Goal: Task Accomplishment & Management: Complete application form

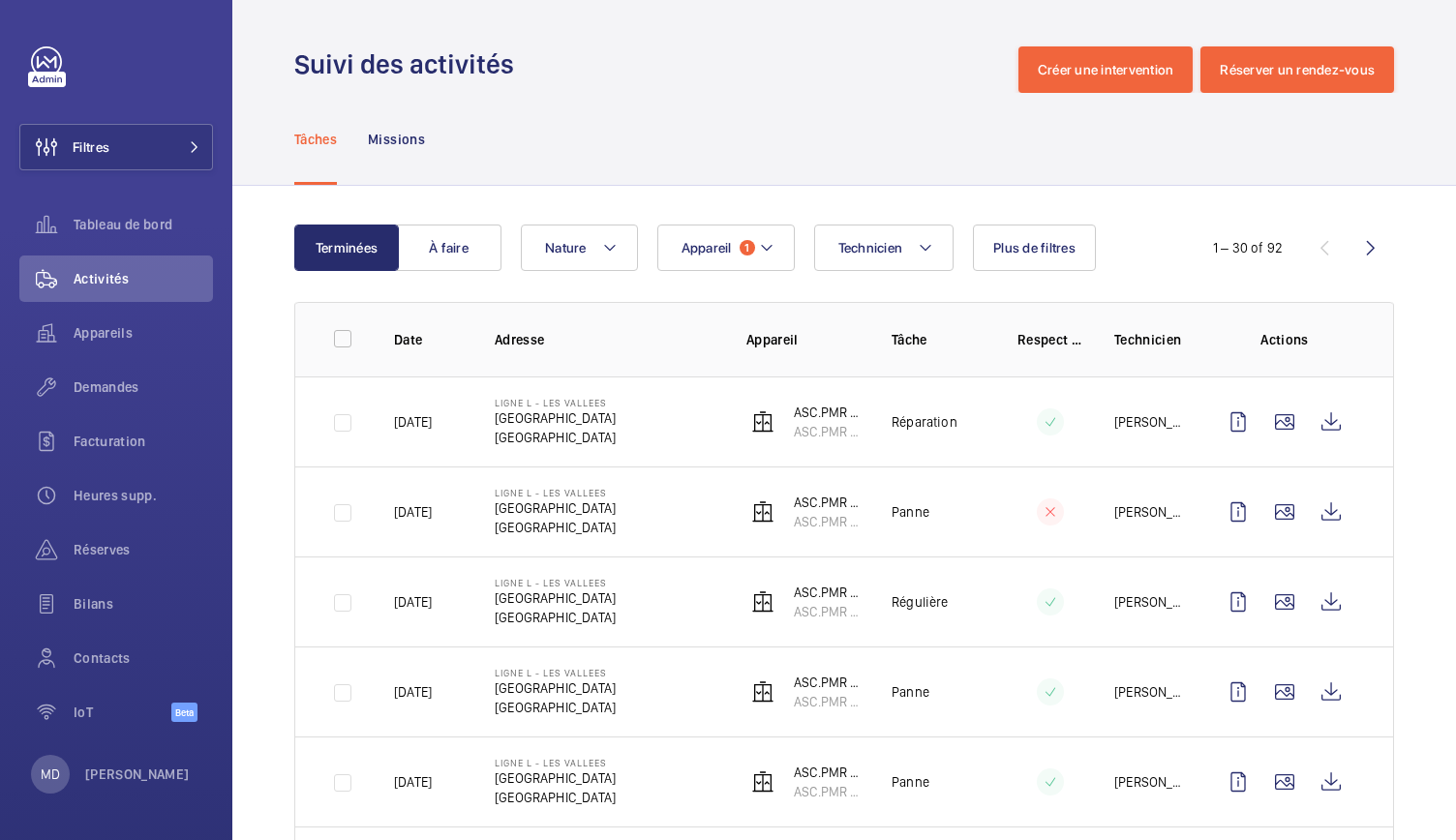
scroll to position [94, 0]
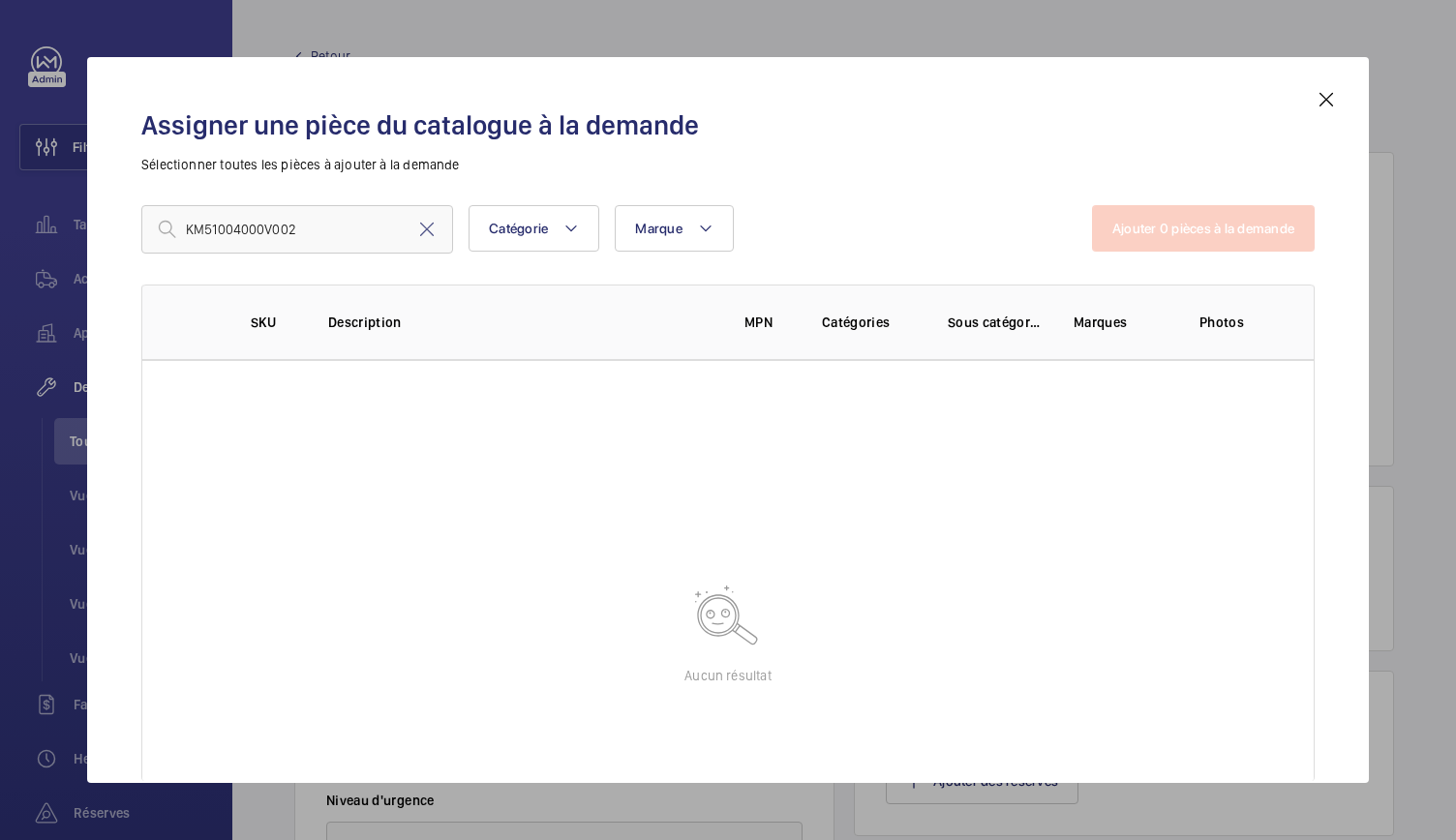
click at [1324, 100] on mat-icon at bounding box center [1326, 99] width 23 height 23
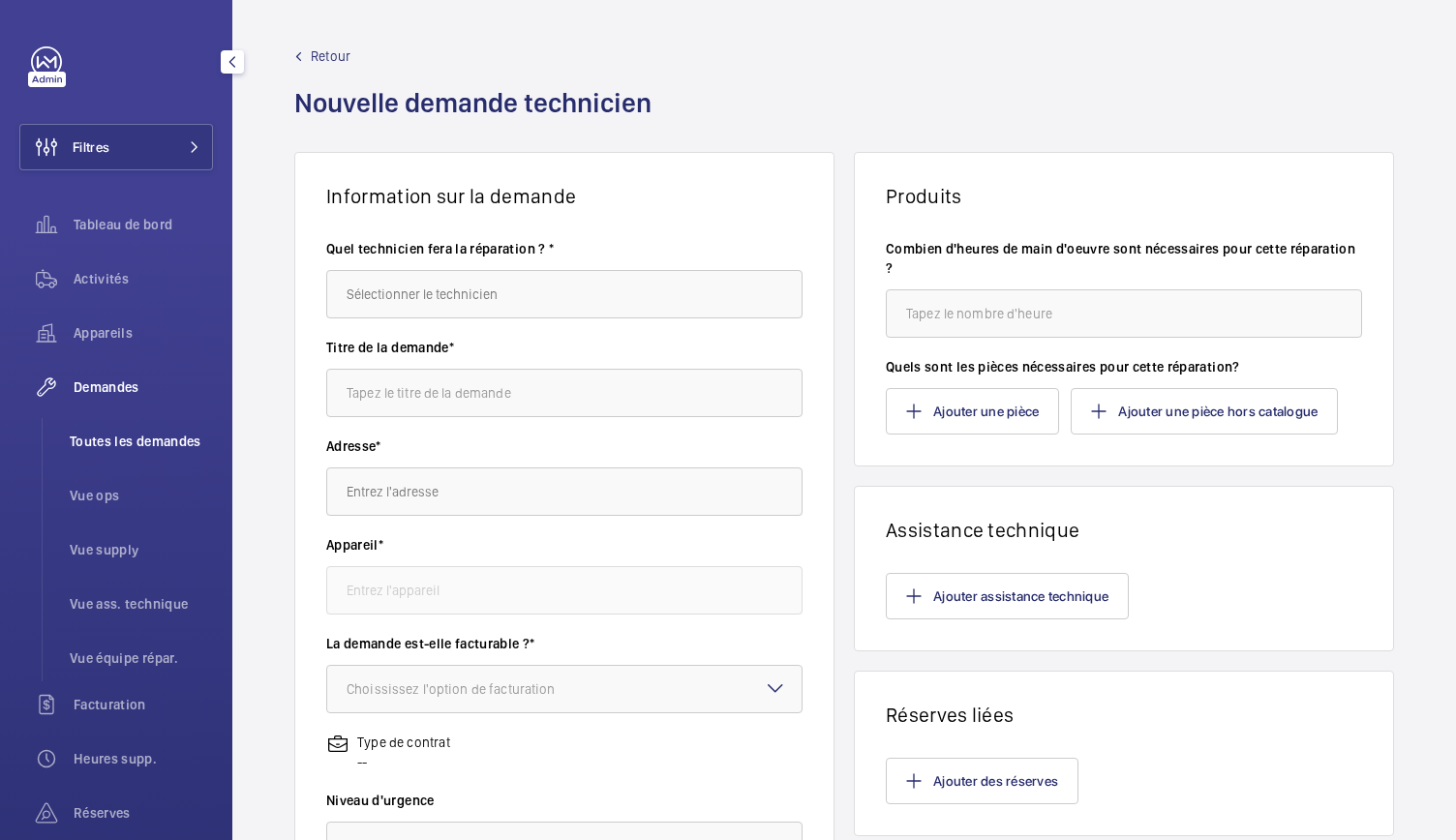
click at [135, 430] on li "Toutes les demandes" at bounding box center [133, 442] width 159 height 47
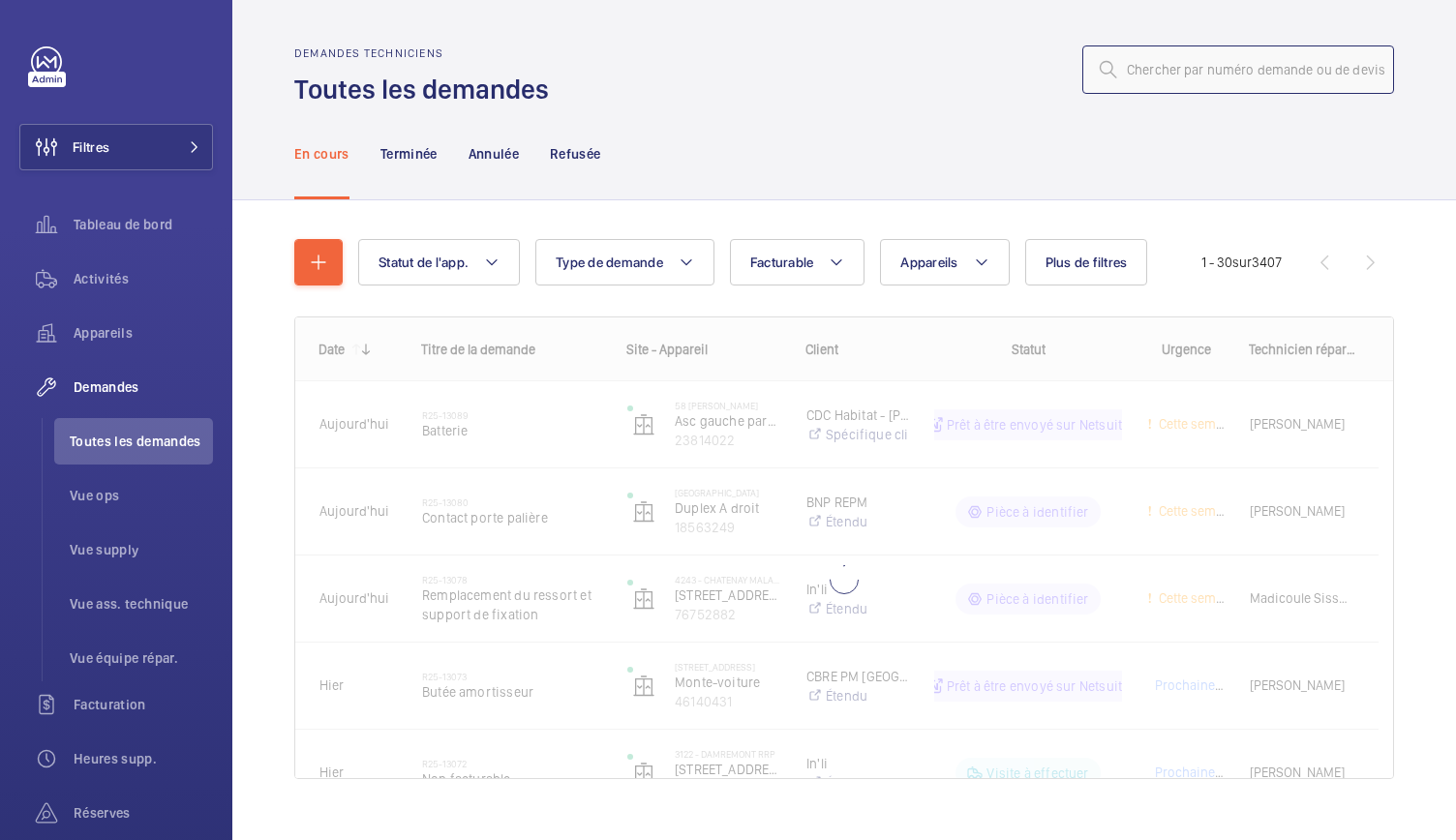
click at [1144, 86] on input "text" at bounding box center [1238, 70] width 311 height 49
paste input "25-13129"
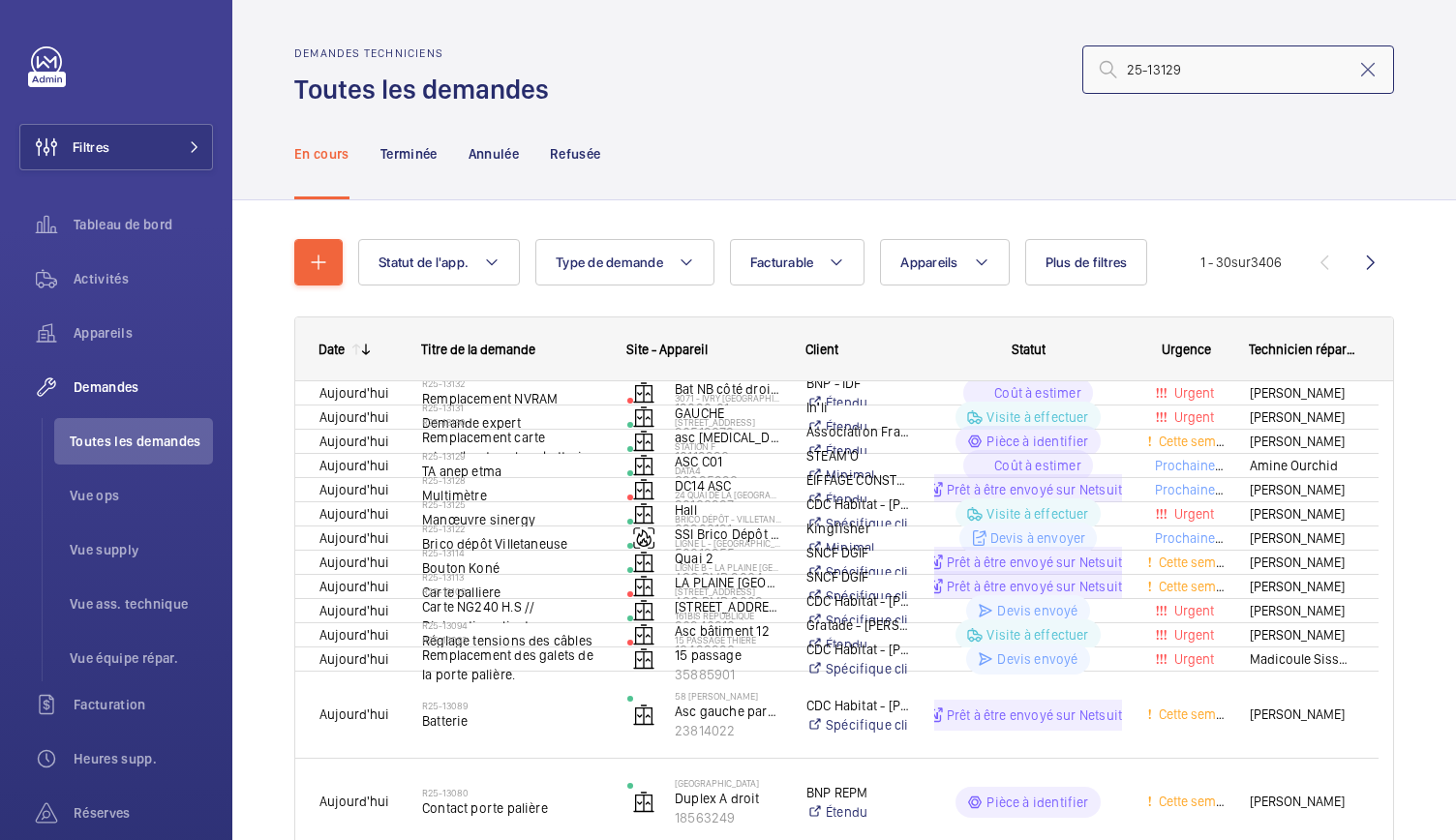
click at [1115, 75] on input "25-13129" at bounding box center [1238, 70] width 311 height 49
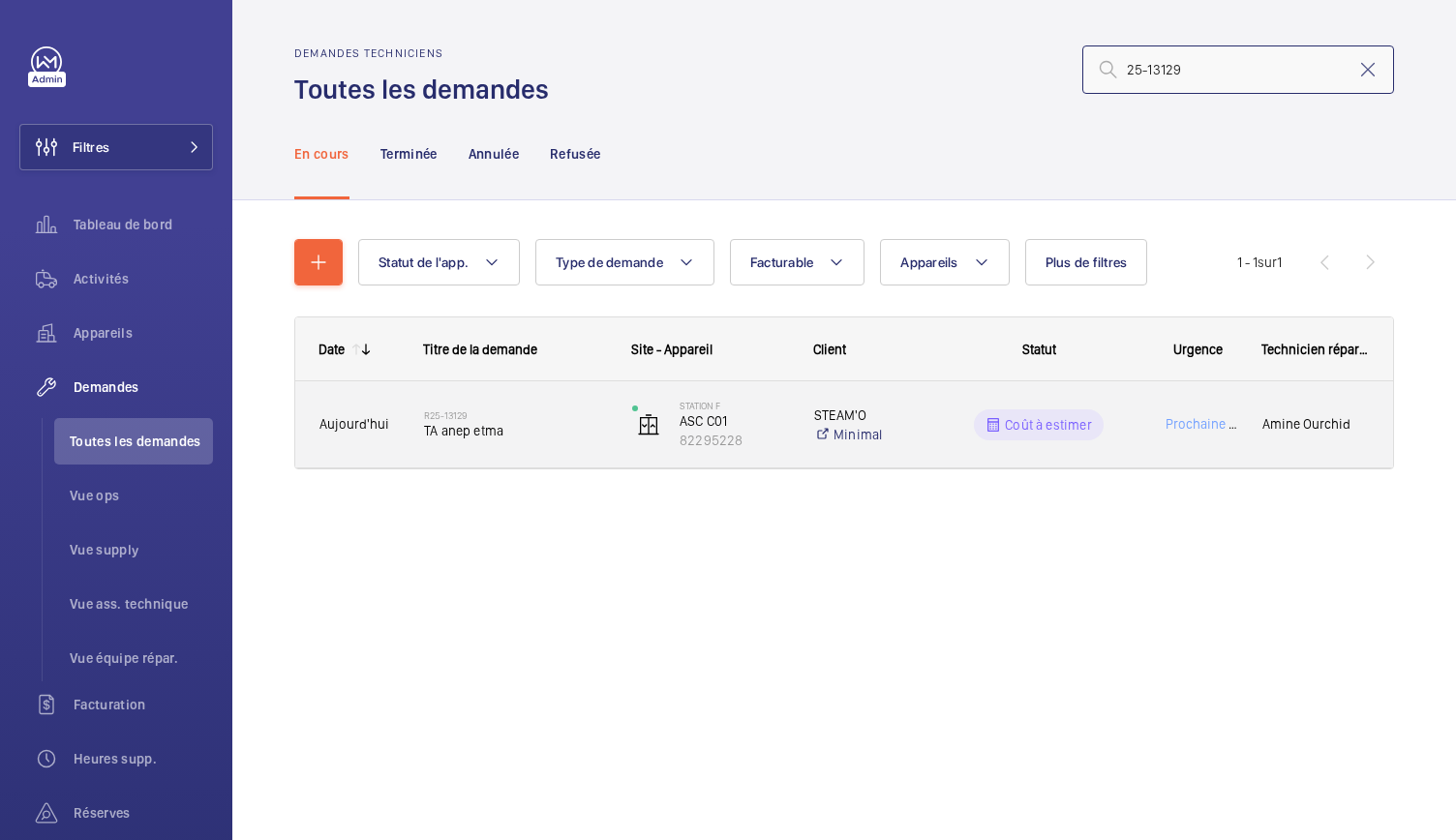
type input "25-13129"
click at [474, 421] on span "TA anep etma" at bounding box center [516, 431] width 183 height 19
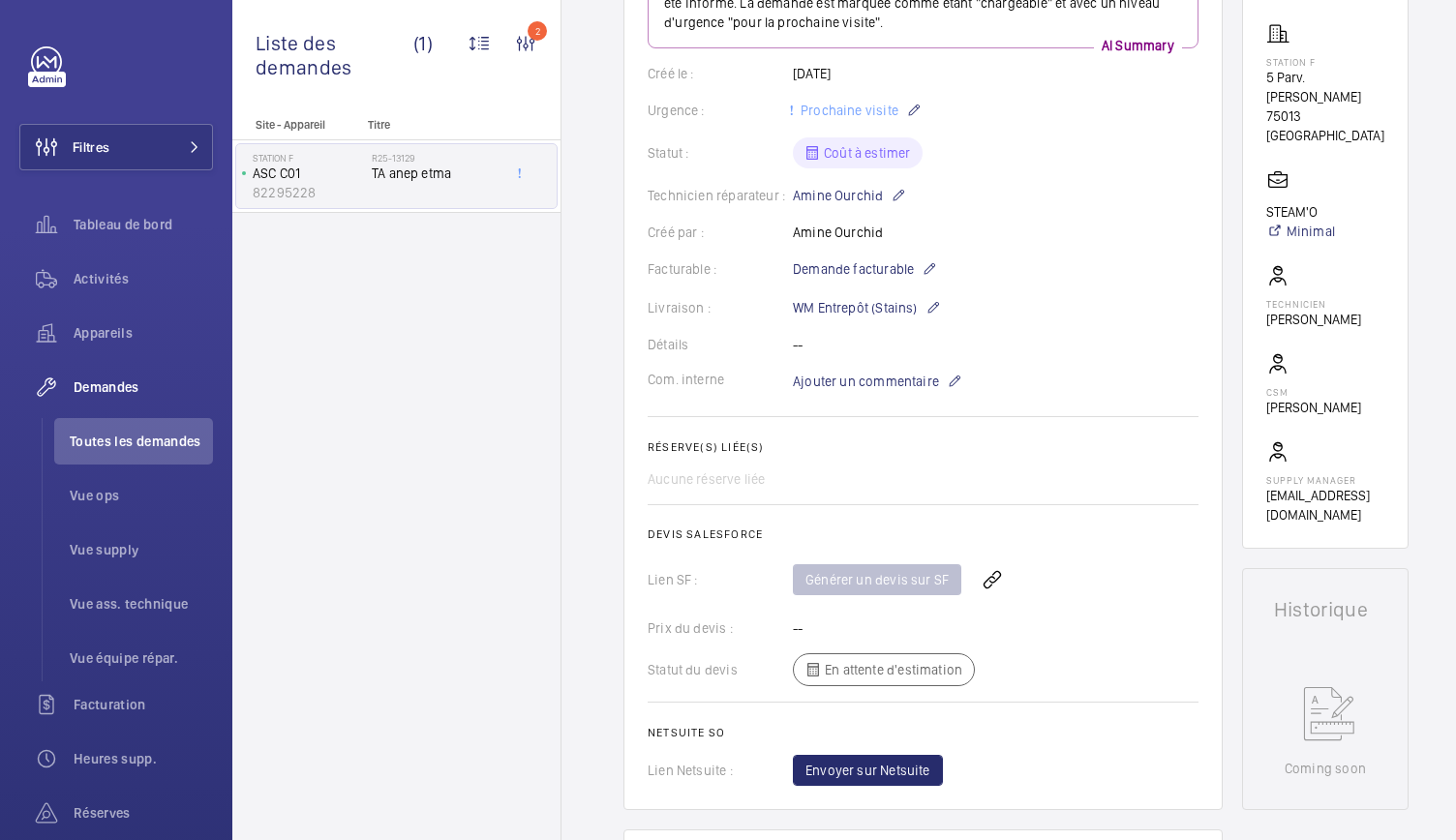
scroll to position [320, 0]
click at [912, 264] on span "Demande facturable" at bounding box center [853, 272] width 121 height 19
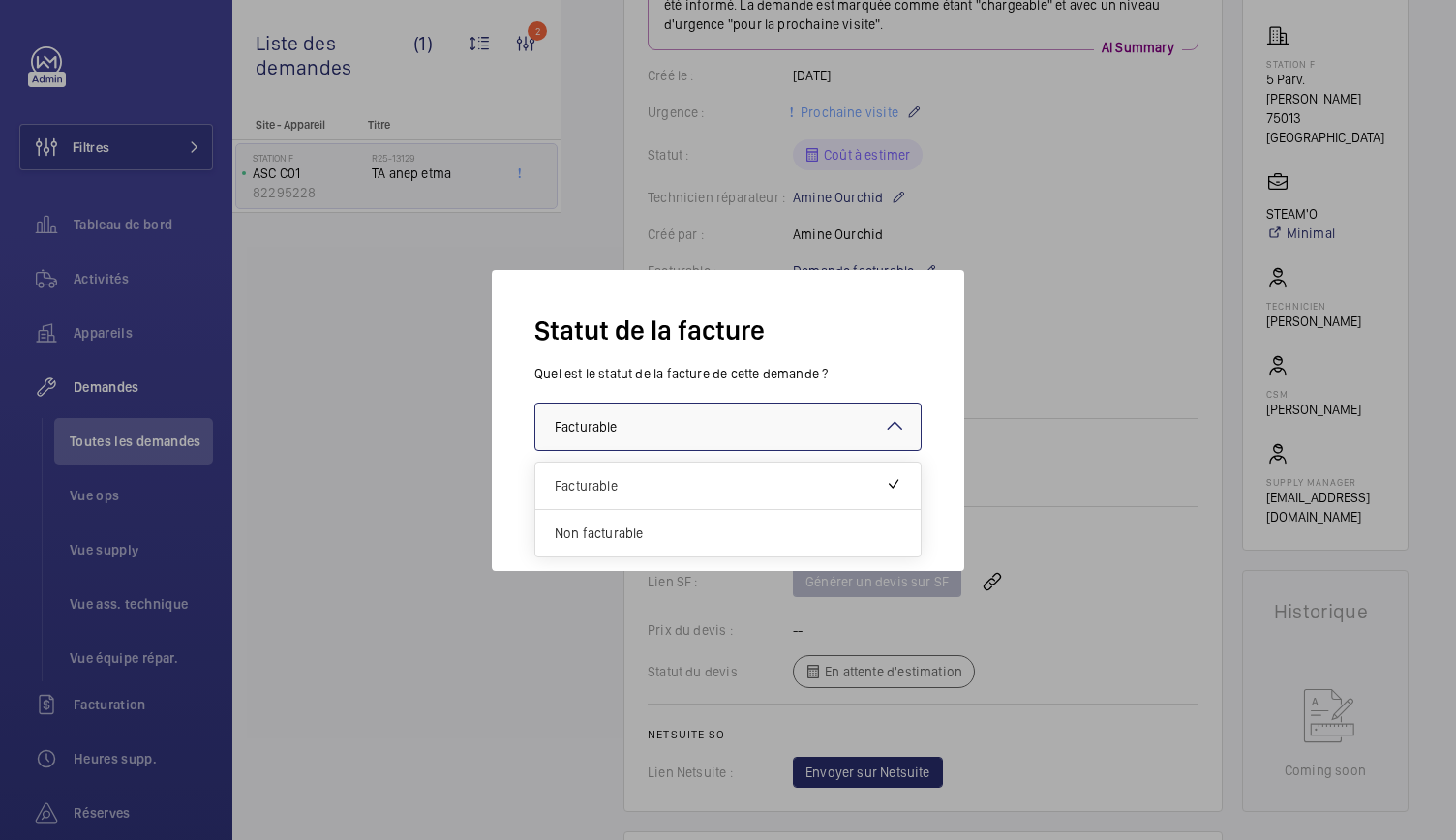
click at [889, 431] on mat-icon at bounding box center [894, 426] width 23 height 23
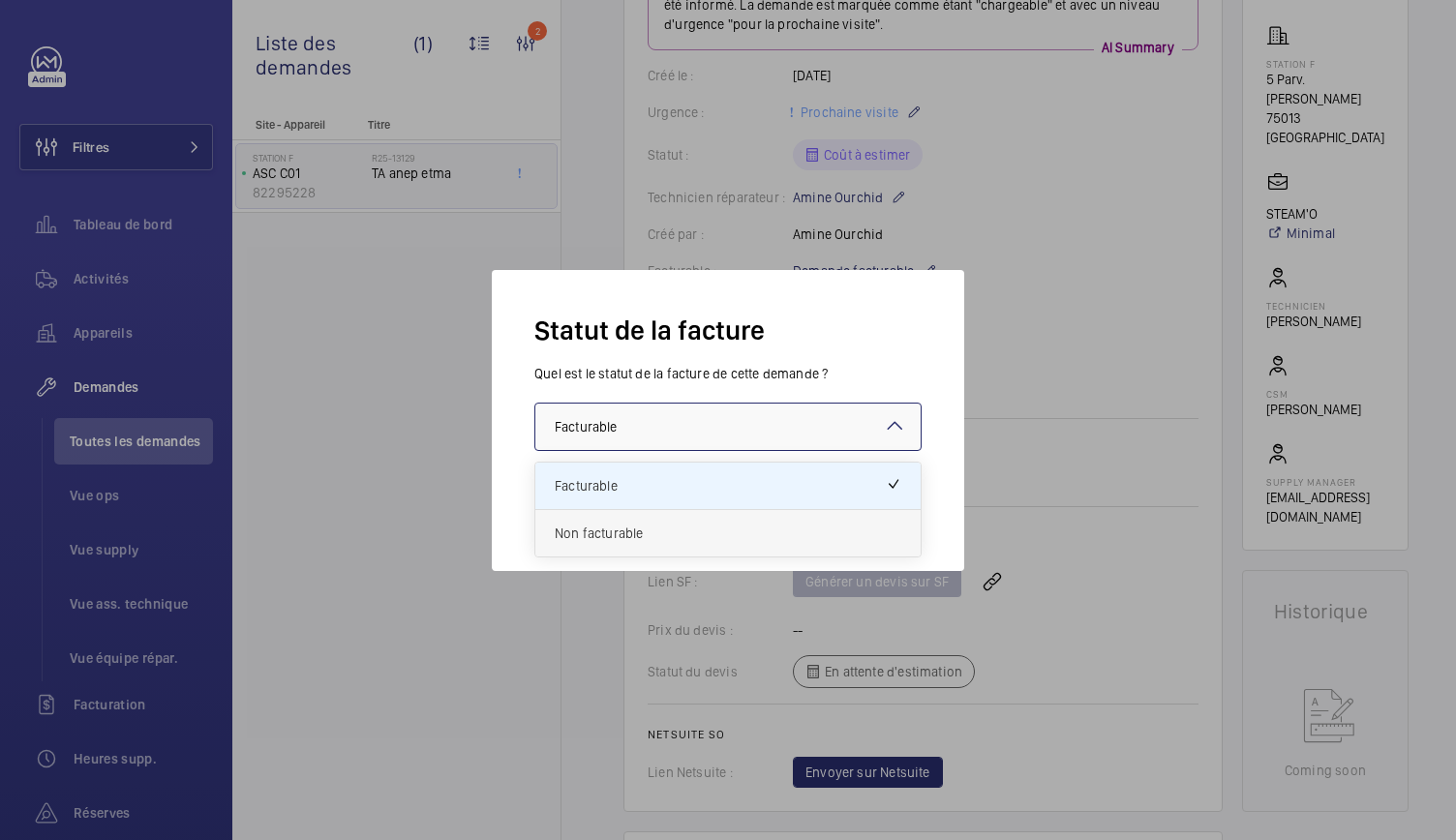
click at [599, 530] on span "Non facturable" at bounding box center [728, 533] width 346 height 19
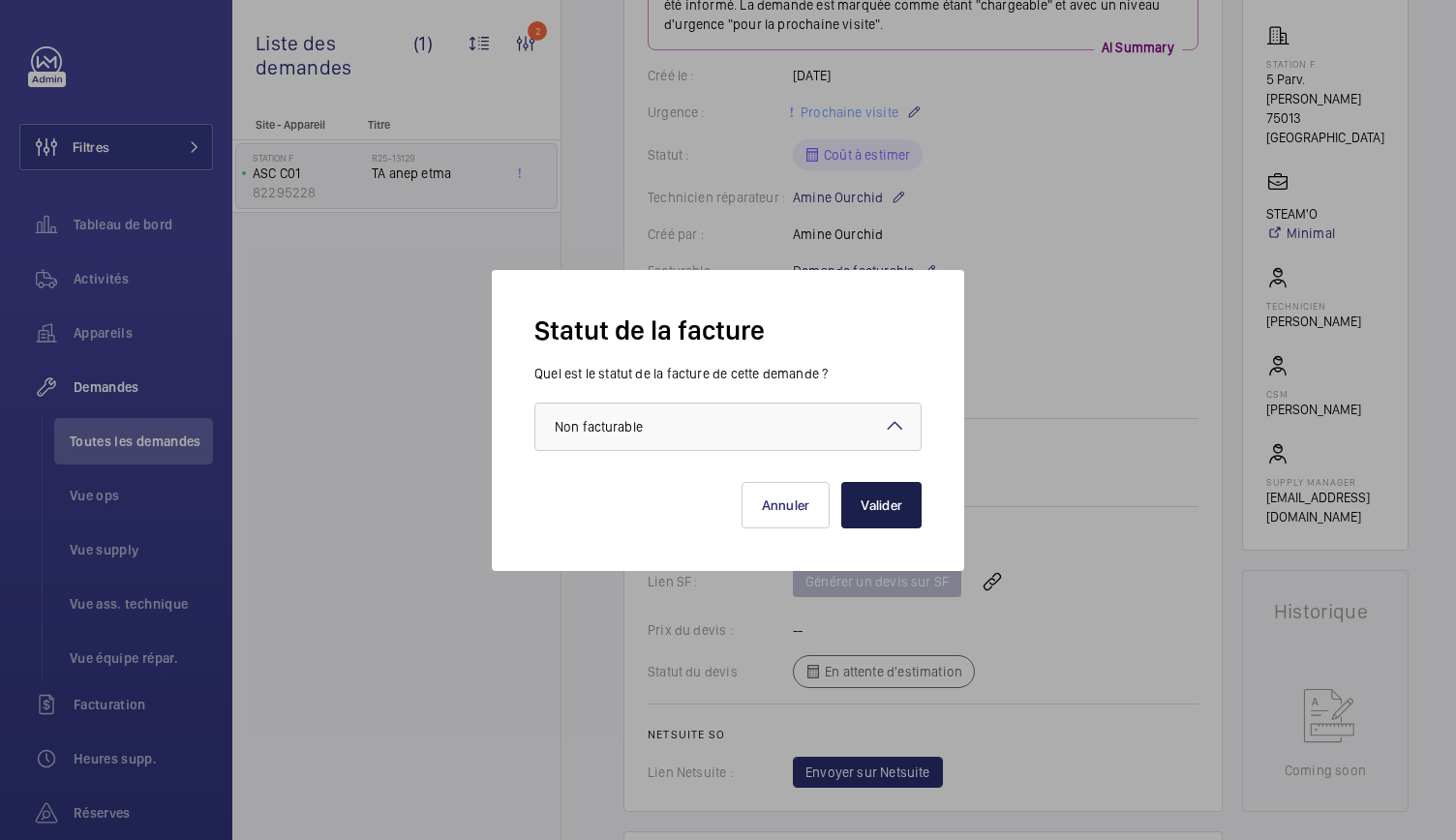
click at [919, 510] on button "Valider" at bounding box center [881, 505] width 81 height 47
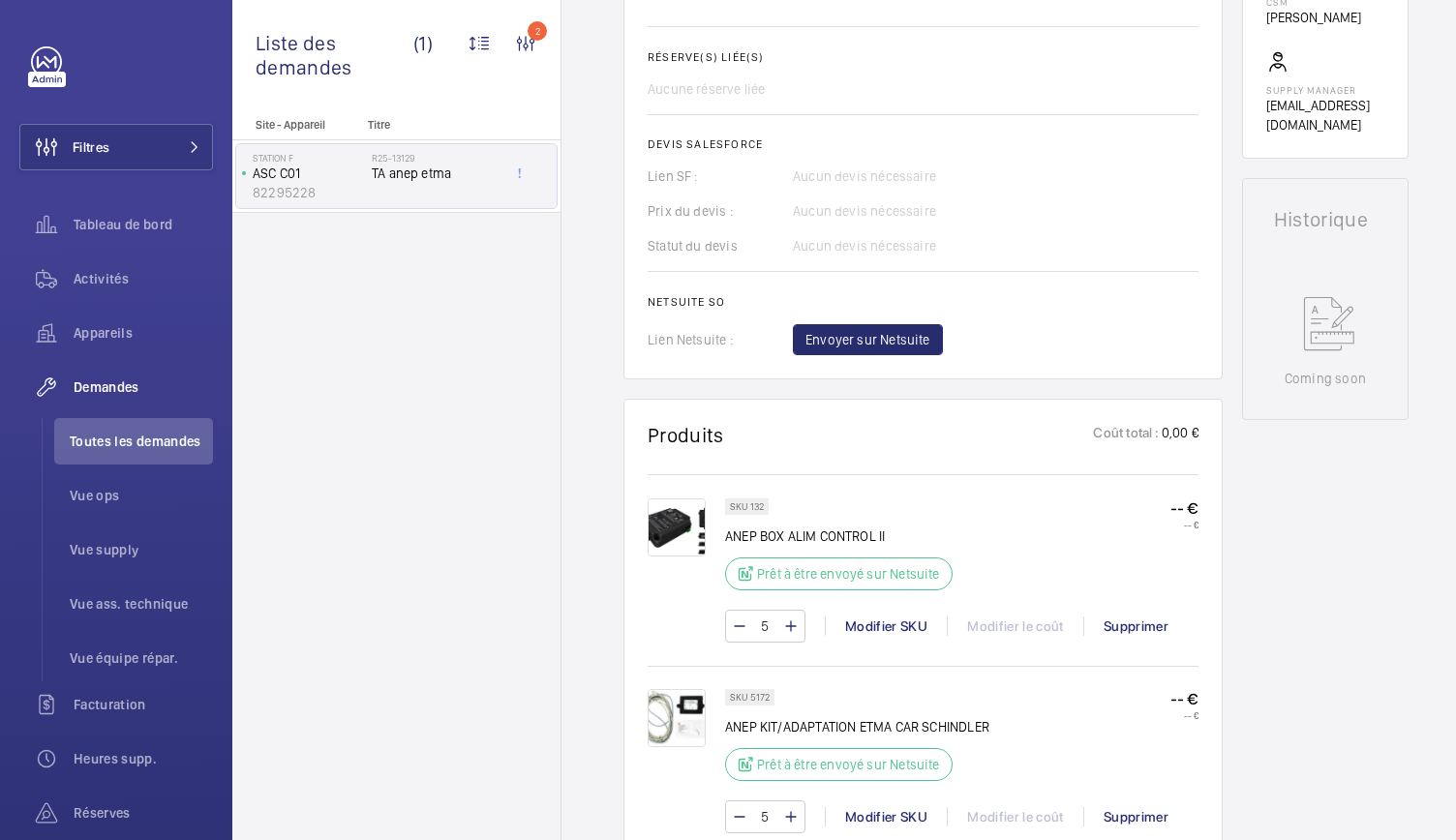
scroll to position [712, 0]
click at [891, 346] on span "Envoyer sur Netsuite" at bounding box center [867, 341] width 125 height 19
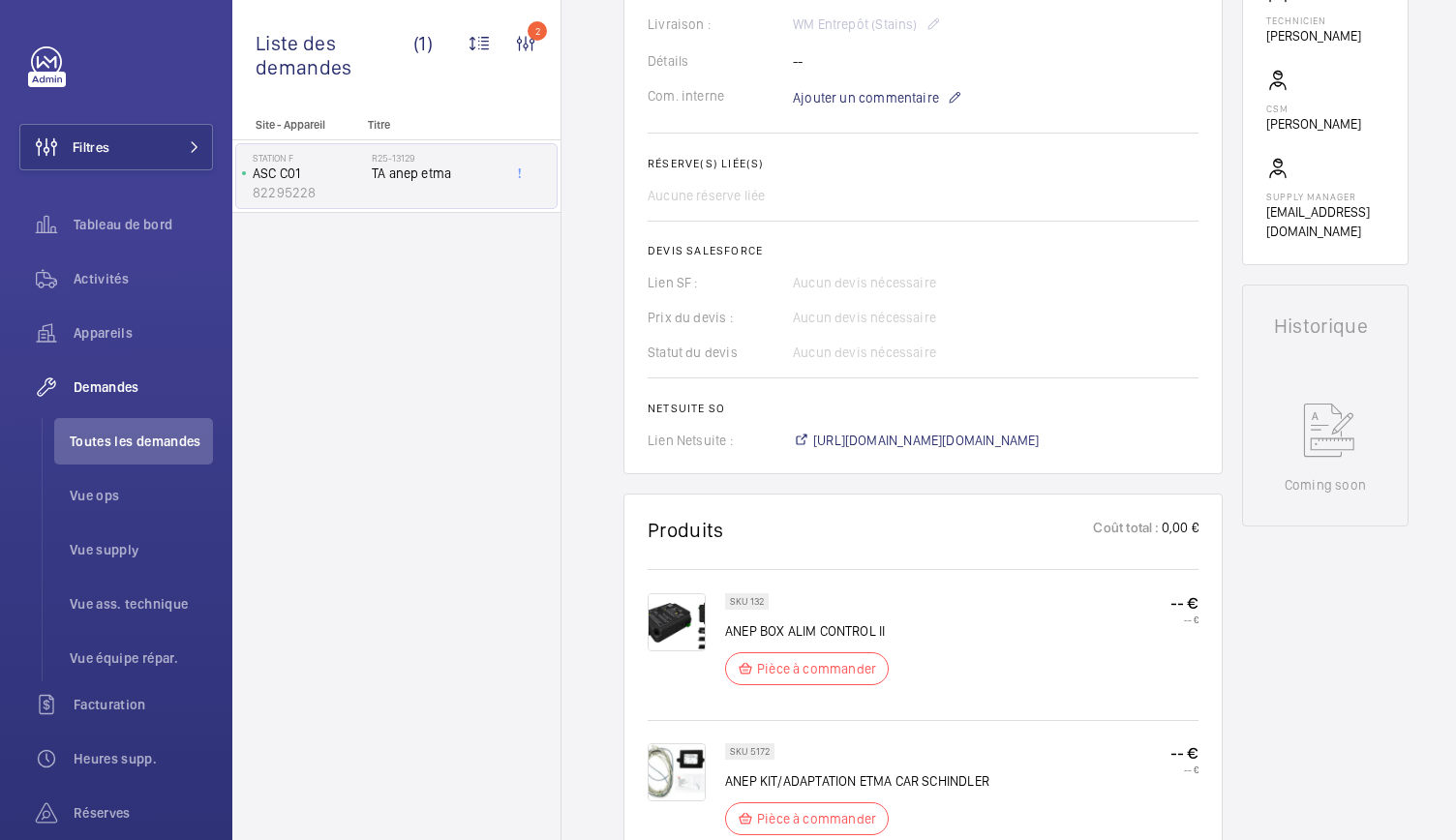
scroll to position [604, 0]
click at [977, 442] on span "https://6461500.app.netsuite.com/app/accounting/transactions/salesord.nl?id=305…" at bounding box center [926, 443] width 227 height 19
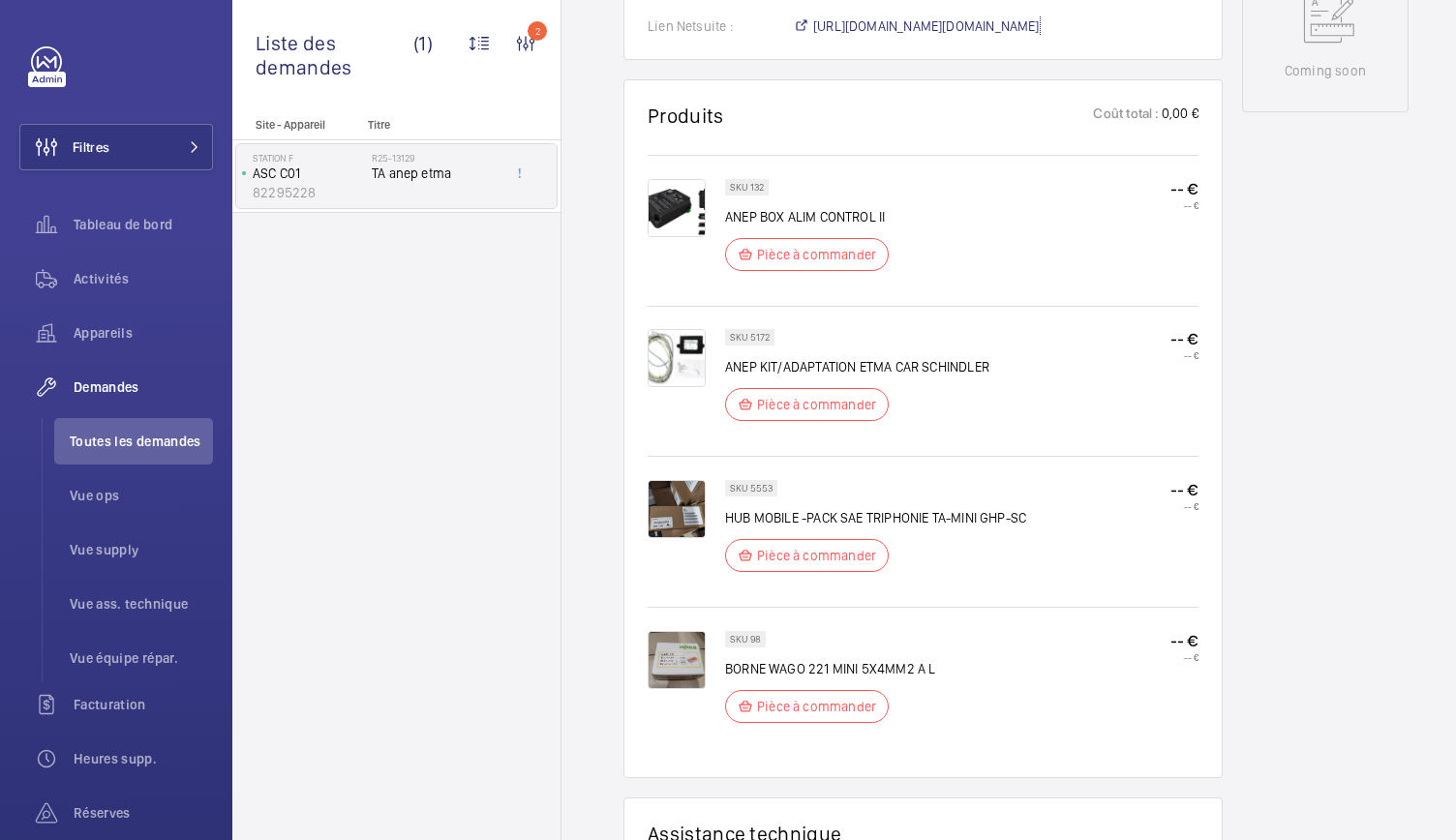
scroll to position [1012, 0]
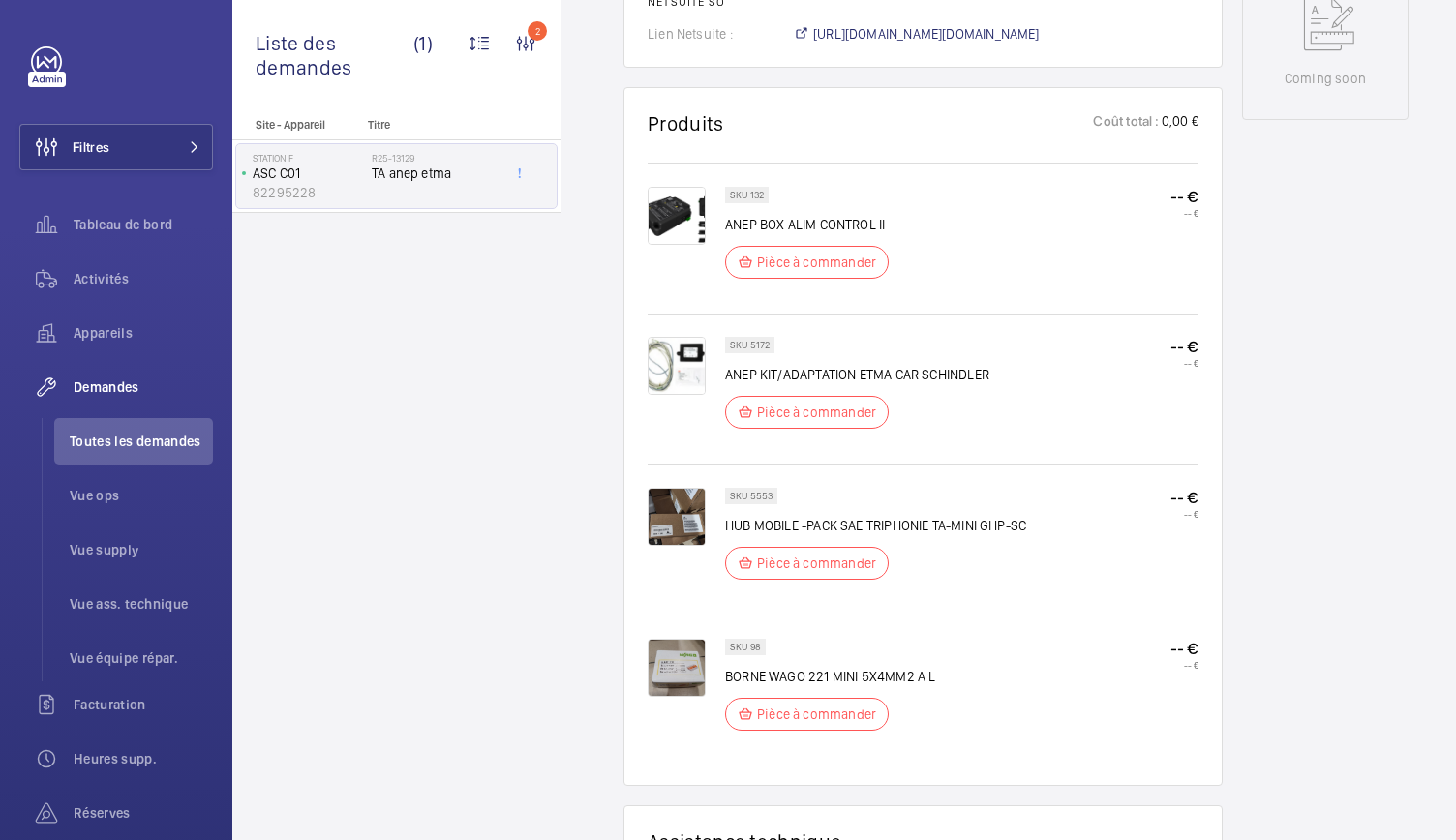
click at [673, 524] on img at bounding box center [676, 517] width 58 height 58
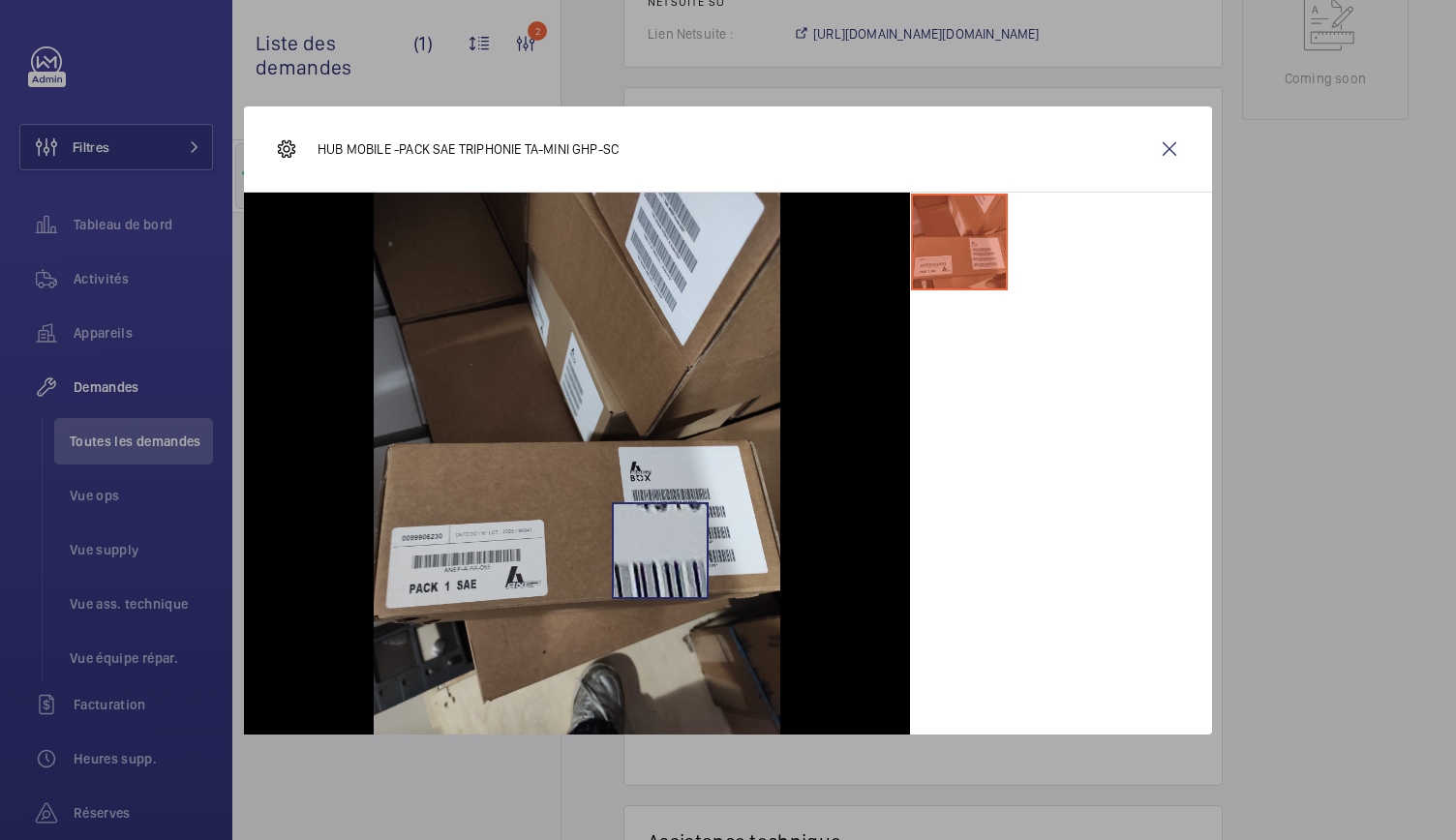
click at [673, 524] on img at bounding box center [577, 463] width 407 height 542
click at [1171, 152] on wm-front-icon-button at bounding box center [1169, 149] width 47 height 47
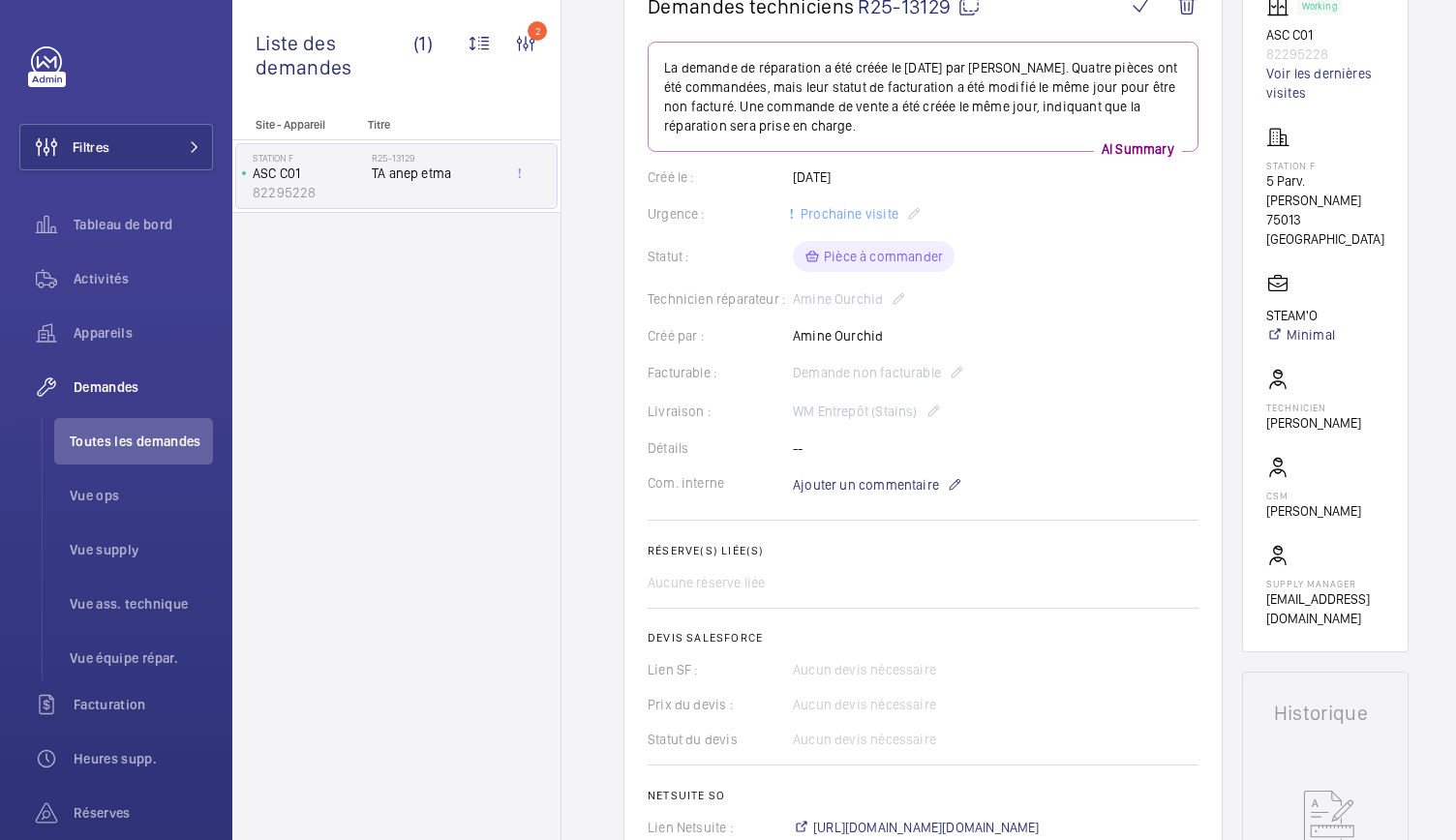
scroll to position [0, 0]
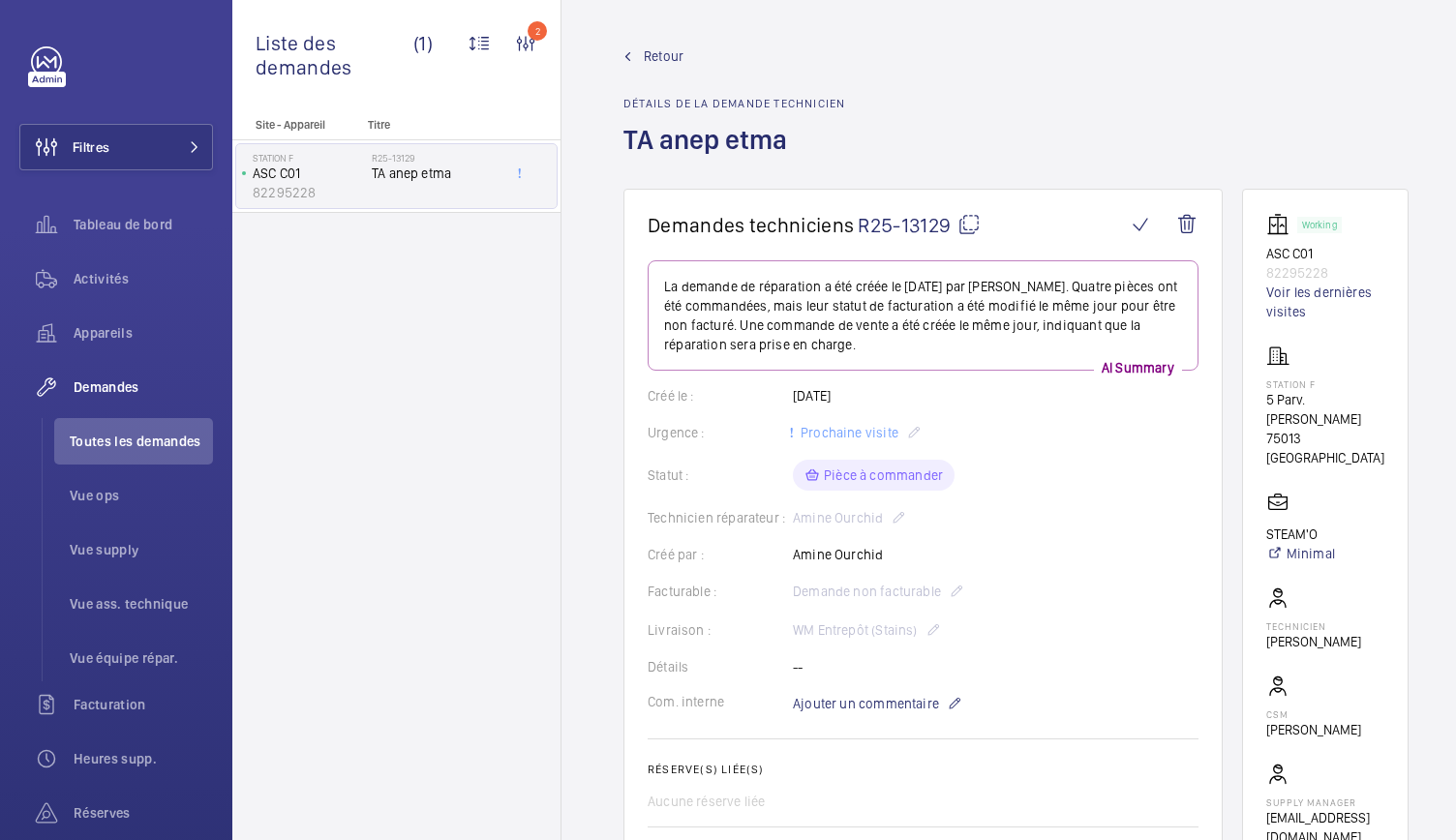
click at [1030, 71] on div "Retour Détails de la demande technicien TA anep etma" at bounding box center [1015, 118] width 785 height 142
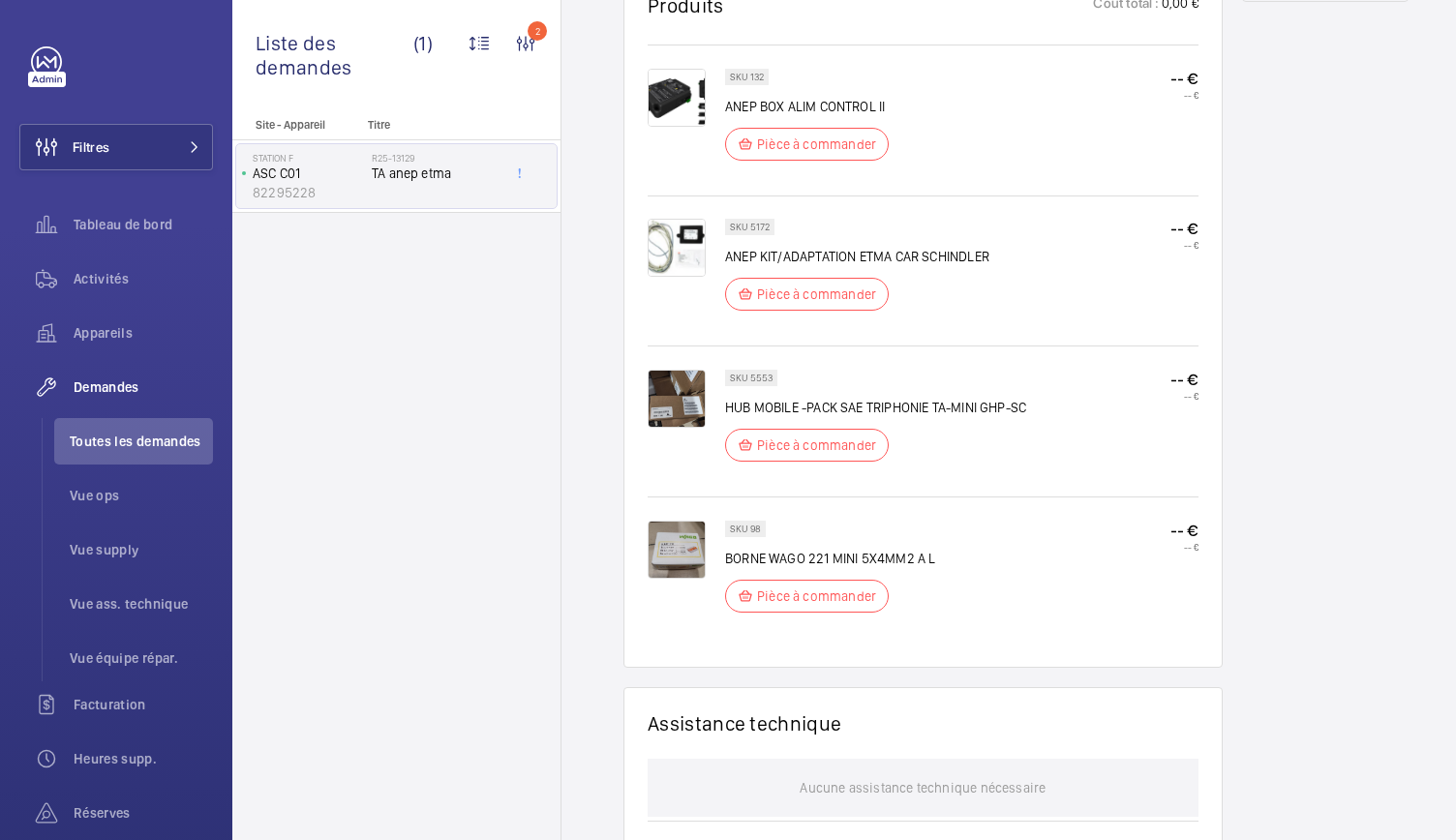
scroll to position [1129, 0]
click at [690, 411] on img at bounding box center [676, 401] width 58 height 58
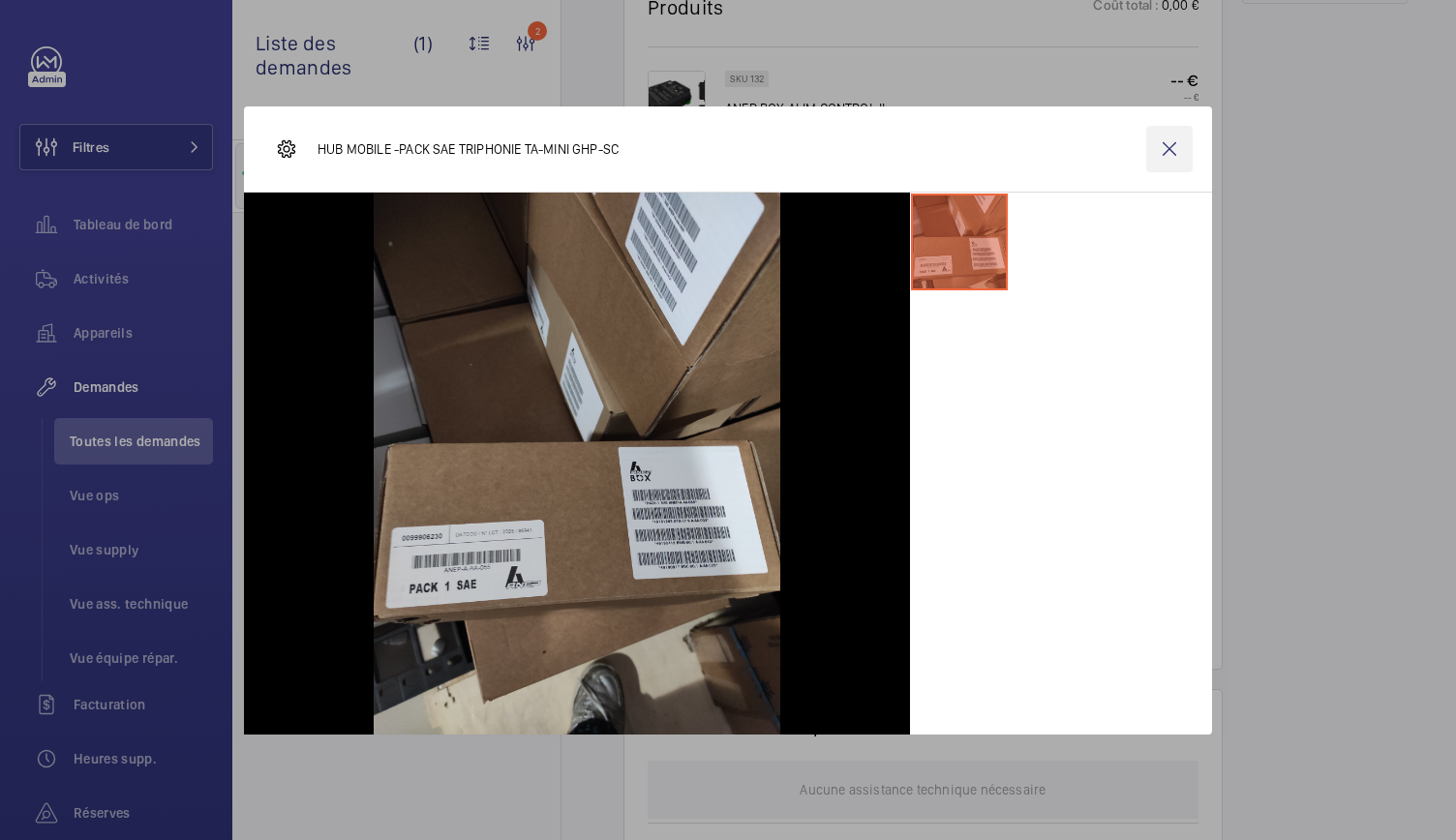
click at [1163, 157] on wm-front-icon-button at bounding box center [1169, 149] width 47 height 47
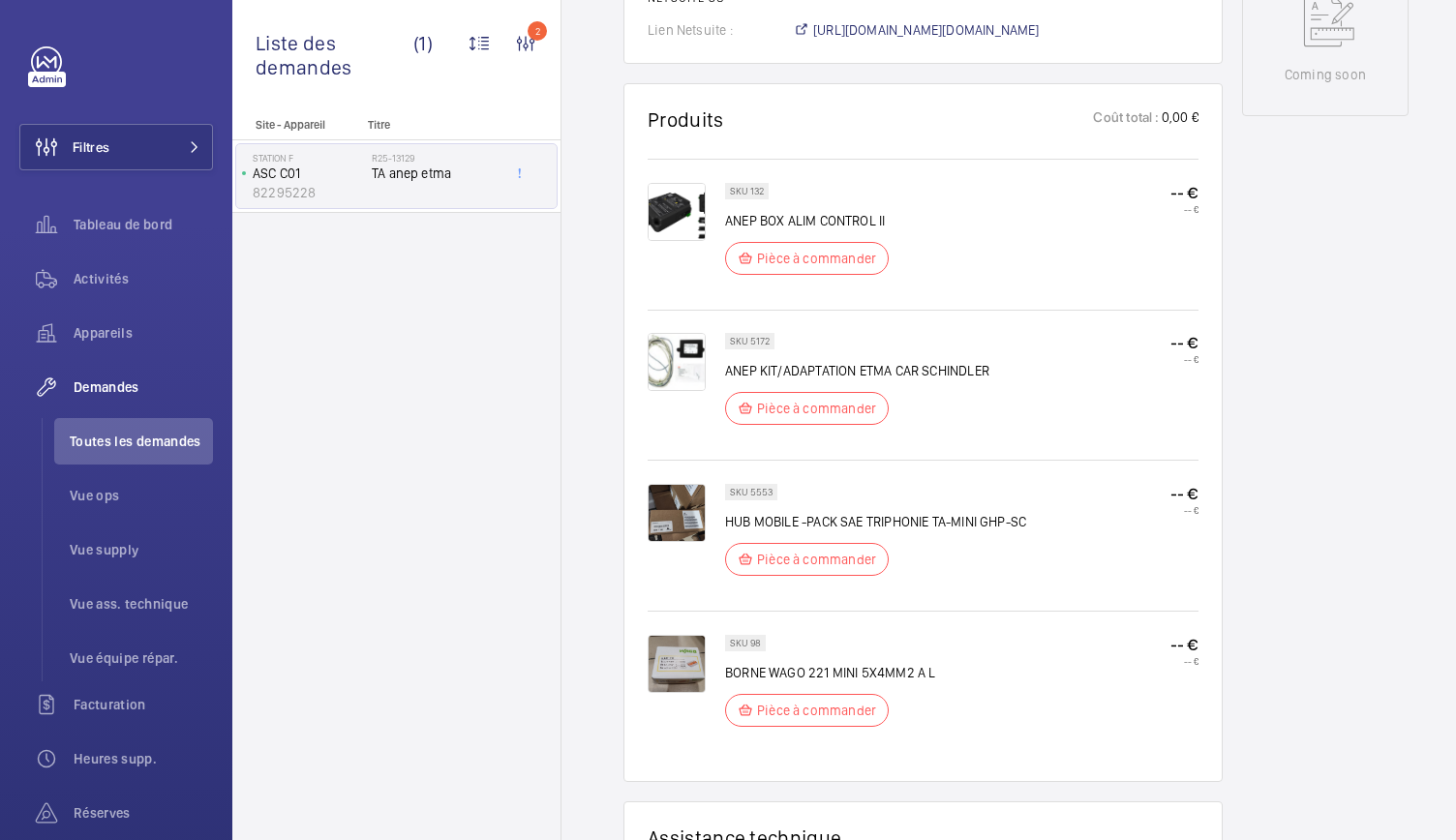
scroll to position [1016, 0]
click at [694, 510] on img at bounding box center [676, 513] width 58 height 58
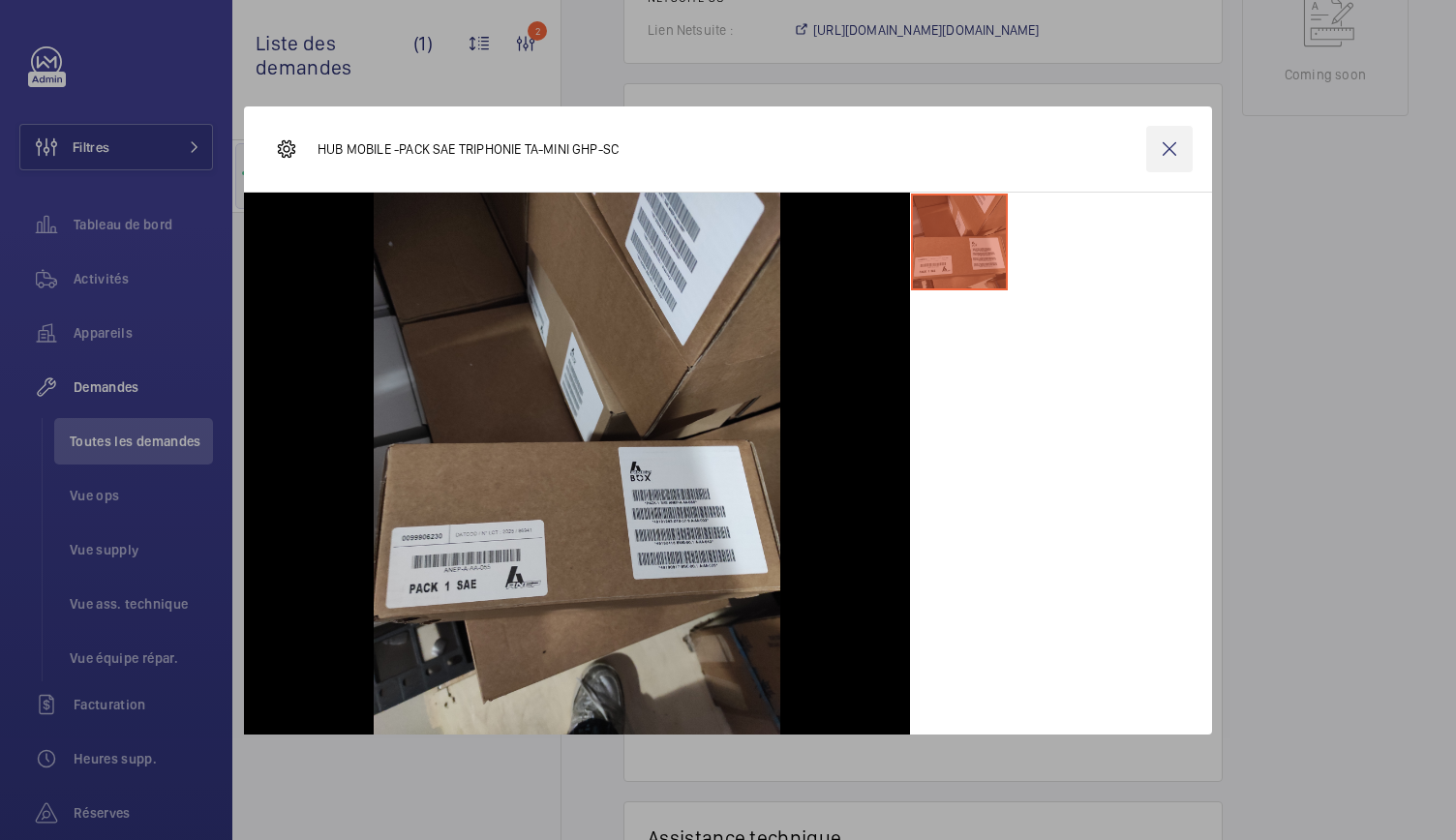
click at [1169, 142] on wm-front-icon-button at bounding box center [1169, 149] width 47 height 47
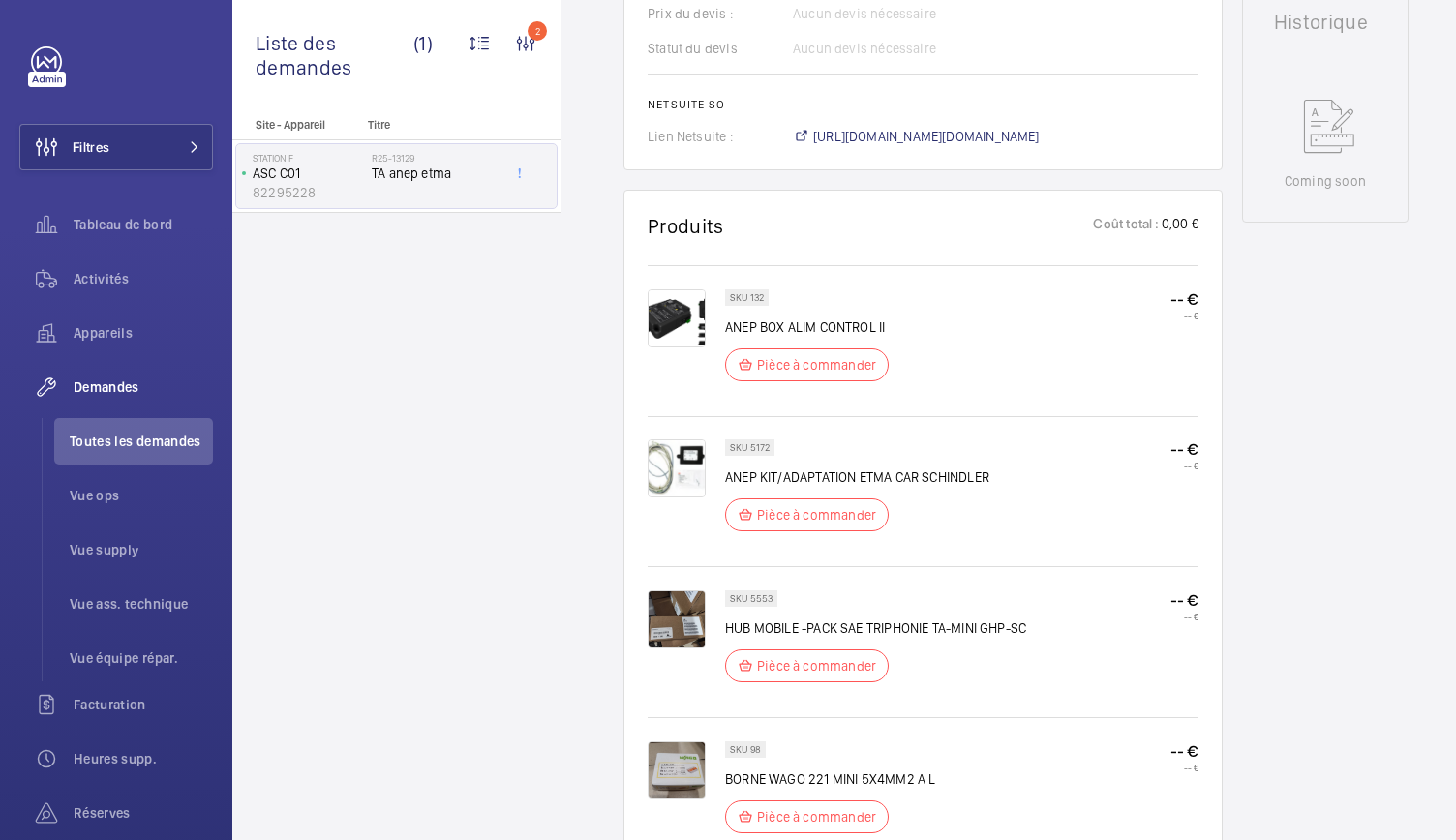
scroll to position [905, 0]
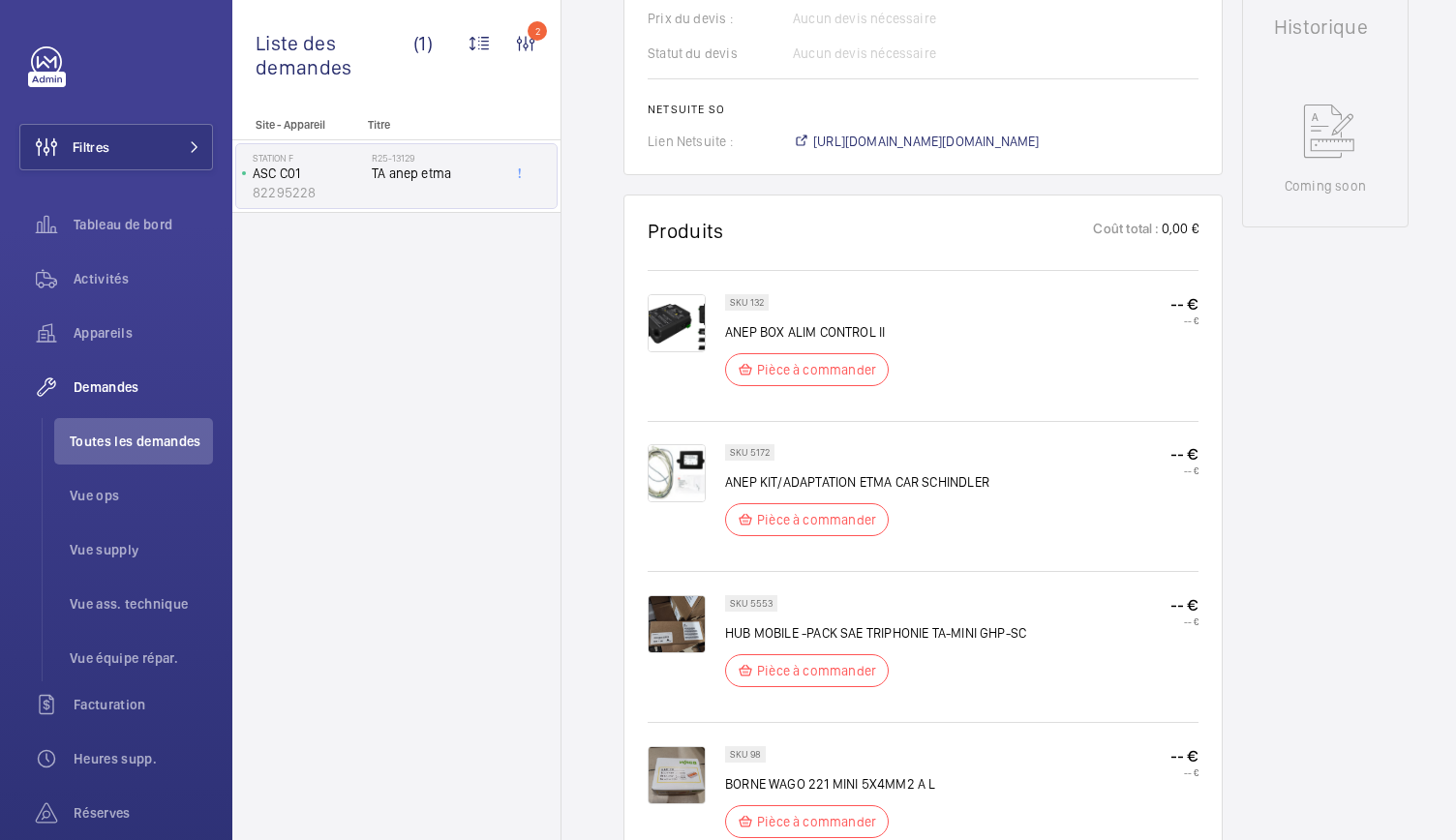
click at [335, 739] on div "Site - Appareil Titre Station F ASC C01 82295228 R25-13129 TA anep etma" at bounding box center [396, 479] width 328 height 722
click at [1330, 457] on div "Working ASC C01 82295228 Voir les dernières visites Station F 5 Parv. Alan Turi…" at bounding box center [1325, 448] width 166 height 2328
drag, startPoint x: 770, startPoint y: 448, endPoint x: 759, endPoint y: 452, distance: 11.7
click at [759, 452] on div "SKU 5172" at bounding box center [749, 452] width 50 height 17
drag, startPoint x: 755, startPoint y: 750, endPoint x: 827, endPoint y: 509, distance: 251.5
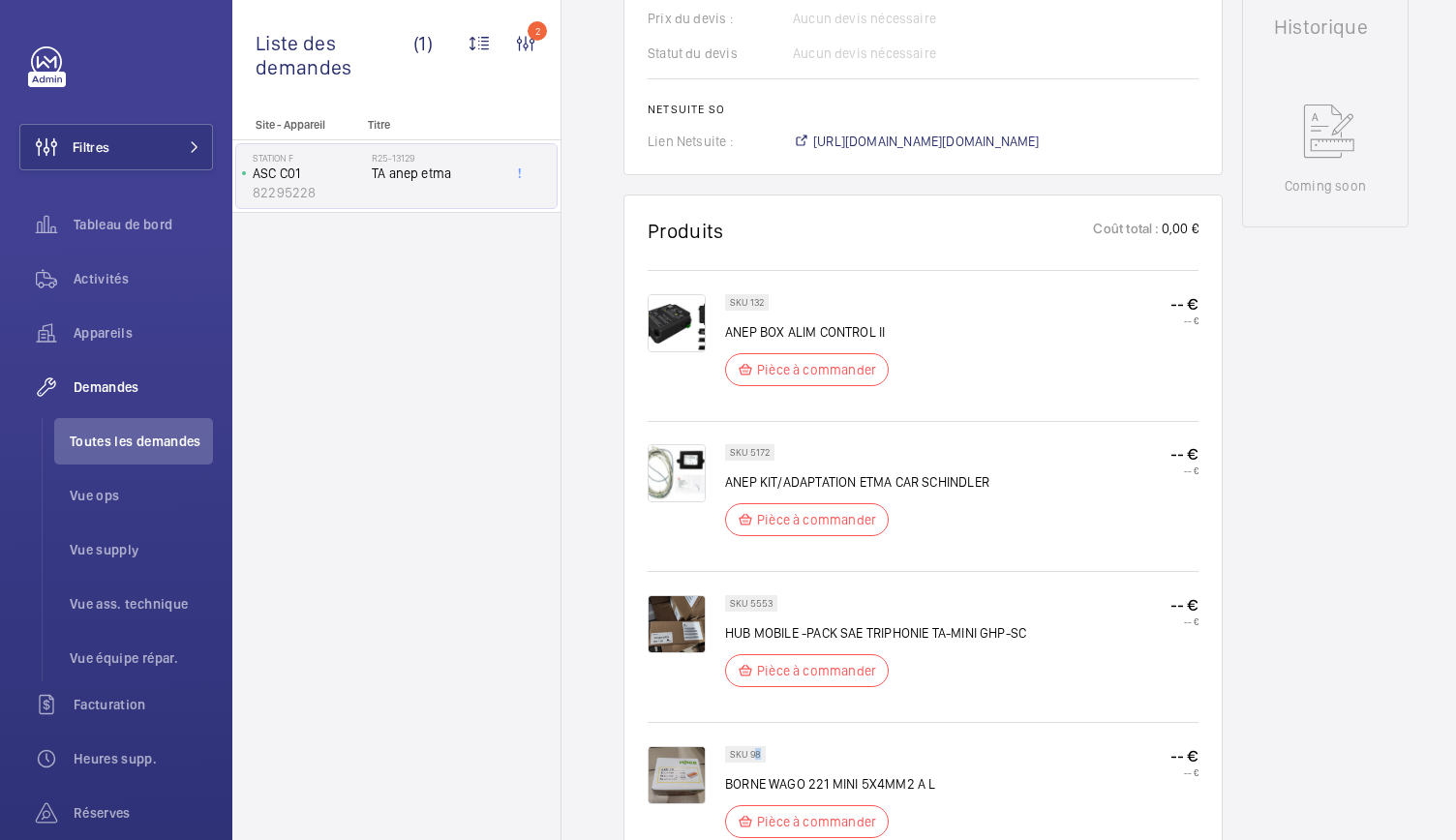
click at [797, 555] on wm-front-card-body "SKU 132 ANEP BOX ALIM CONTROL II Pièce à commander -- € -- € SKU 5172 ANEP KIT/…" at bounding box center [923, 567] width 551 height 603
click at [860, 440] on div "SKU 5172 ANEP KIT/ADAPTATION ETMA CAR SCHINDLER Pièce à commander -- € -- €" at bounding box center [923, 494] width 551 height 147
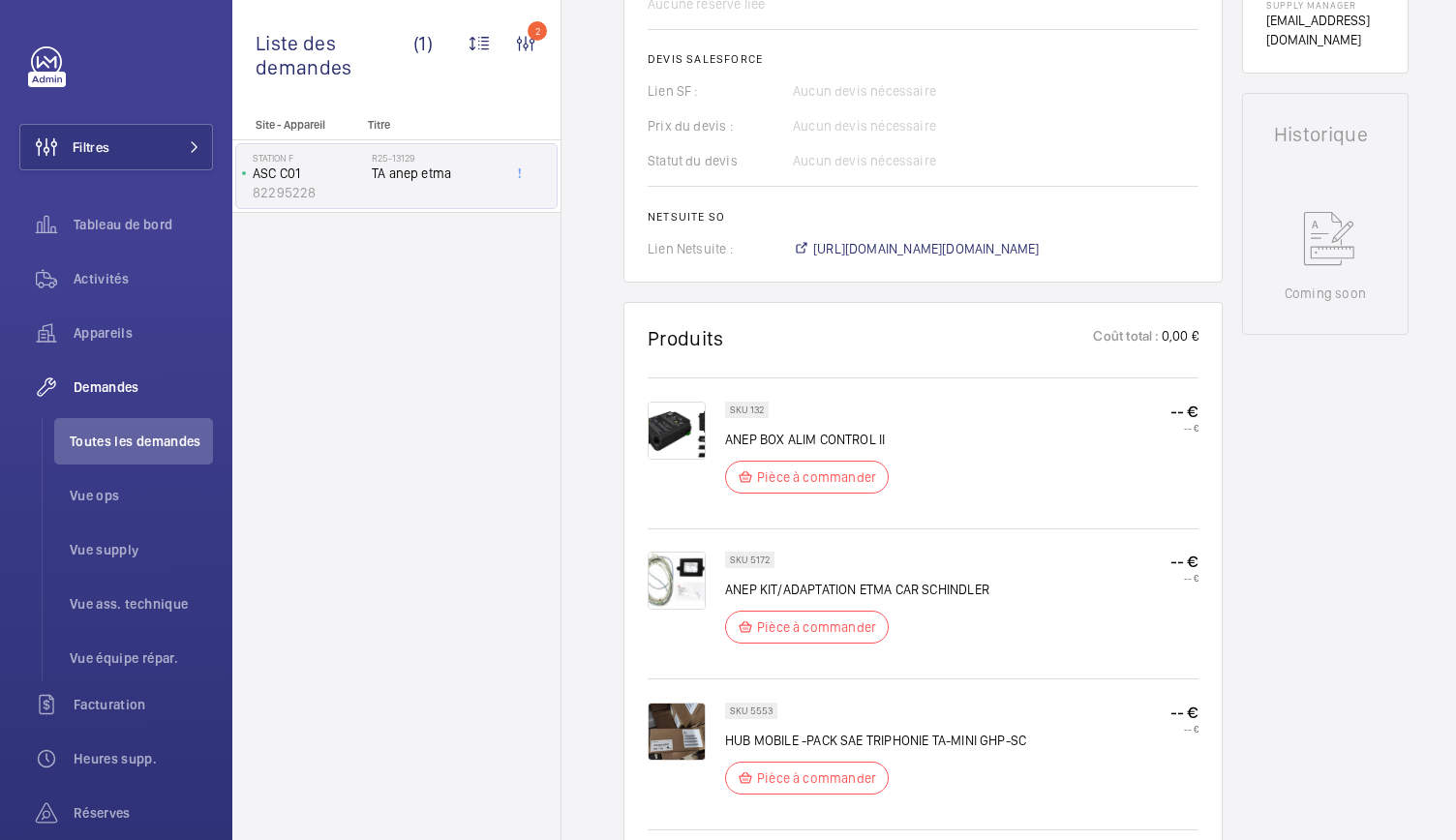
scroll to position [791, 0]
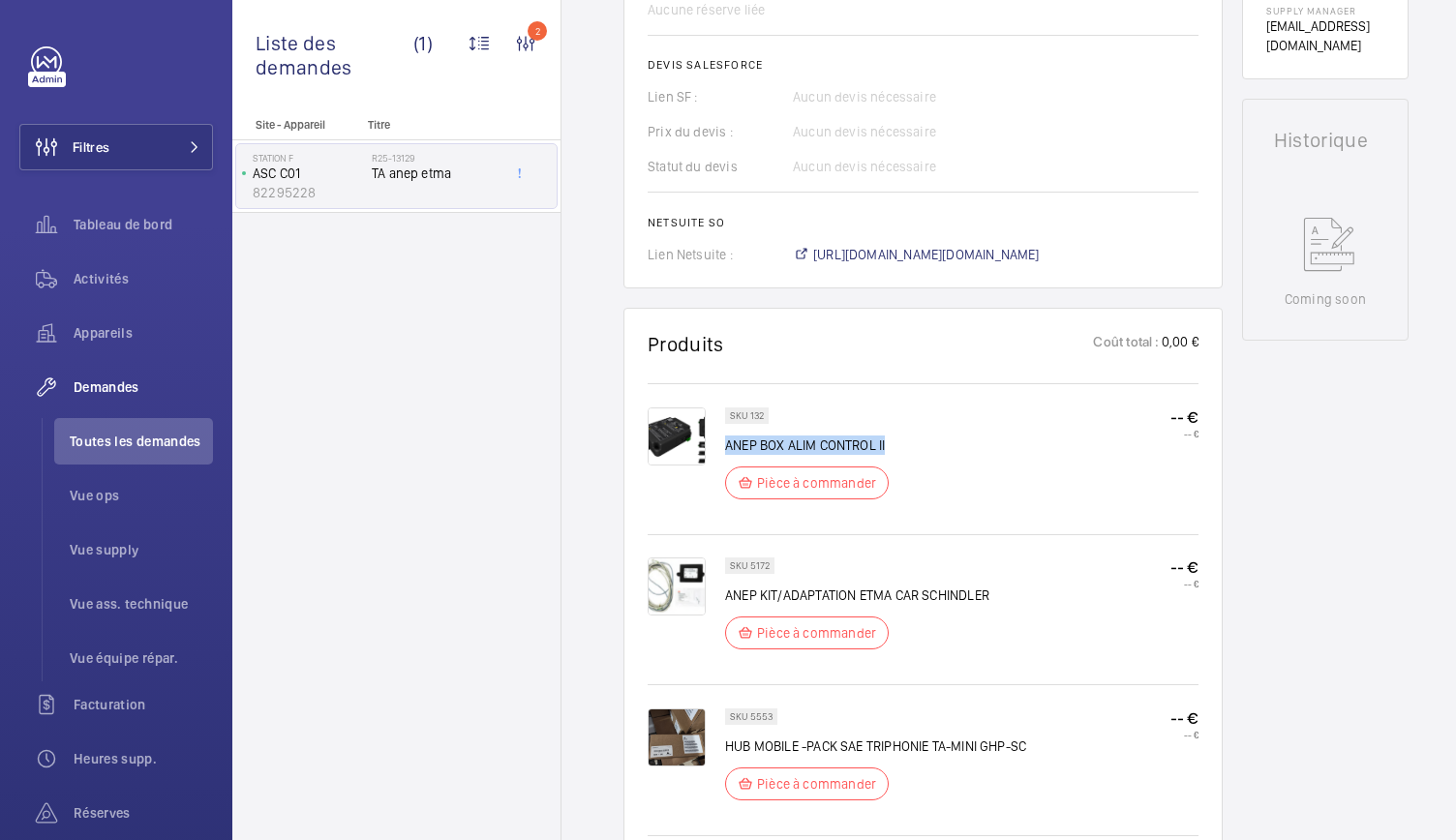
drag, startPoint x: 726, startPoint y: 448, endPoint x: 896, endPoint y: 440, distance: 170.2
click at [896, 440] on div "SKU 132 ANEP BOX ALIM CONTROL II Pièce à commander -- € -- €" at bounding box center [962, 459] width 473 height 103
copy p "ANEP BOX ALIM CONTROL II"
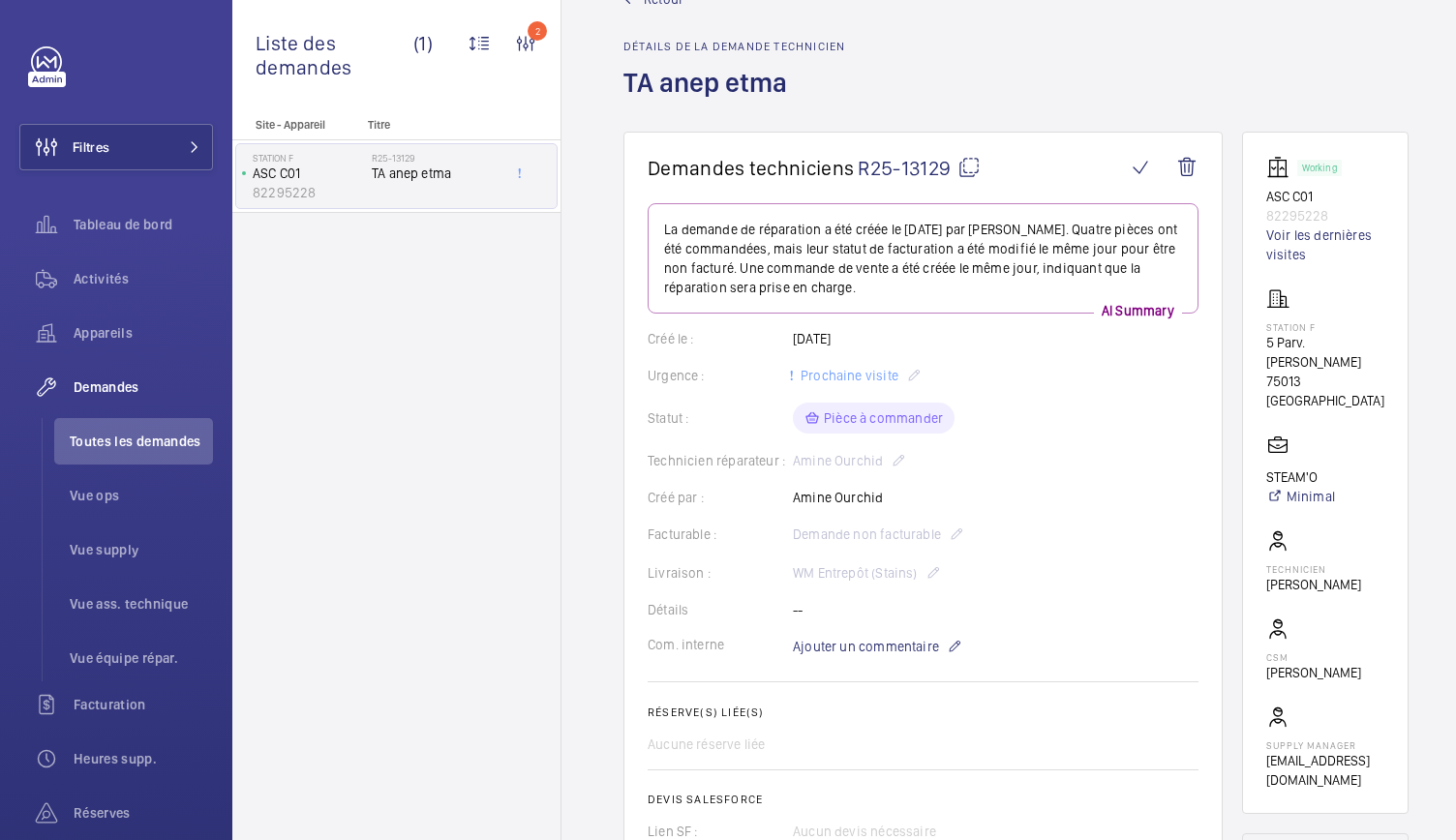
scroll to position [55, 0]
drag, startPoint x: 1264, startPoint y: 344, endPoint x: 1365, endPoint y: 373, distance: 105.1
click at [1365, 373] on wm-front-card "Working ASC C01 82295228 Voir les dernières visites Station F 5 Parv. Alan Turi…" at bounding box center [1325, 475] width 166 height 682
copy div "5 Parv. [PERSON_NAME] 75013 [GEOGRAPHIC_DATA]"
drag, startPoint x: 789, startPoint y: 77, endPoint x: 621, endPoint y: 88, distance: 168.4
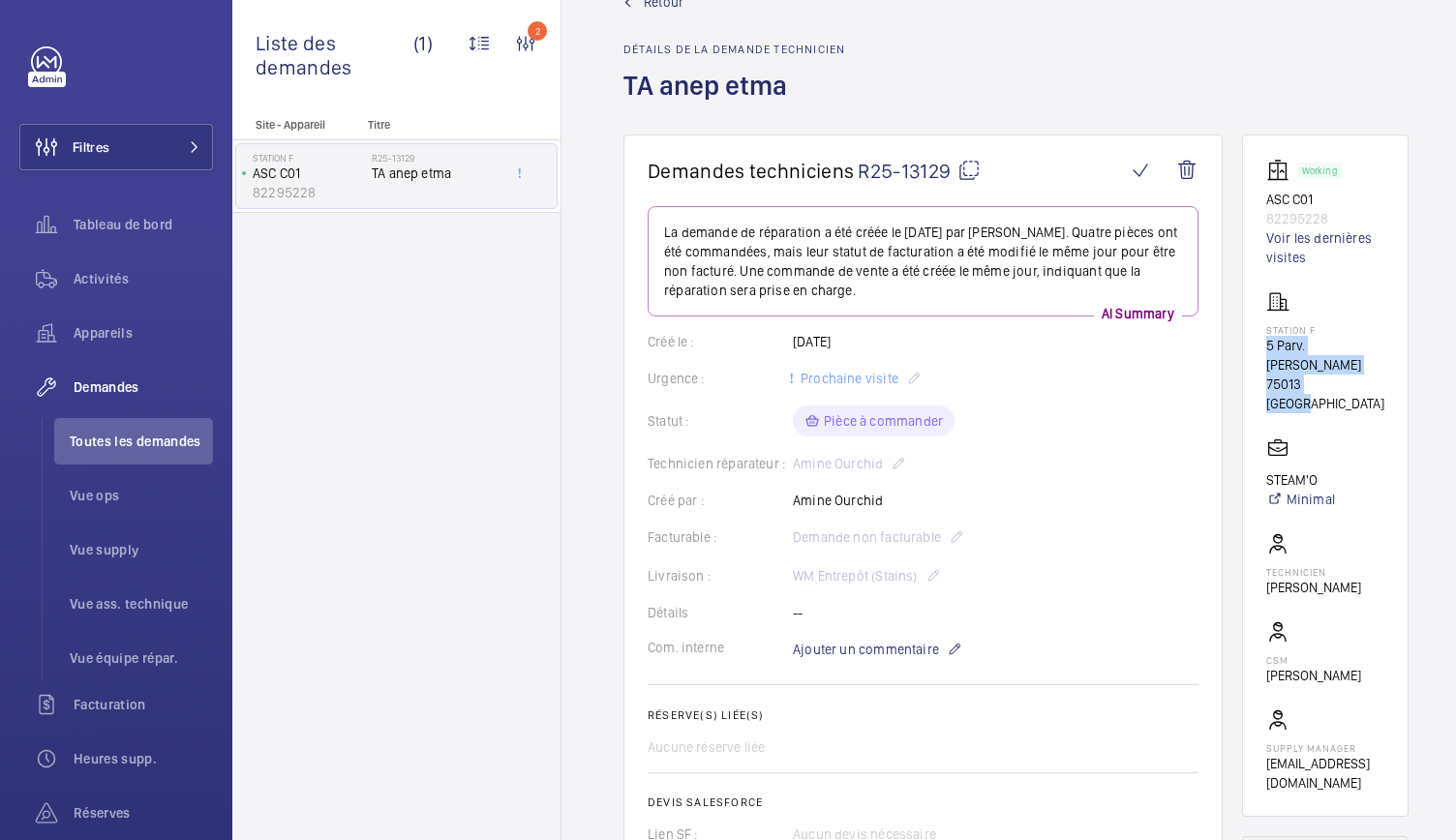
click at [621, 88] on wm-front-admin-header "Retour Détails de la demande technicien TA anep etma" at bounding box center [1016, 40] width 909 height 189
copy h1 "TA anep etma"
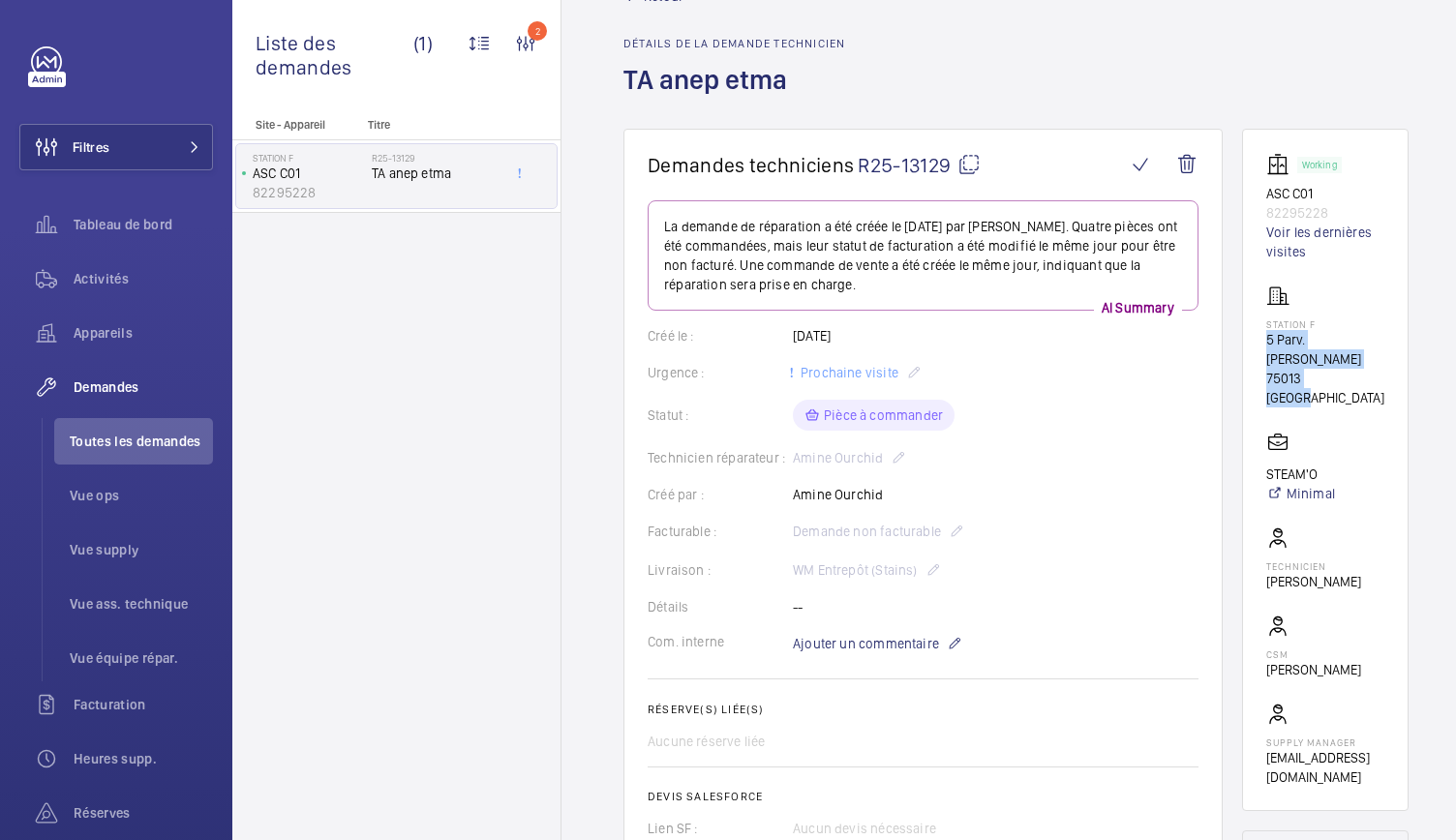
scroll to position [47, 0]
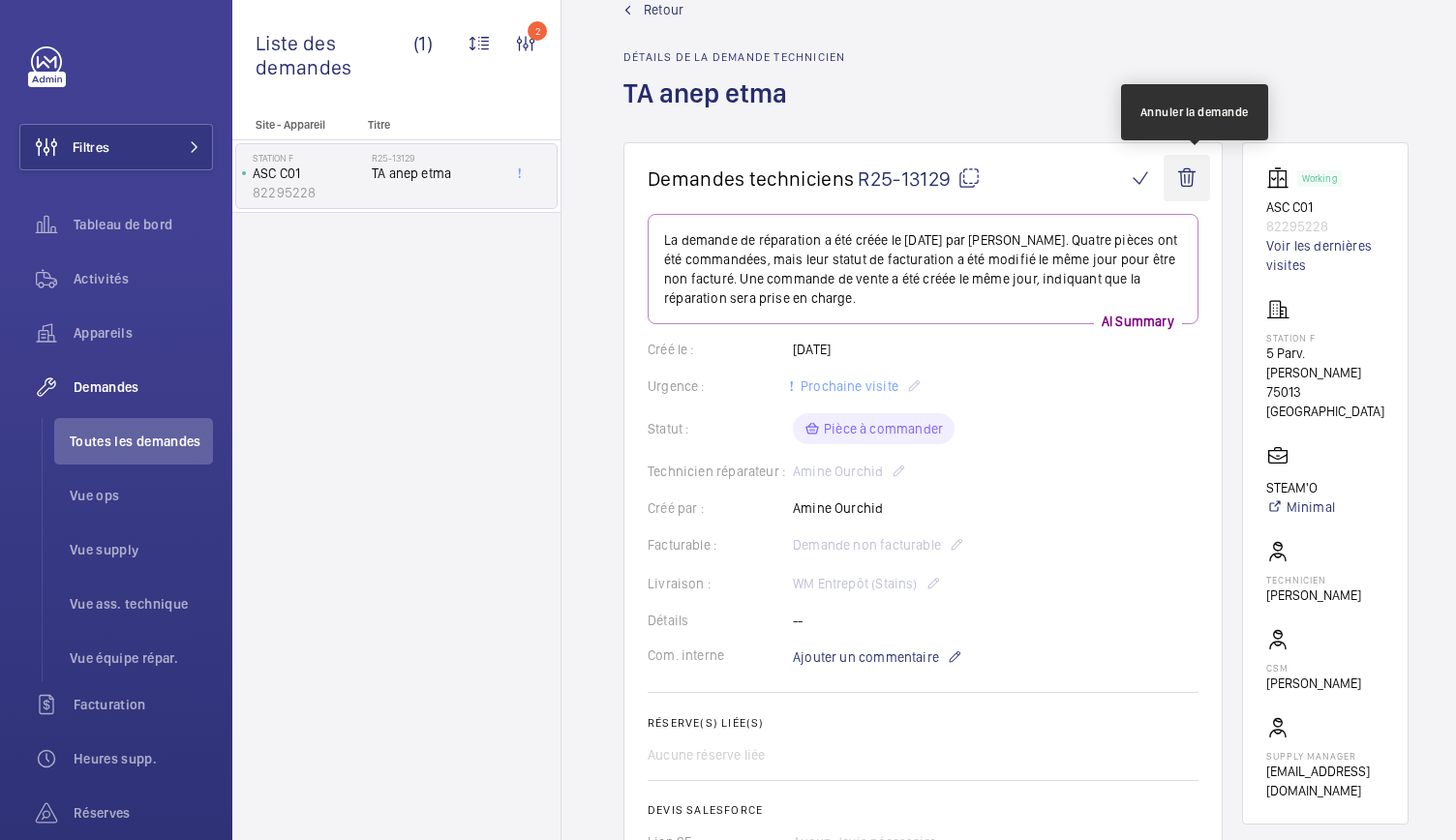
click at [1196, 177] on wm-front-icon-button at bounding box center [1186, 178] width 47 height 47
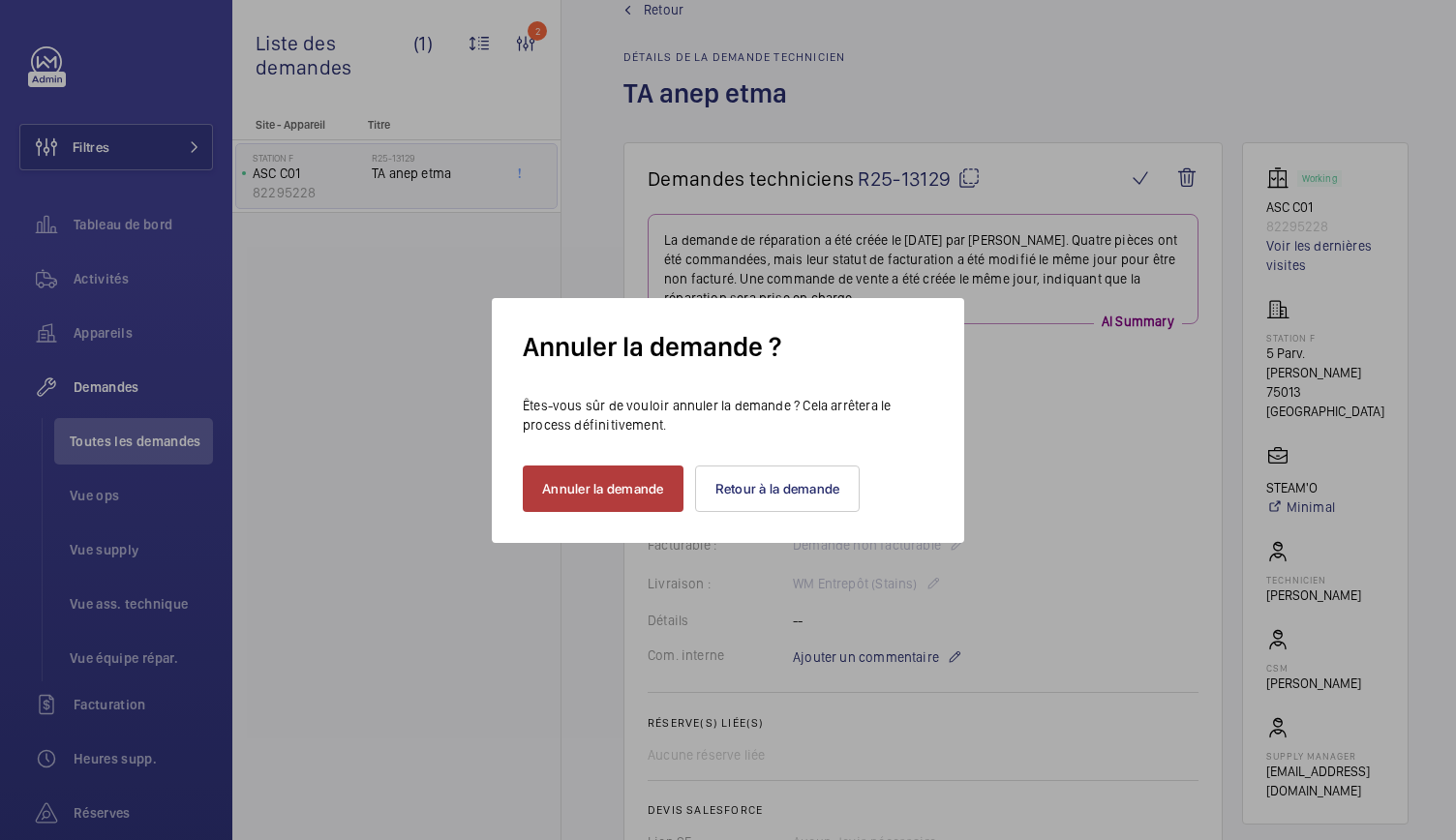
click at [611, 501] on button "Annuler la demande" at bounding box center [602, 489] width 161 height 47
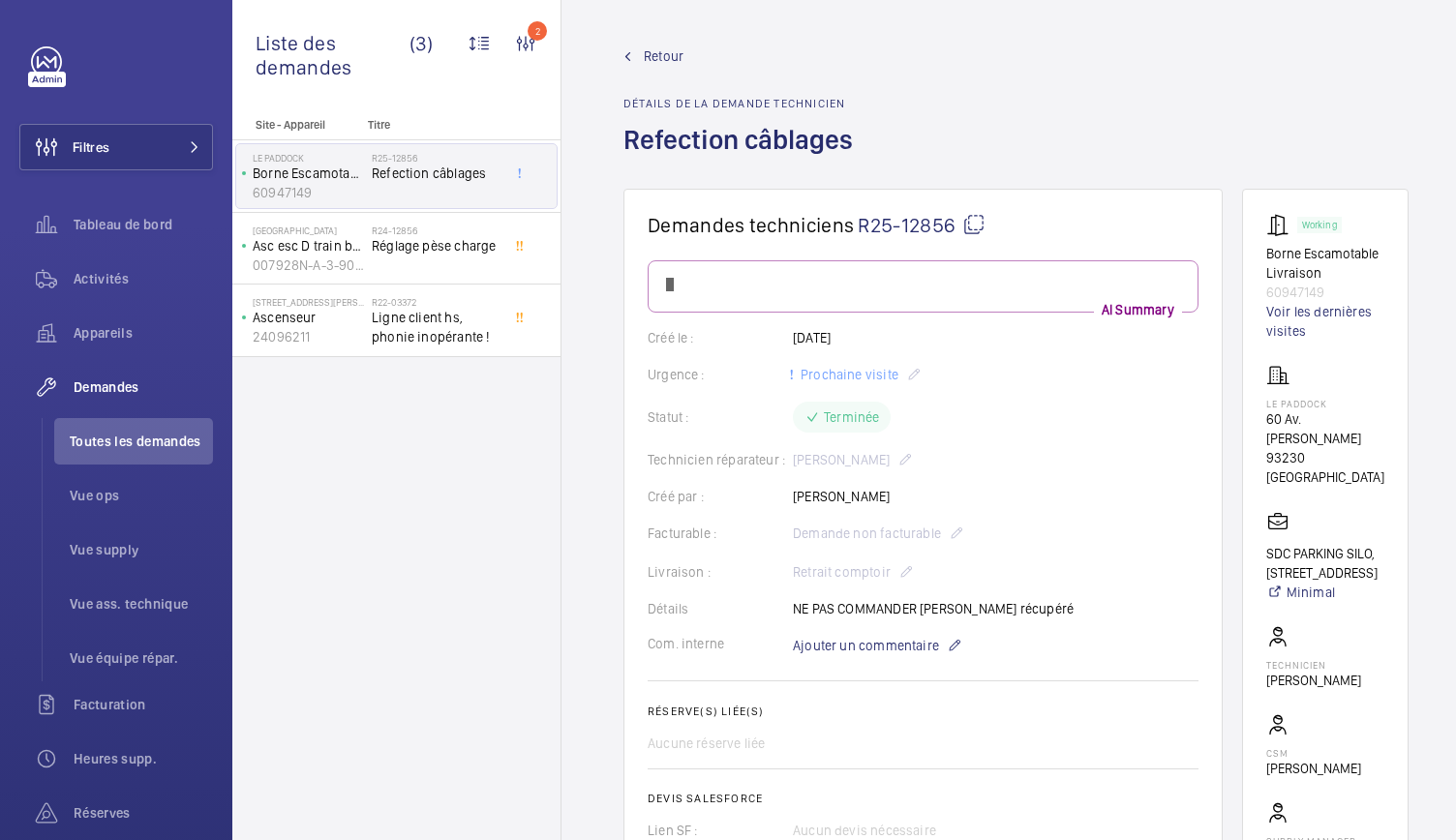
scroll to position [0, 43]
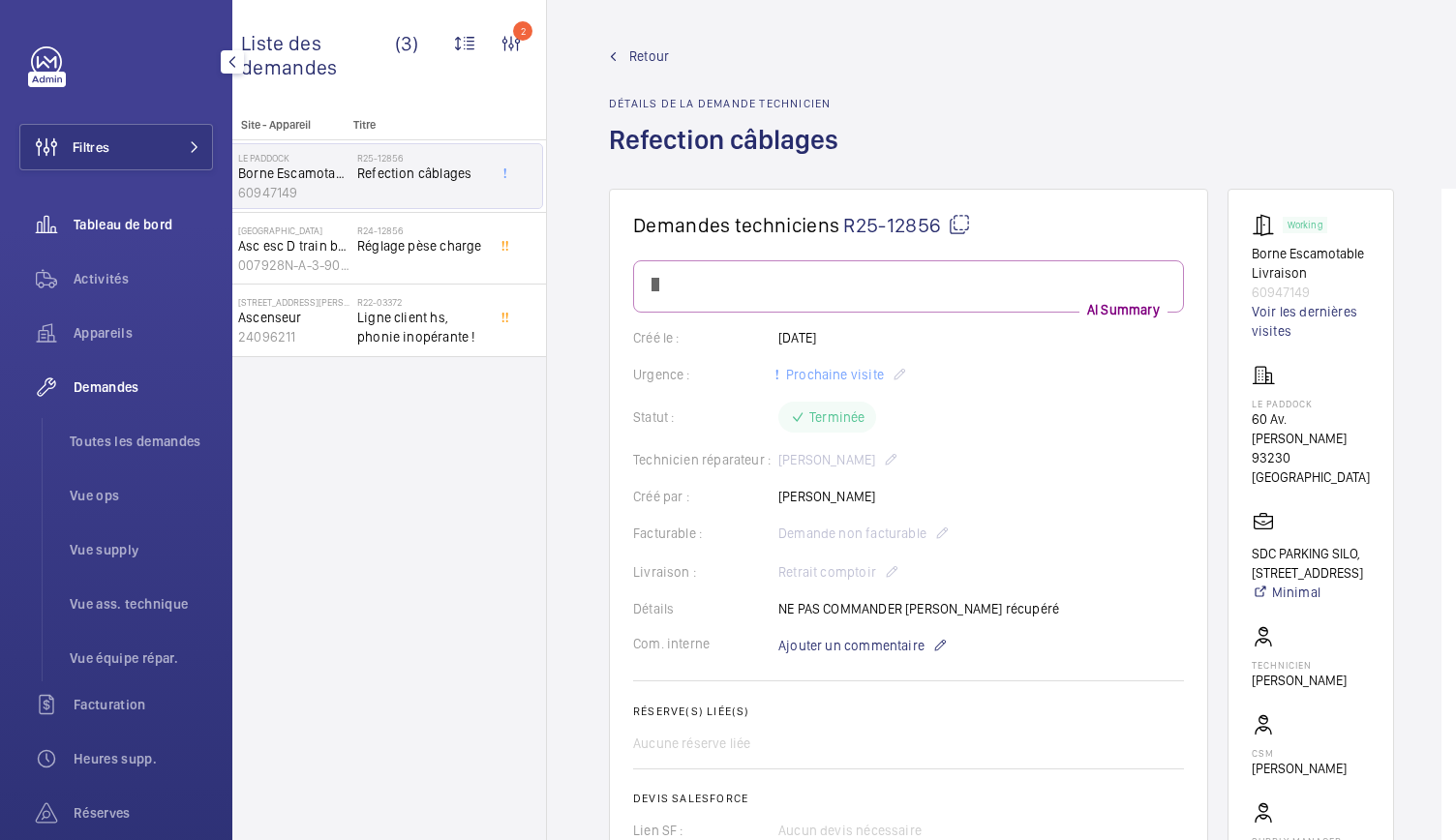
click at [161, 220] on span "Tableau de bord" at bounding box center [143, 225] width 139 height 19
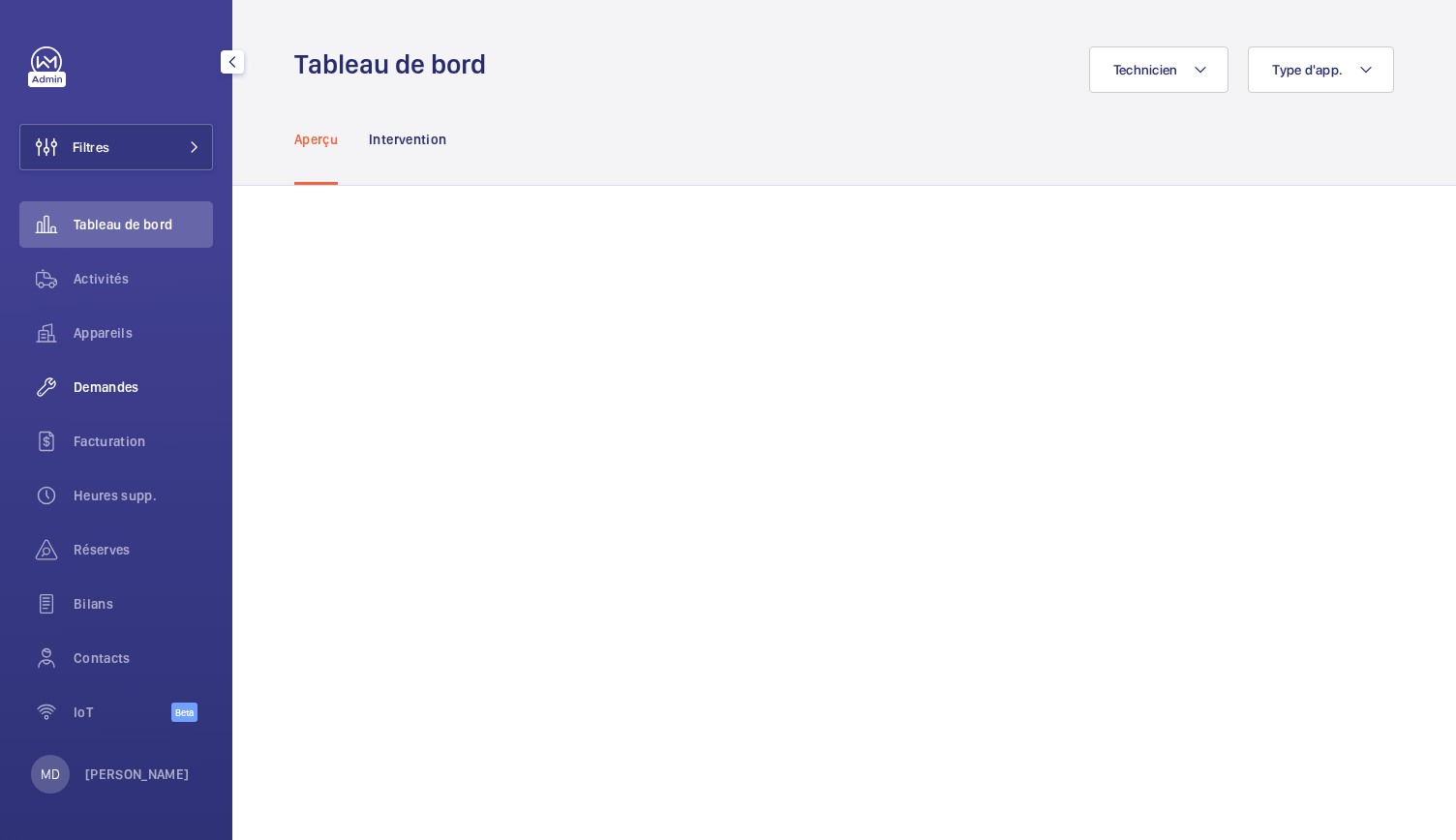
click at [110, 402] on div "Demandes" at bounding box center [116, 387] width 194 height 47
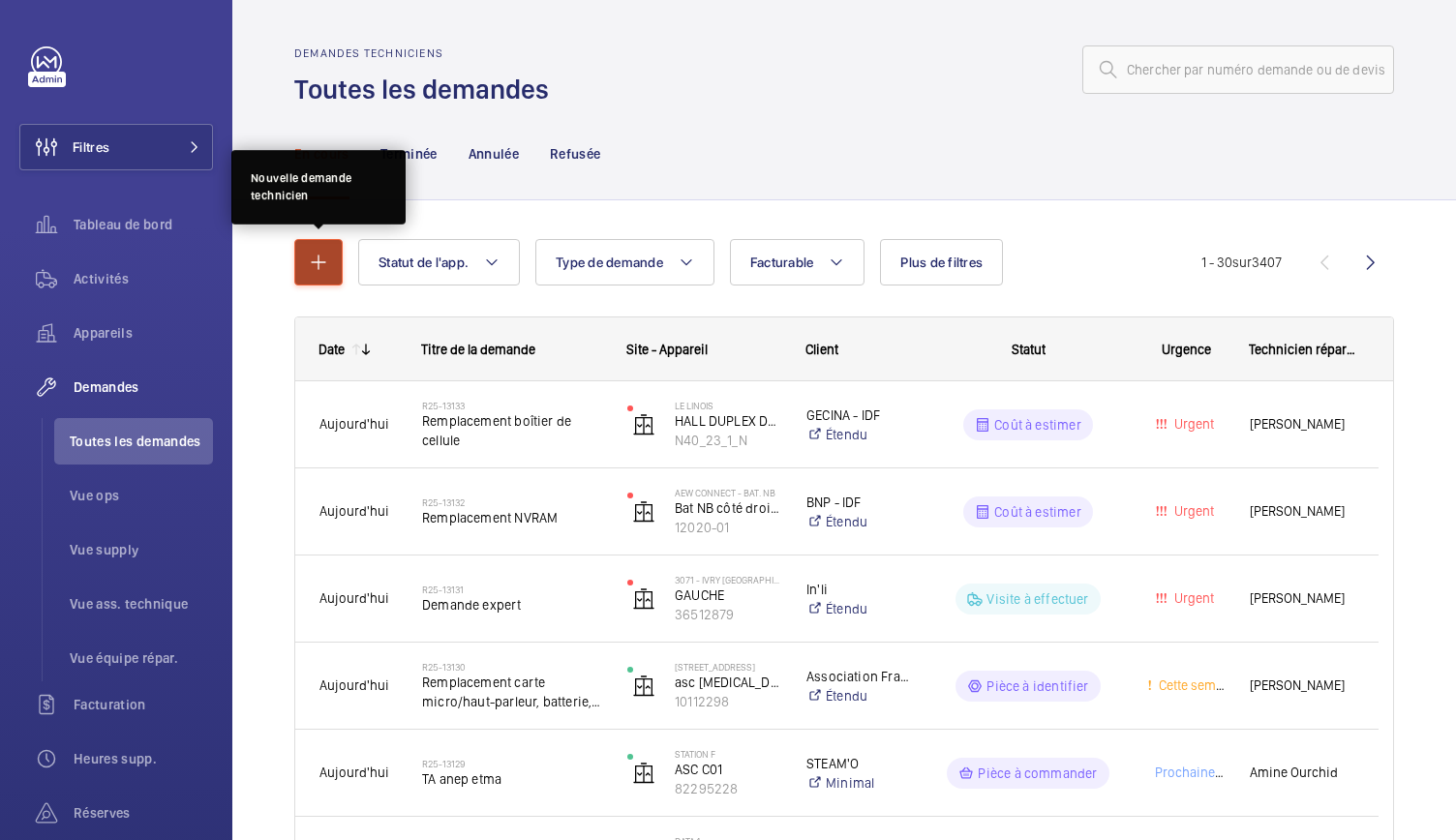
click at [318, 270] on mat-icon "button" at bounding box center [318, 263] width 23 height 23
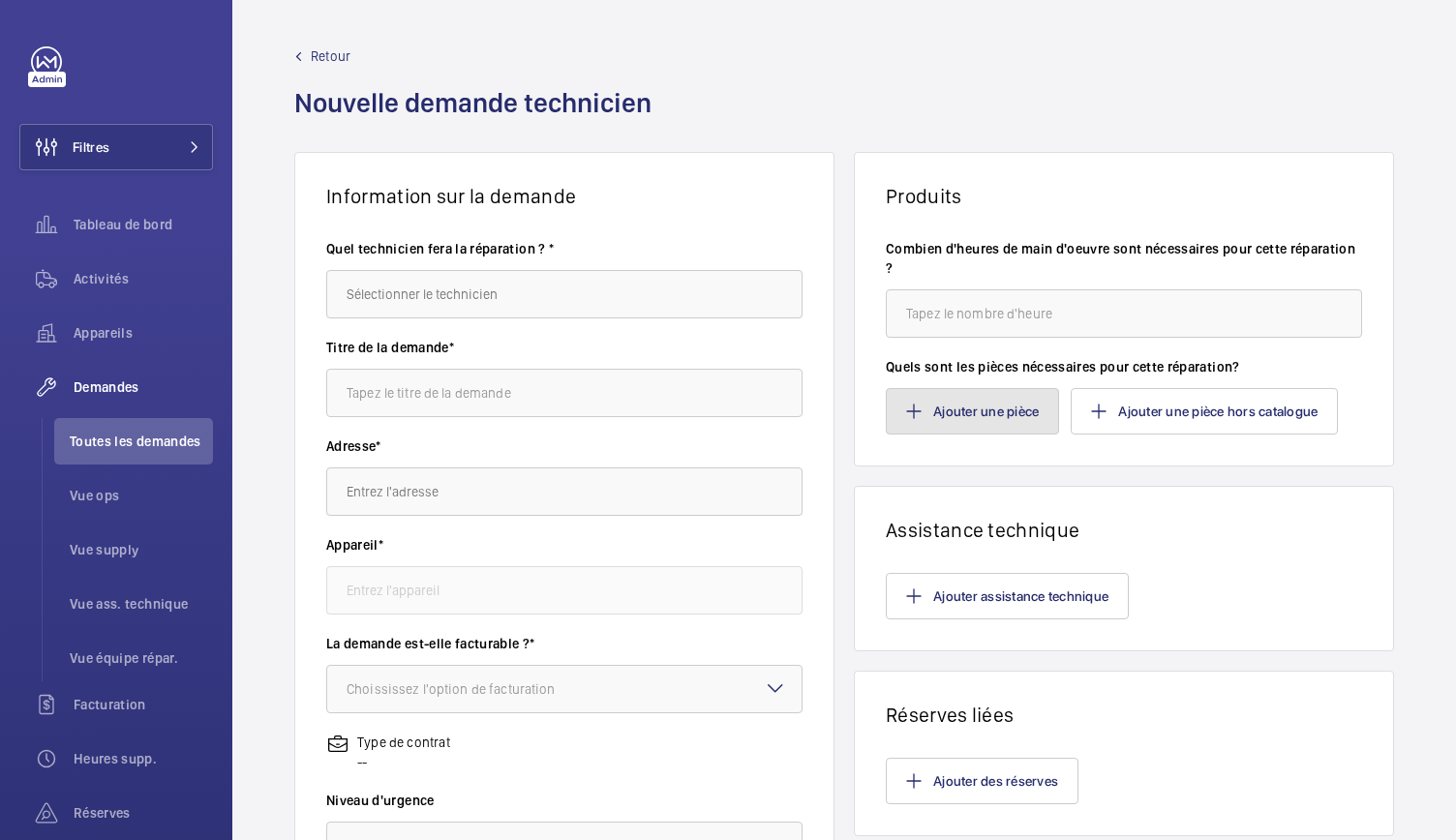
click at [941, 417] on button "Ajouter une pièce" at bounding box center [972, 412] width 173 height 47
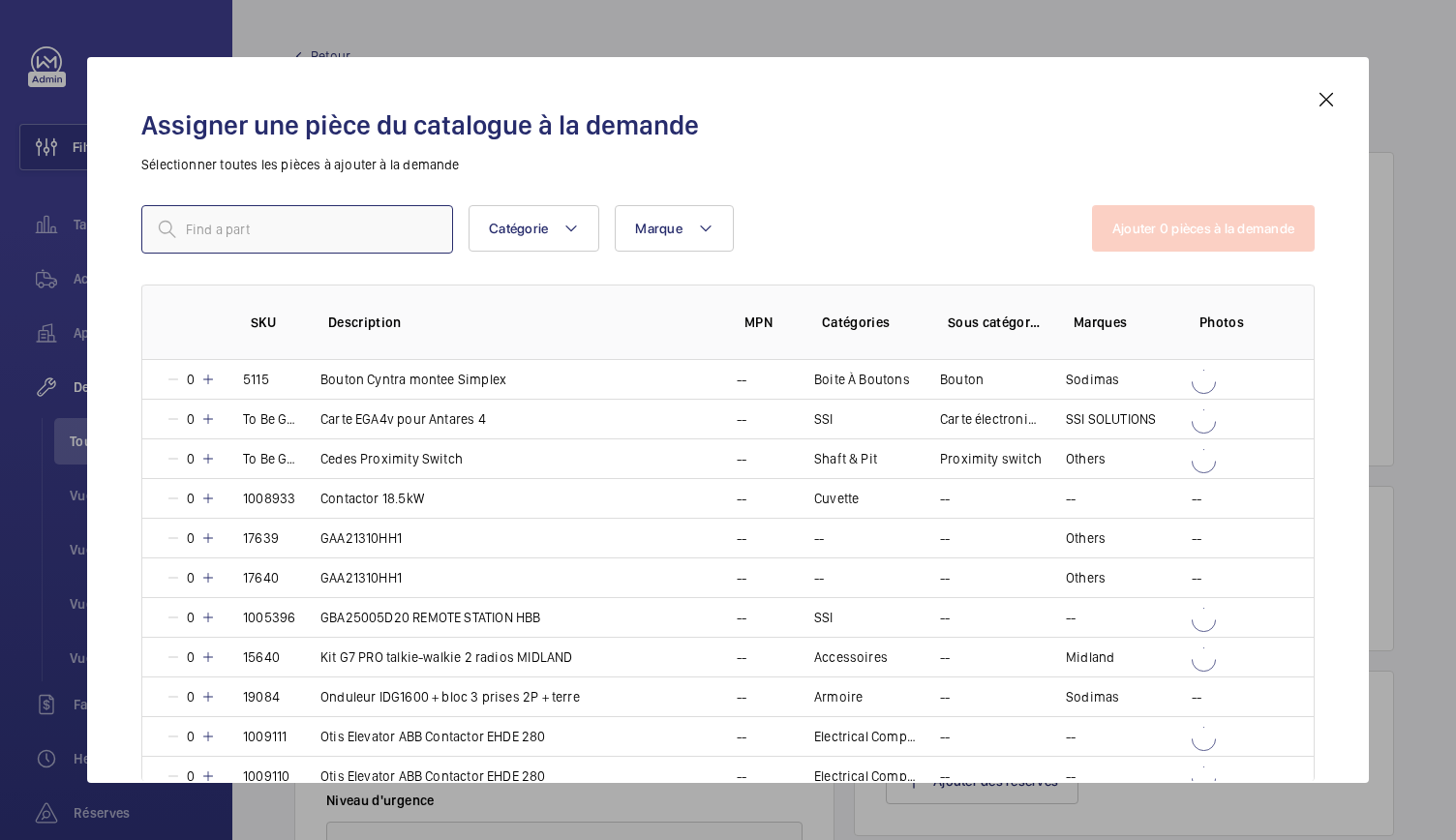
click at [326, 228] on input "text" at bounding box center [297, 230] width 311 height 49
type input "8"
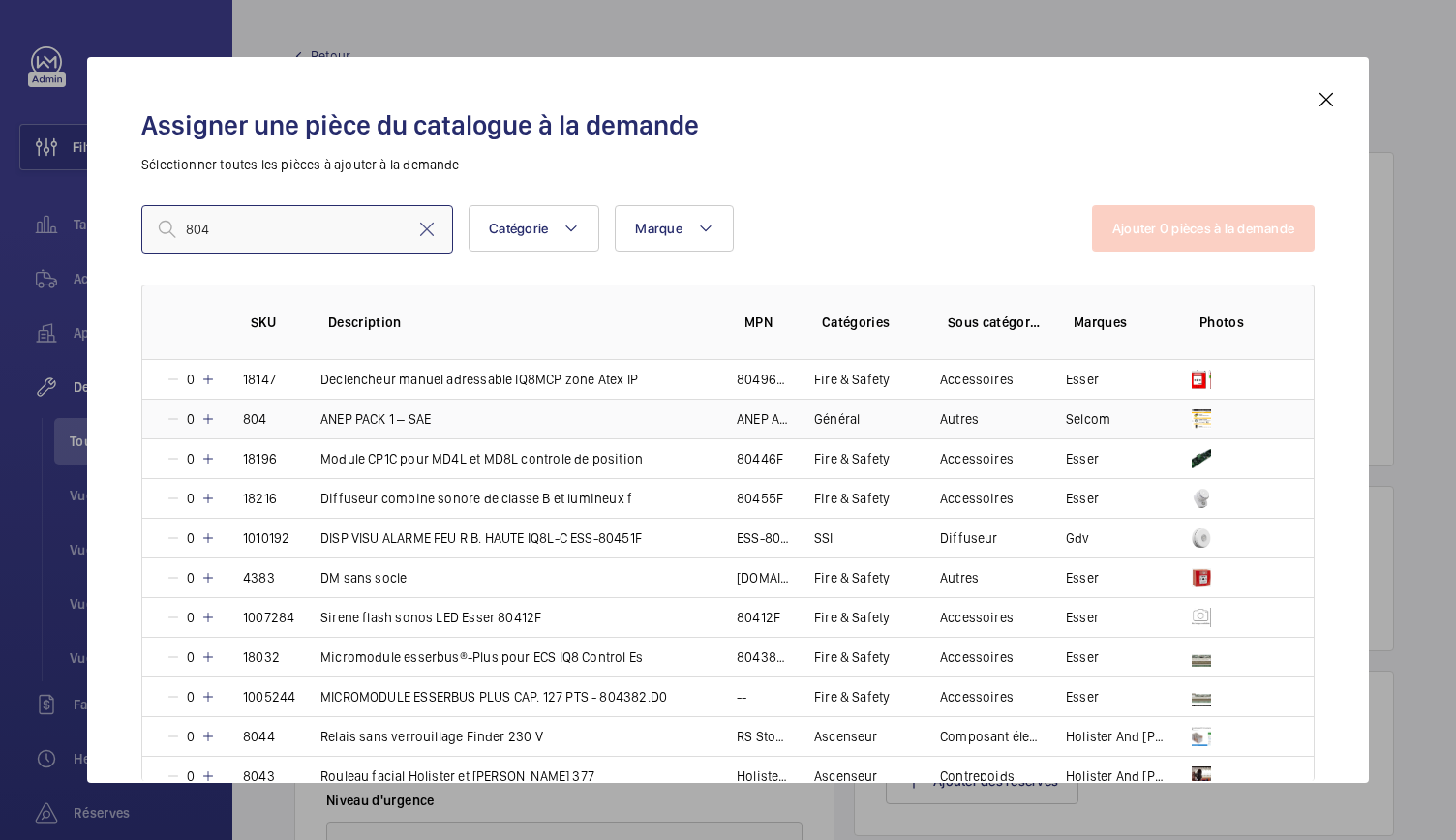
type input "804"
click at [208, 420] on mat-icon at bounding box center [208, 420] width 16 height 16
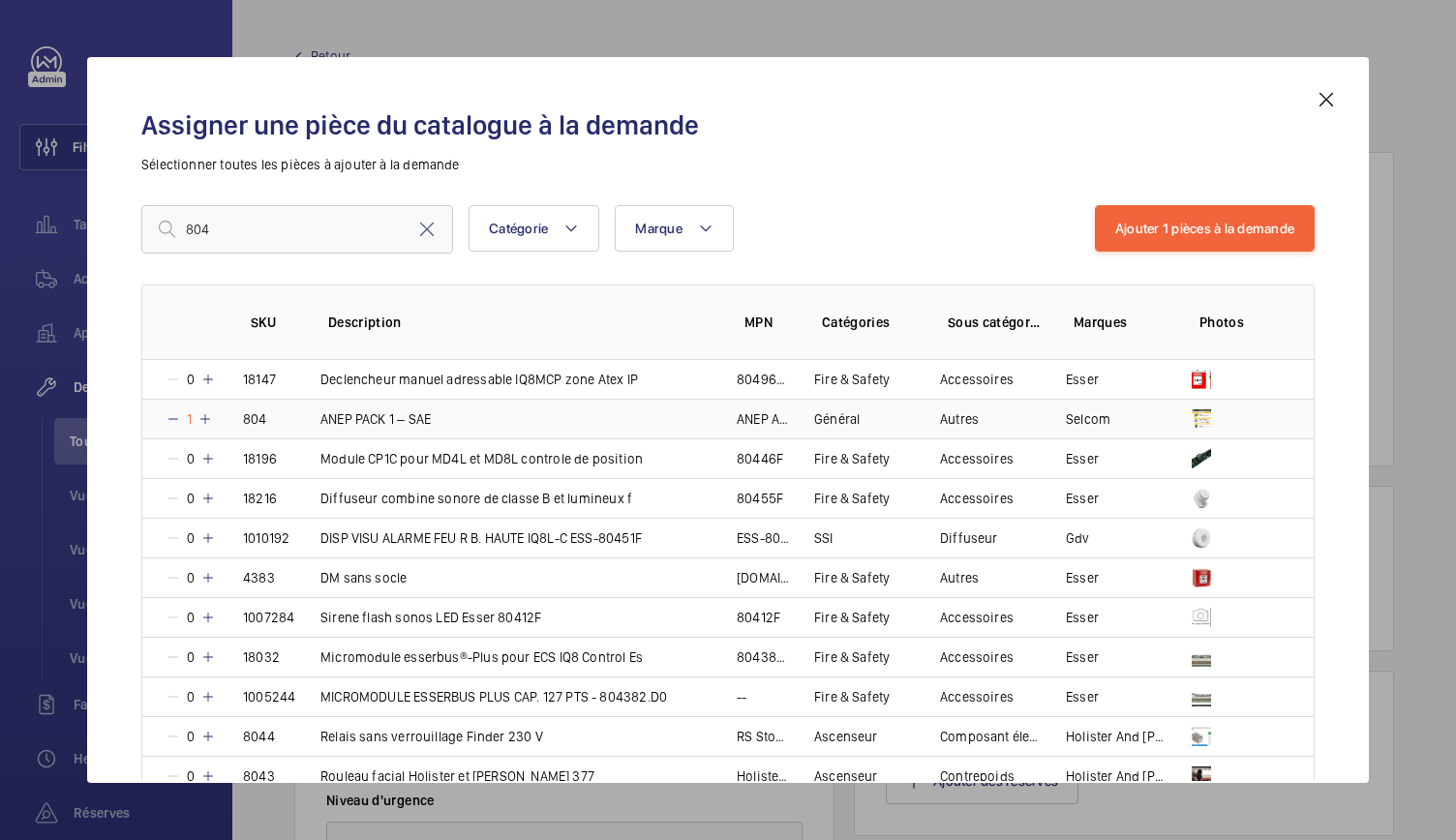
click at [208, 420] on mat-icon at bounding box center [205, 420] width 16 height 16
click at [208, 420] on mat-icon at bounding box center [208, 420] width 16 height 16
click at [1172, 238] on button "Ajouter 1 pièces à la demande" at bounding box center [1205, 229] width 220 height 47
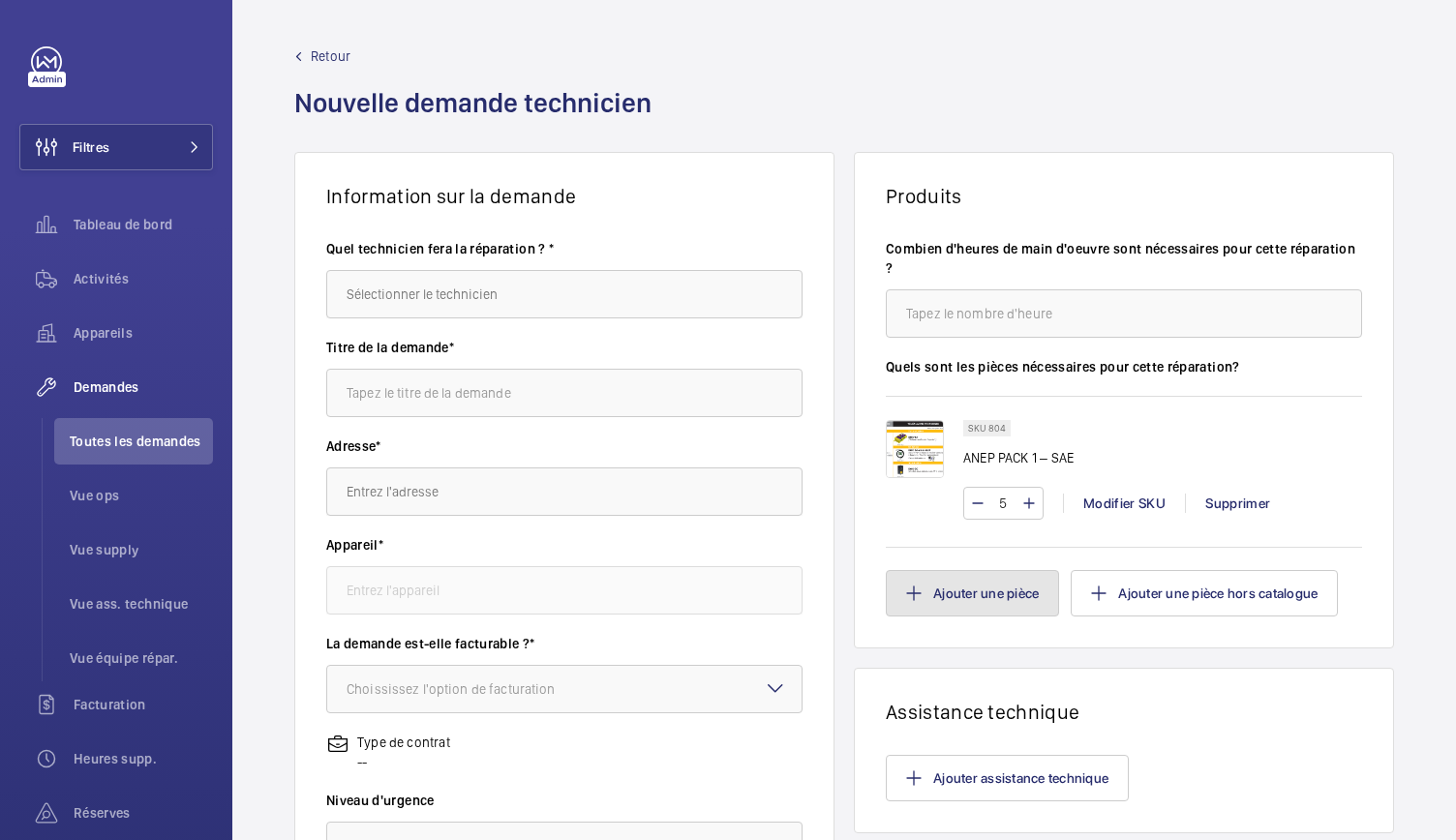
click at [998, 599] on button "Ajouter une pièce" at bounding box center [972, 594] width 173 height 47
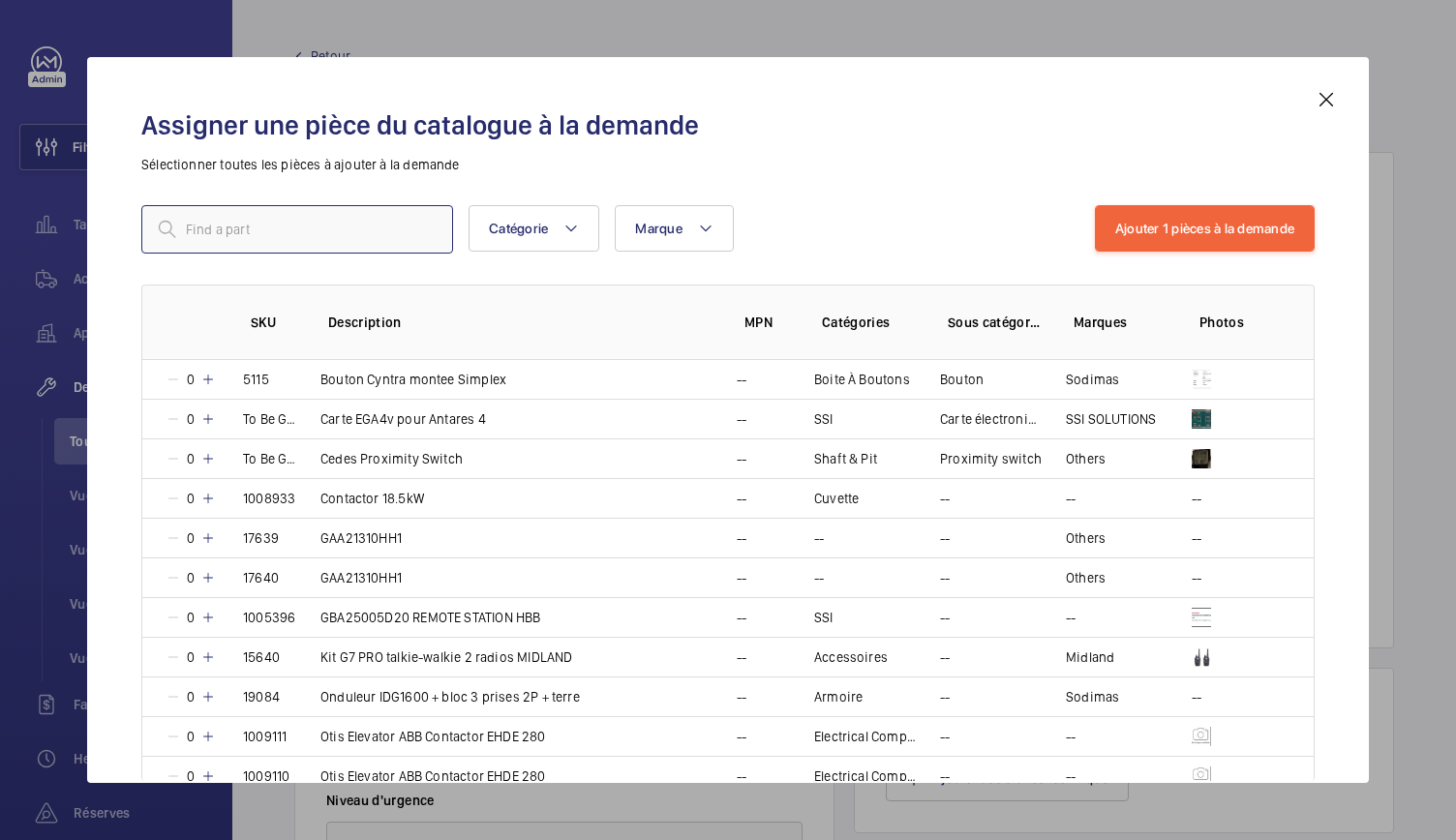
click at [323, 235] on input "text" at bounding box center [297, 230] width 311 height 49
type input "ç"
type input "98"
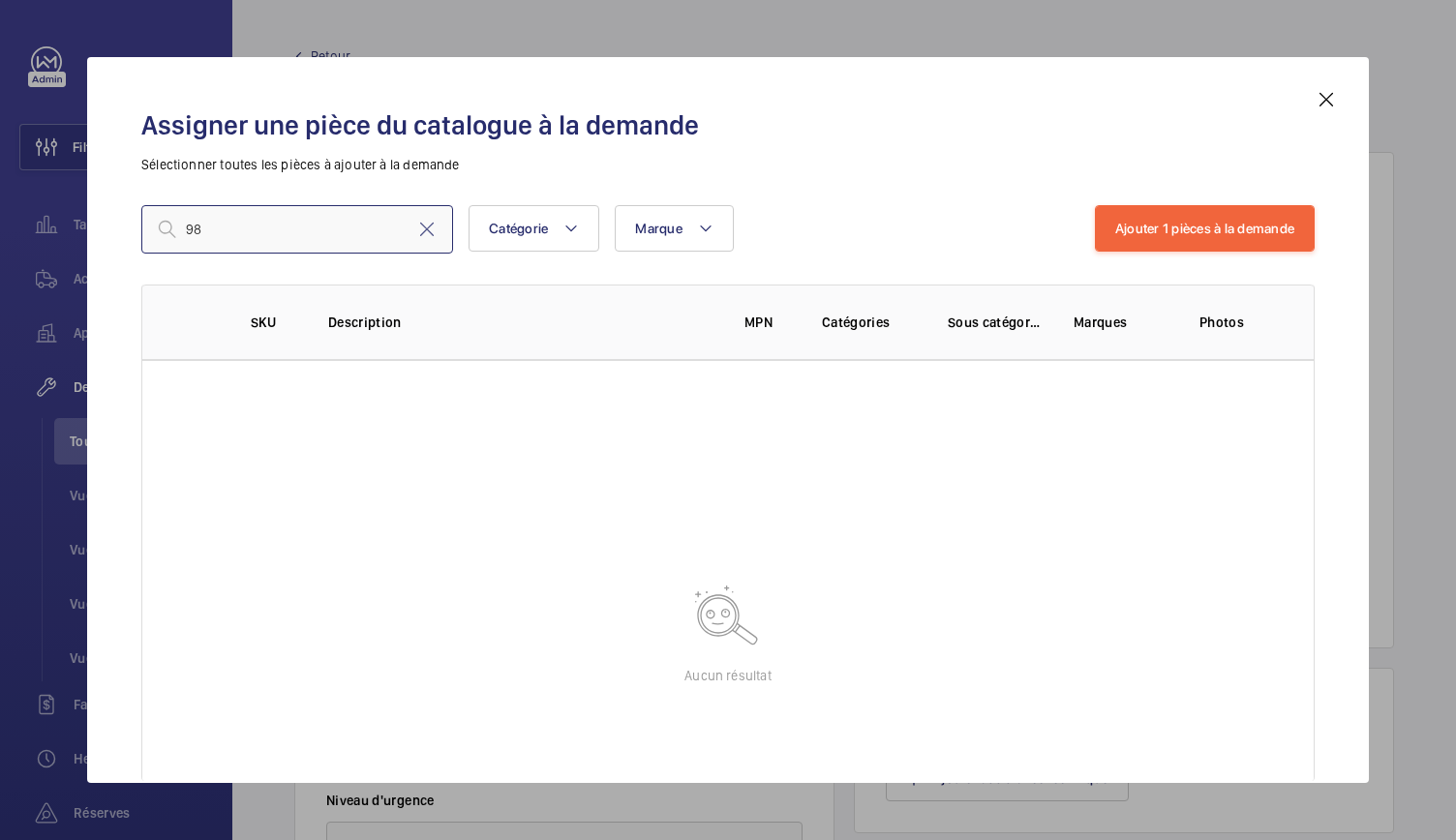
drag, startPoint x: 262, startPoint y: 233, endPoint x: 160, endPoint y: 252, distance: 103.8
click at [160, 252] on input "98" at bounding box center [297, 230] width 311 height 49
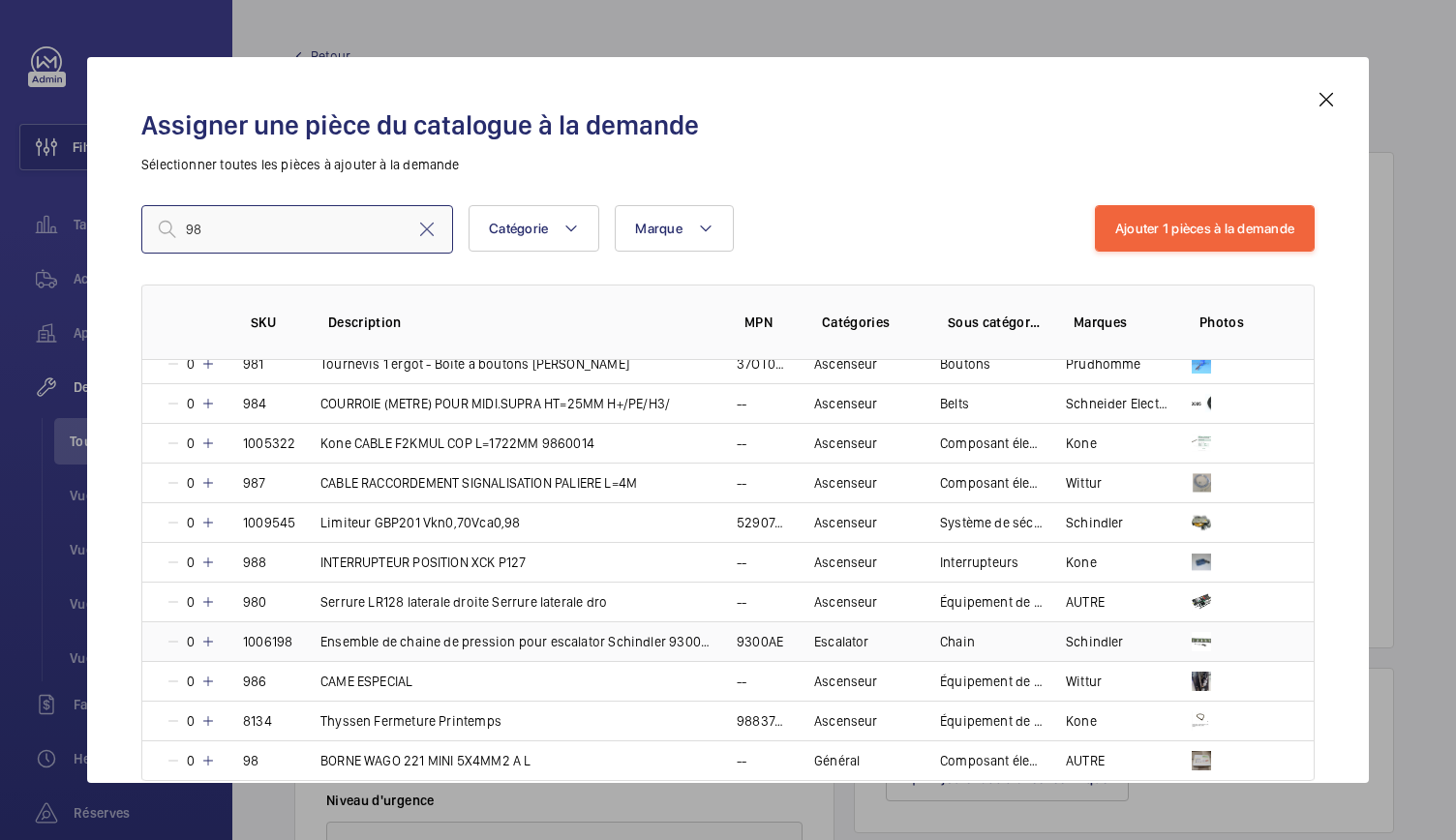
scroll to position [51, 0]
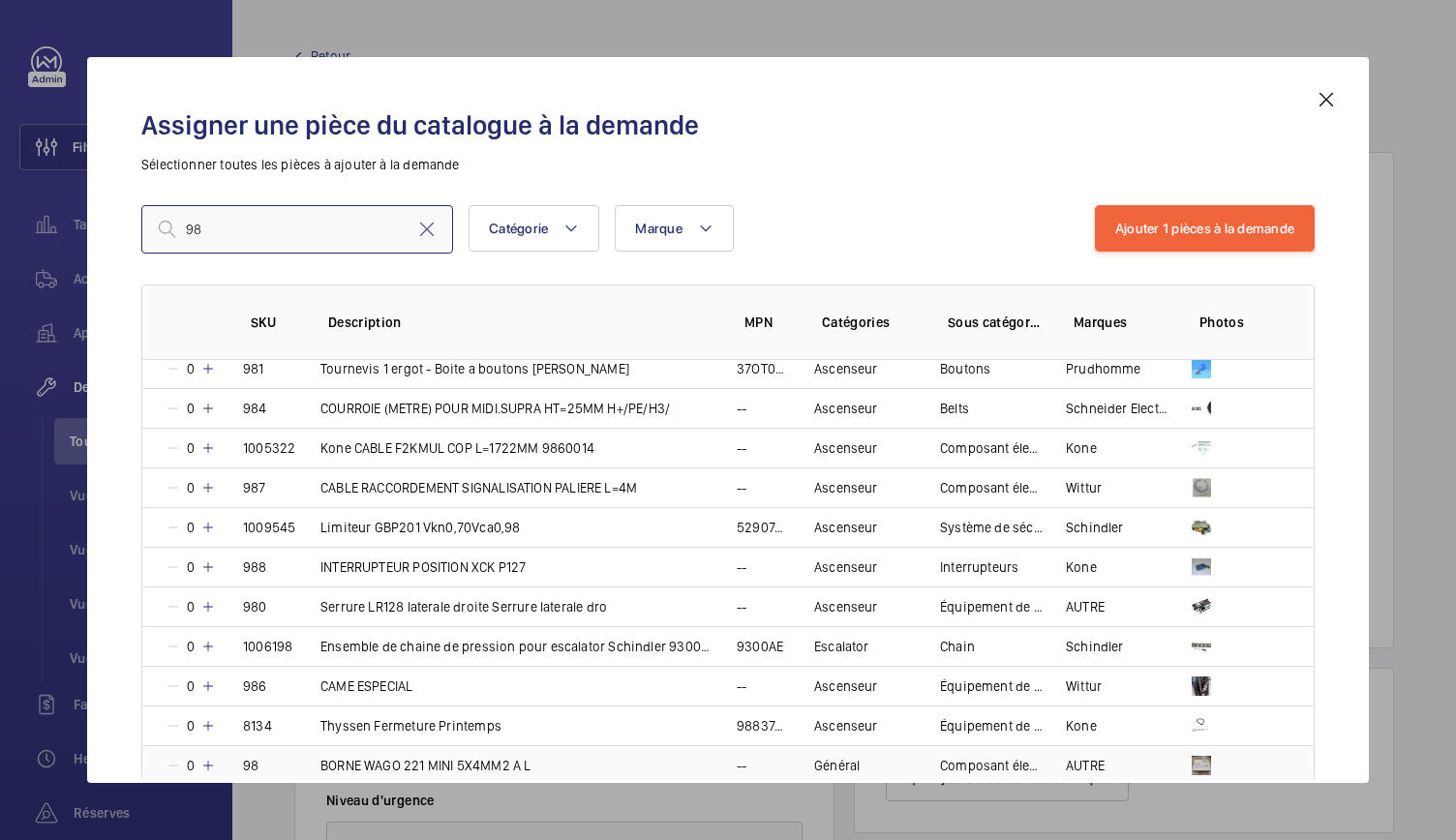
type input "98"
click at [207, 762] on mat-icon at bounding box center [208, 766] width 16 height 16
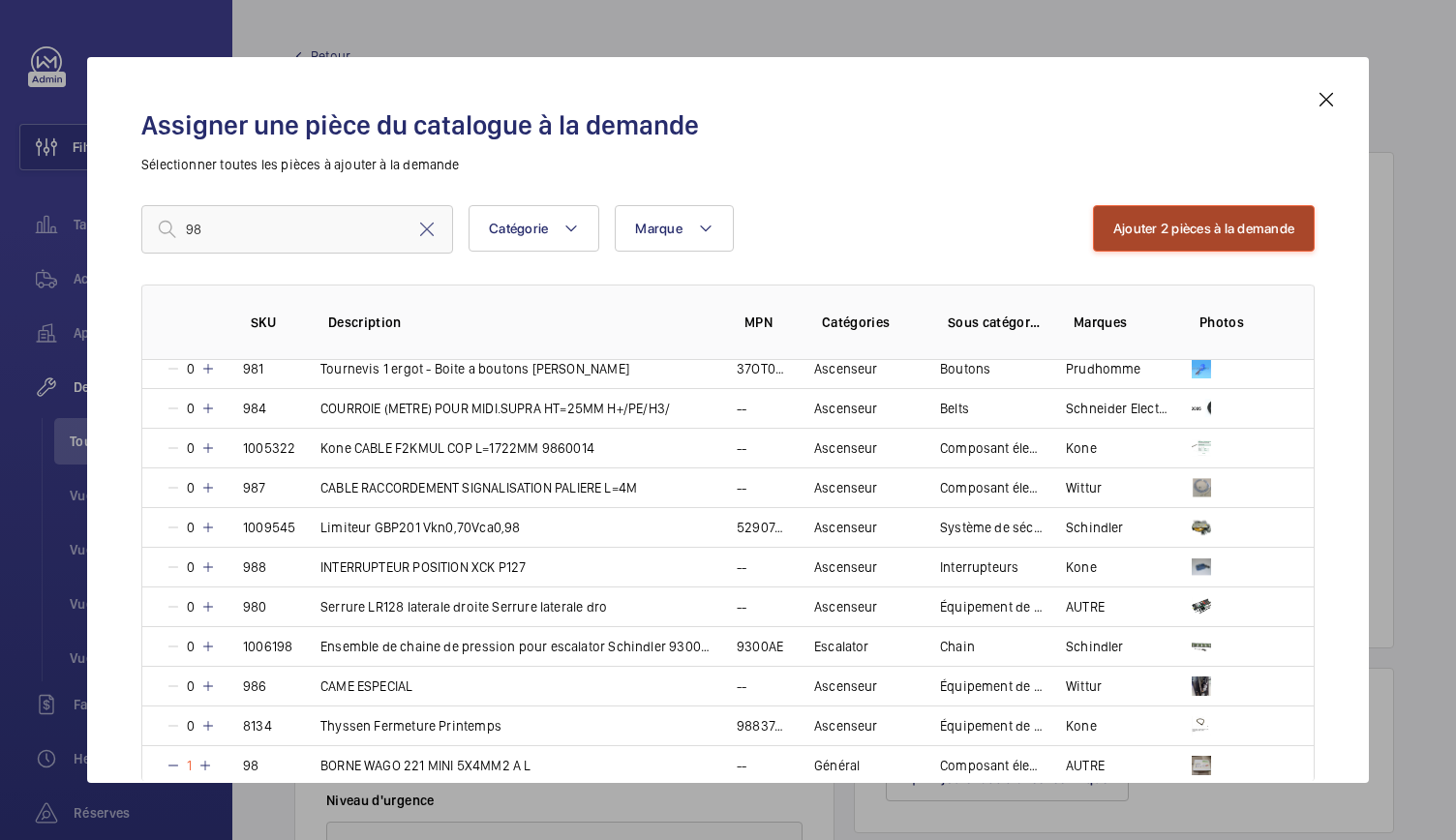
click at [1144, 219] on button "Ajouter 2 pièces à la demande" at bounding box center [1204, 229] width 222 height 47
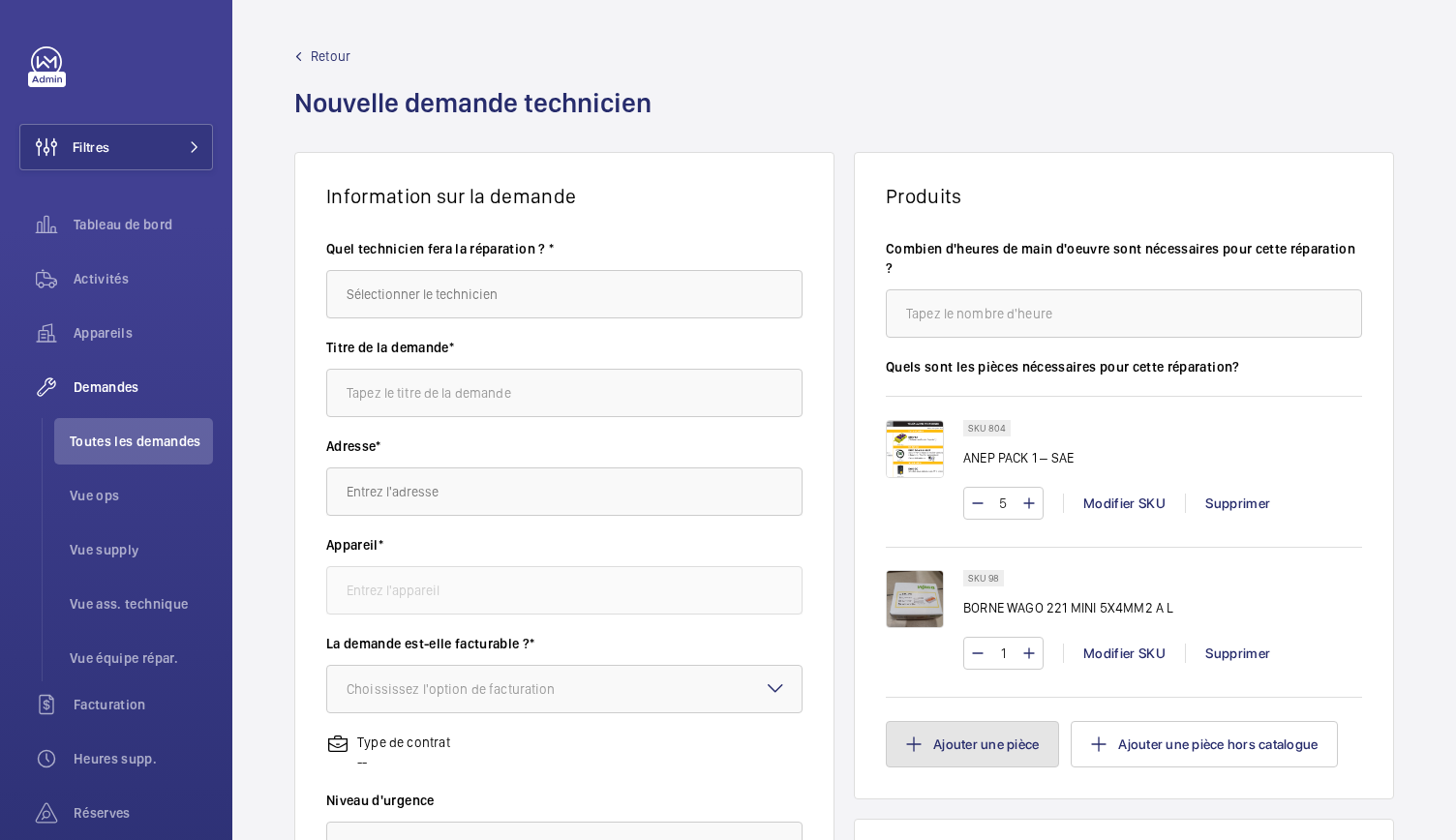
click at [1001, 752] on button "Ajouter une pièce" at bounding box center [972, 745] width 173 height 47
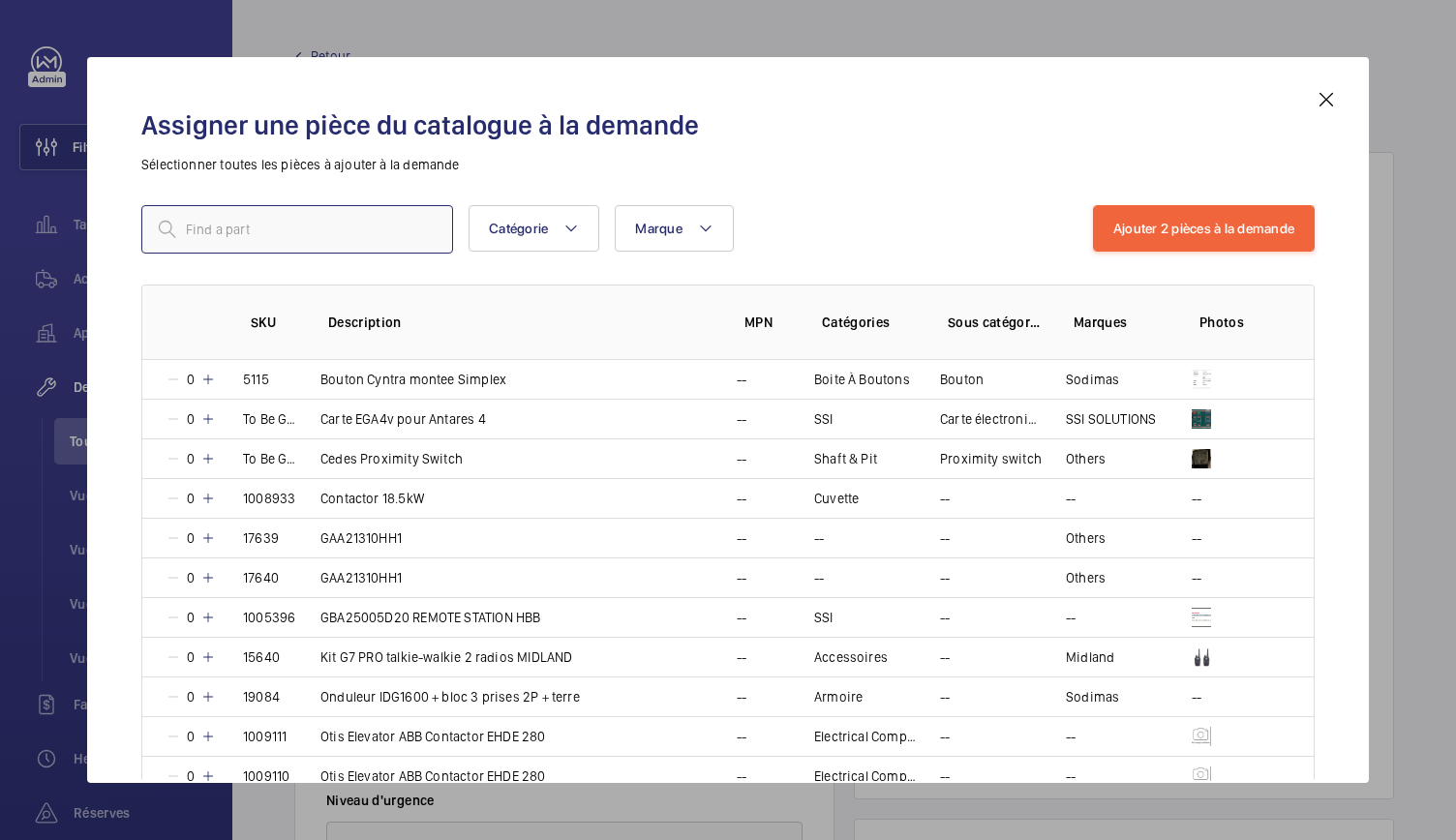
click at [383, 229] on input "text" at bounding box center [297, 230] width 311 height 49
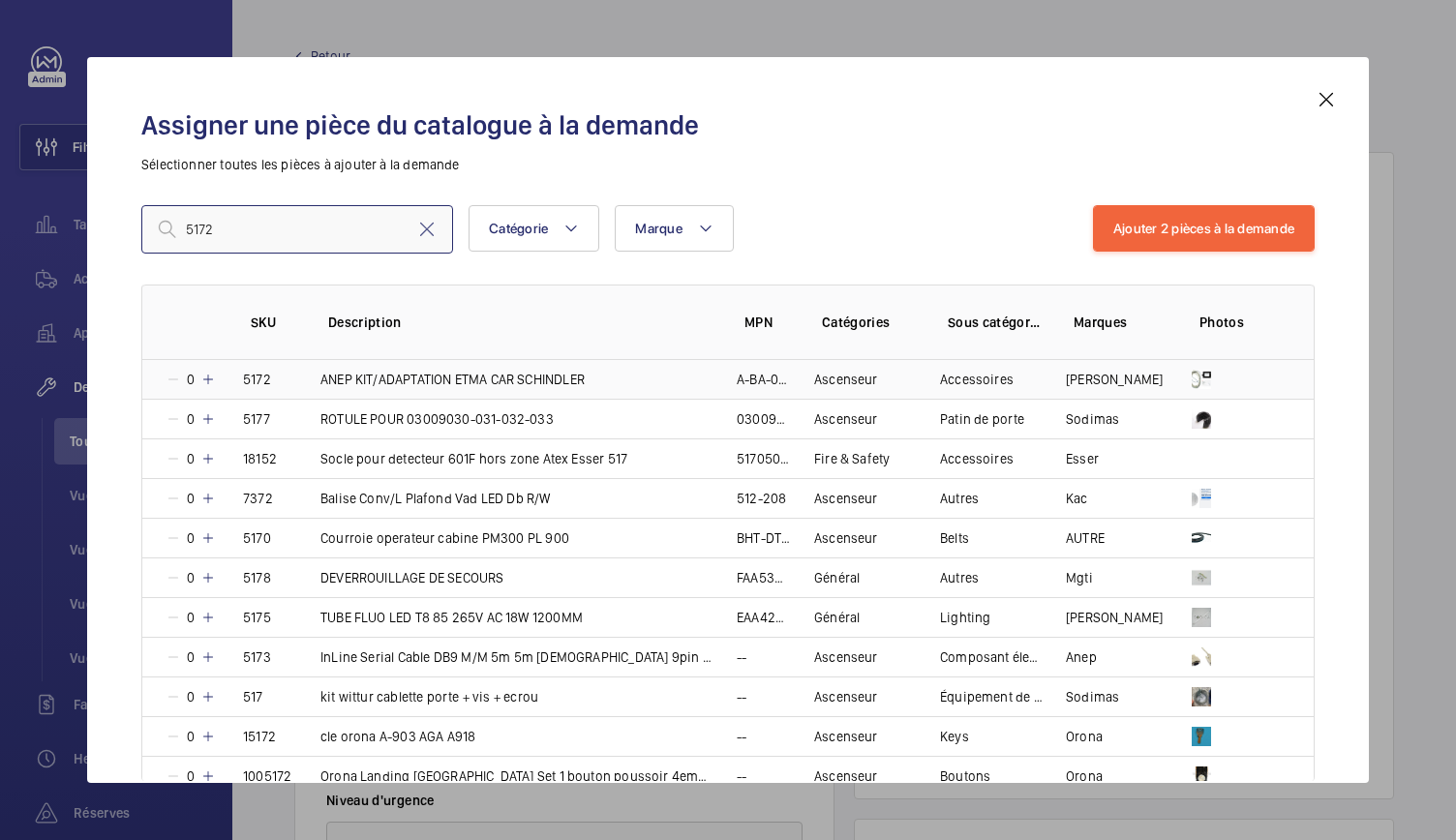
type input "5172"
click at [210, 379] on mat-icon at bounding box center [208, 380] width 16 height 16
click at [210, 379] on mat-icon at bounding box center [205, 380] width 16 height 16
click at [210, 379] on mat-icon at bounding box center [208, 380] width 16 height 16
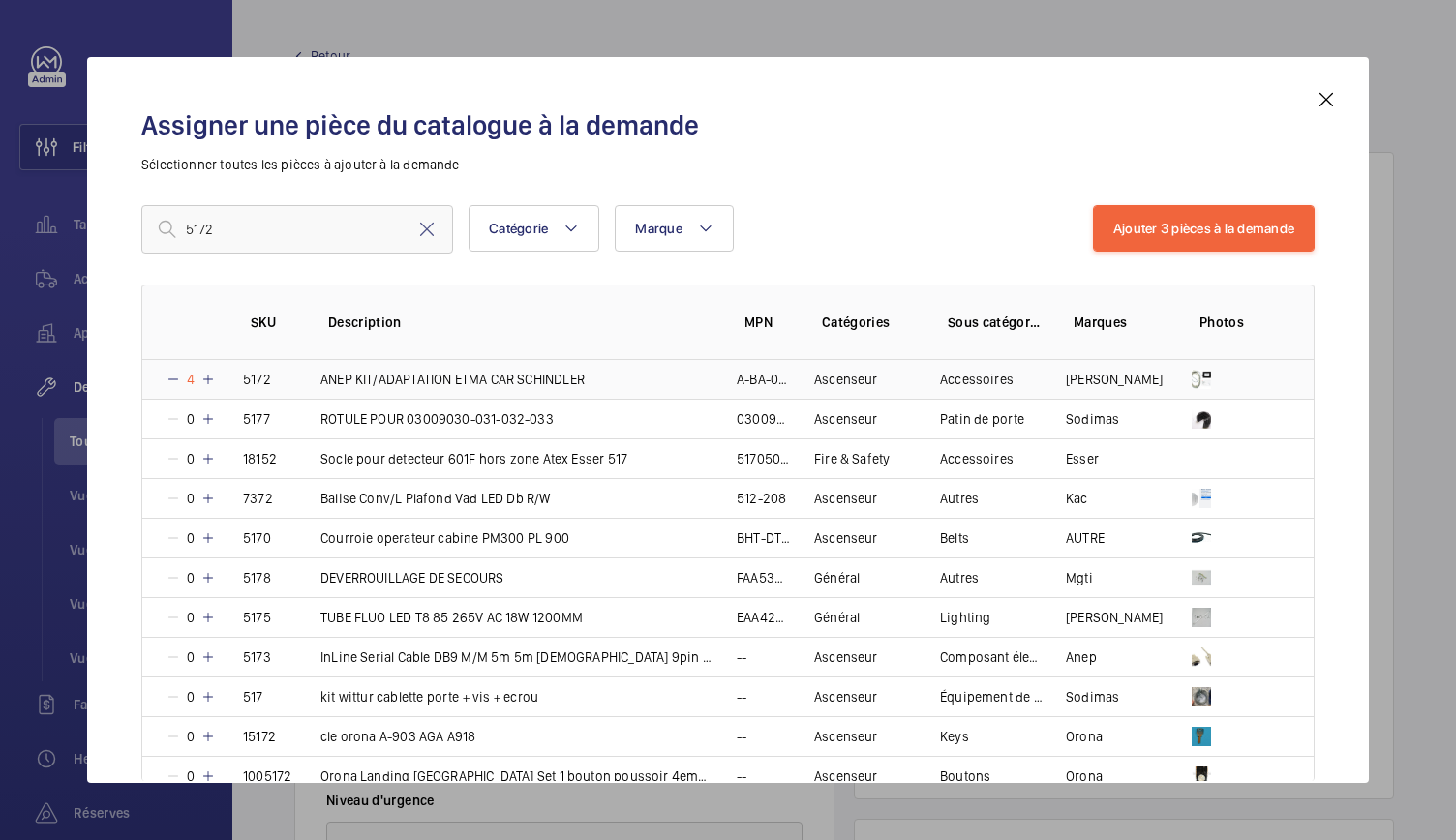
click at [210, 379] on mat-icon at bounding box center [208, 380] width 16 height 16
click at [1194, 227] on button "Ajouter 3 pièces à la demande" at bounding box center [1204, 229] width 222 height 47
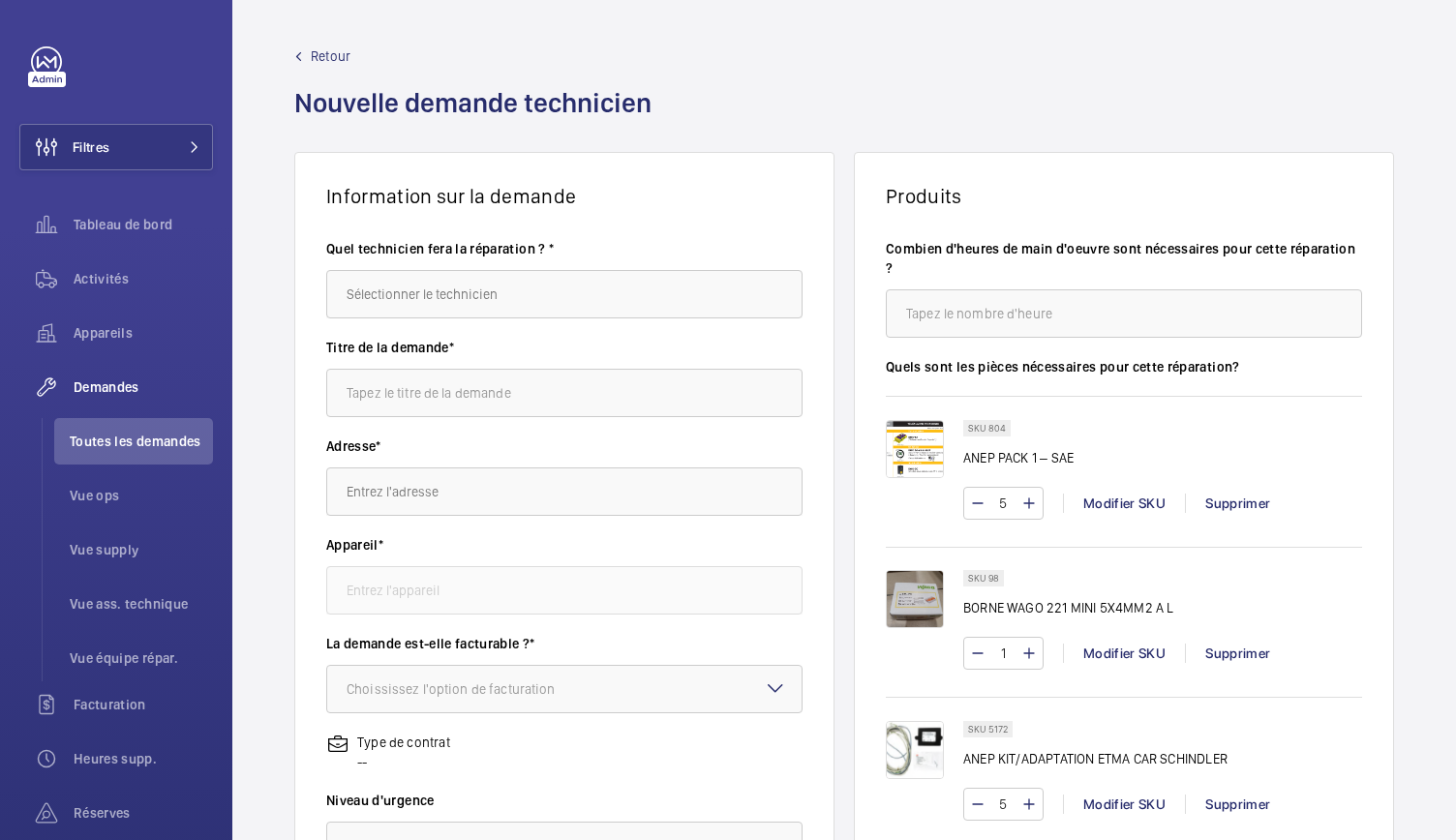
scroll to position [370, 0]
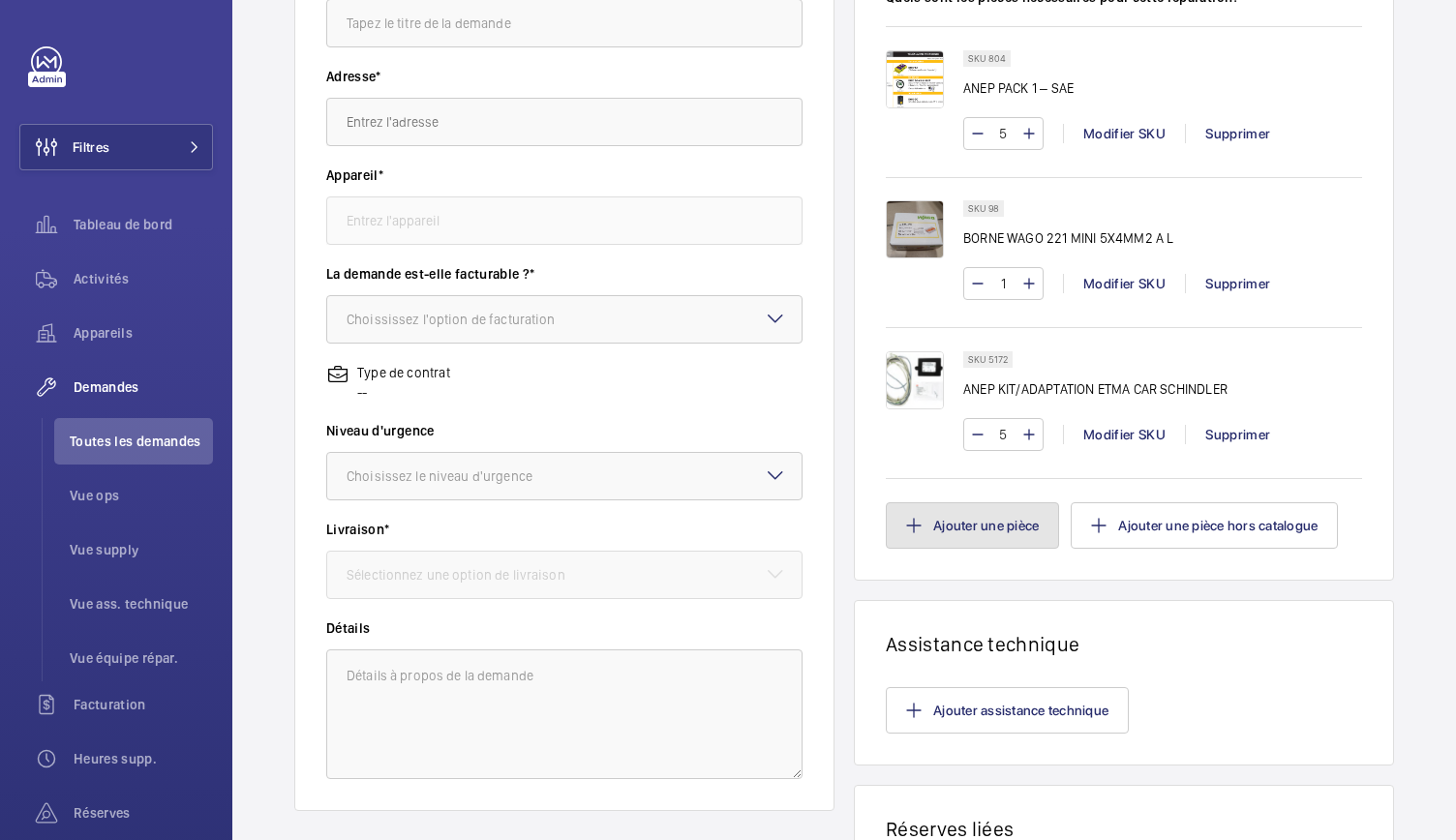
click at [1001, 517] on button "Ajouter une pièce" at bounding box center [972, 526] width 173 height 47
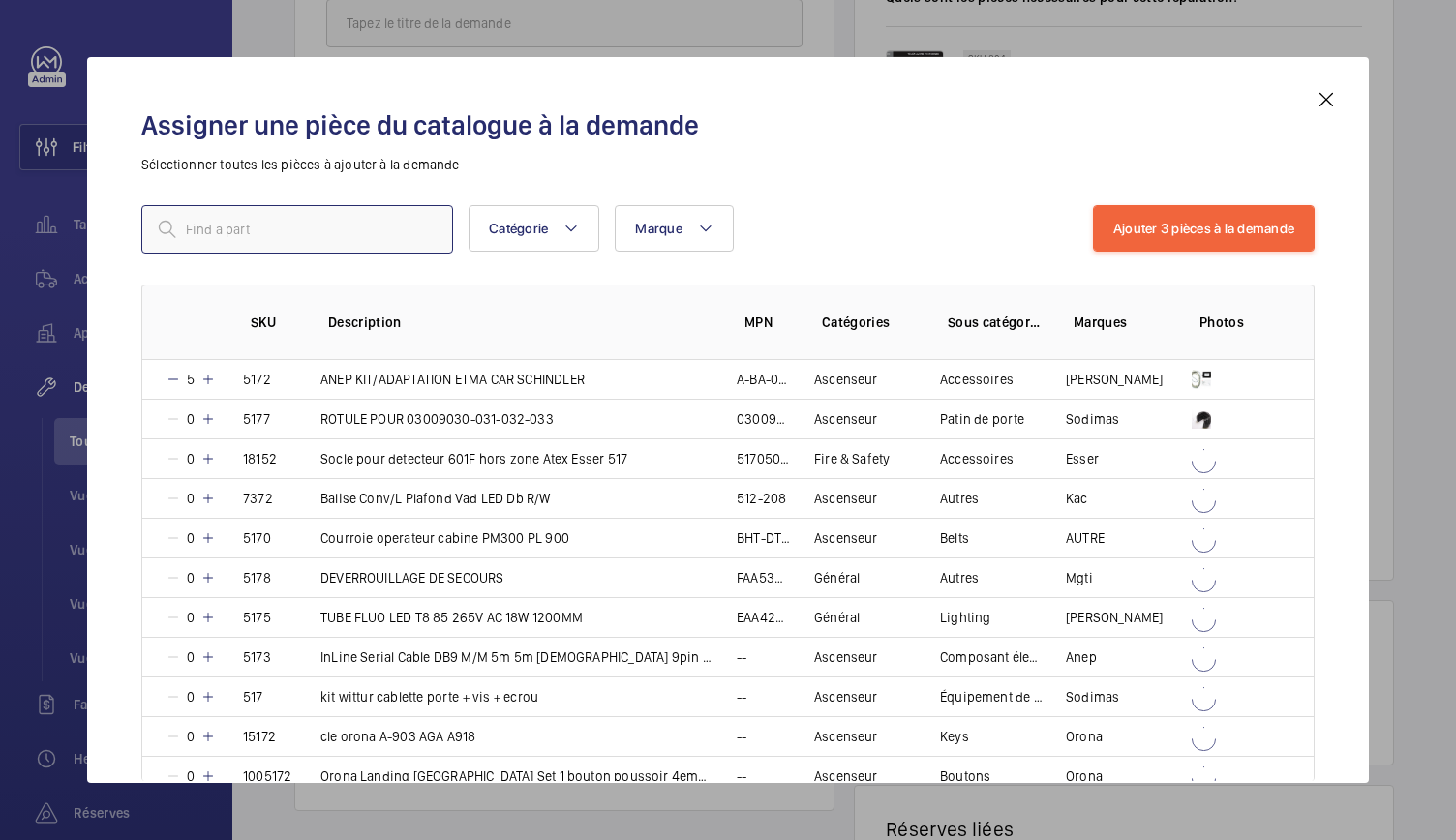
click at [337, 220] on input "text" at bounding box center [297, 230] width 311 height 49
paste input "ANEP BOX ALIM CONTROL II"
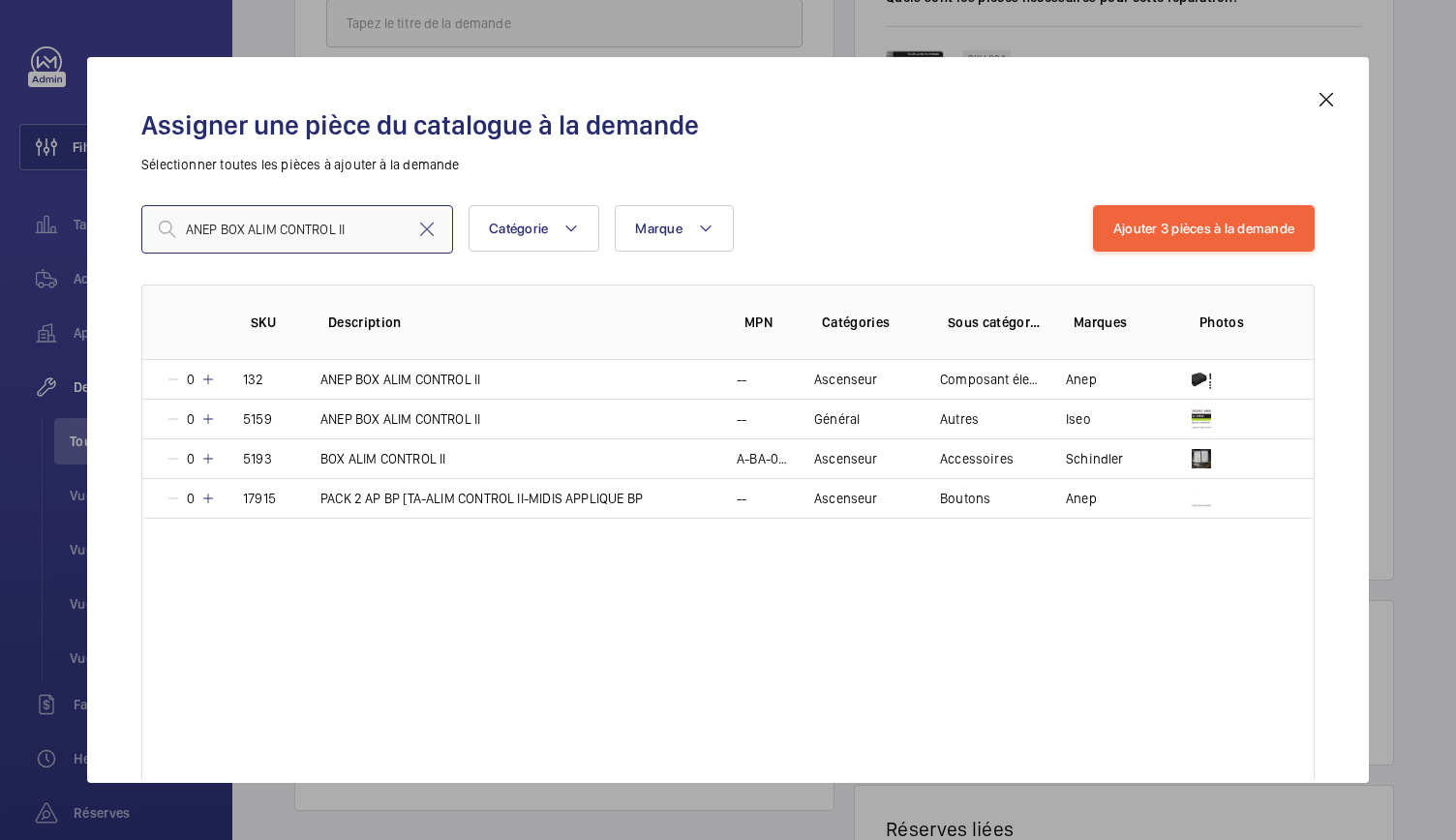
type input "ANEP BOX ALIM CONTROL II"
click at [1318, 101] on mat-icon at bounding box center [1326, 99] width 23 height 23
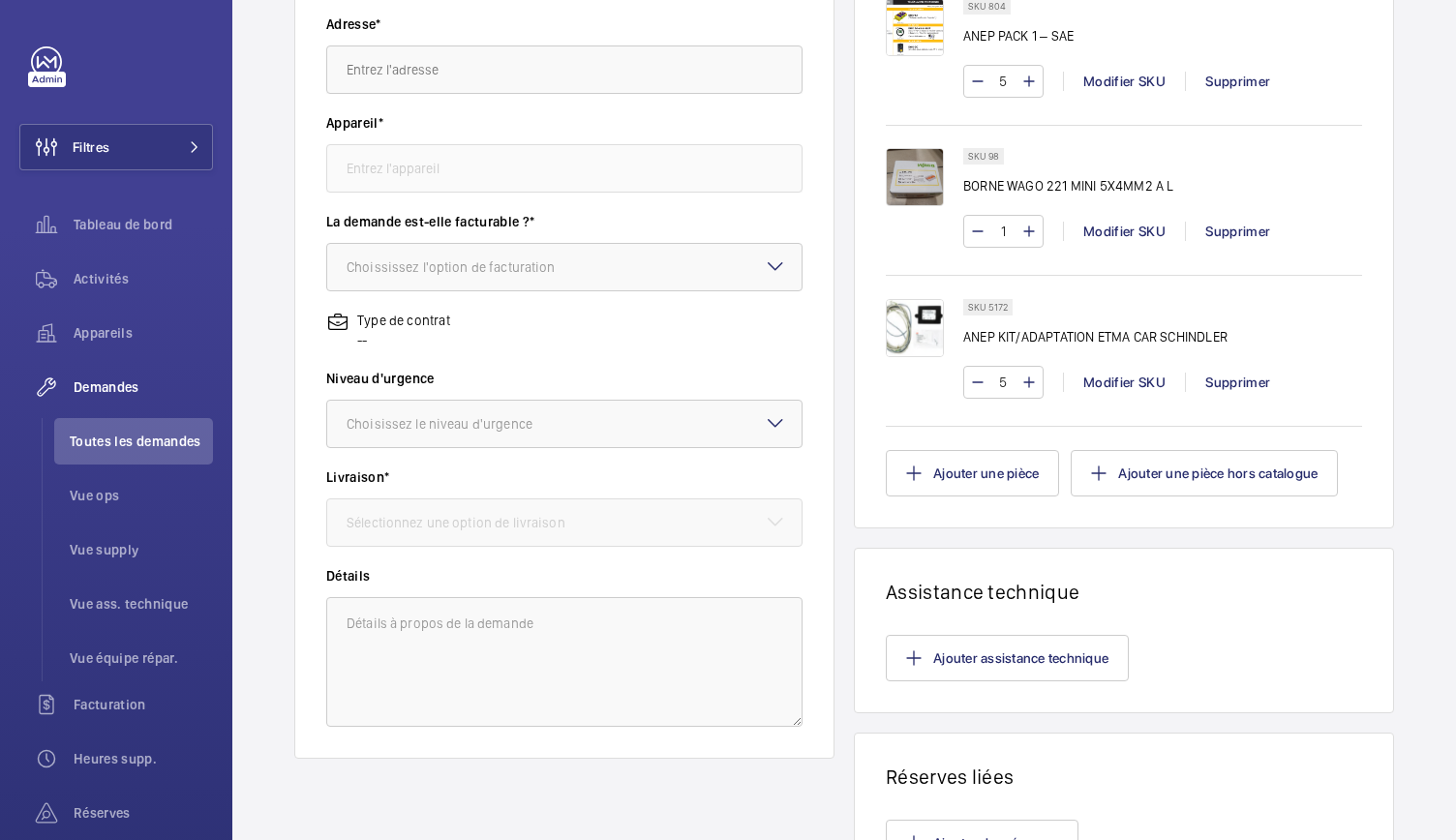
scroll to position [231, 0]
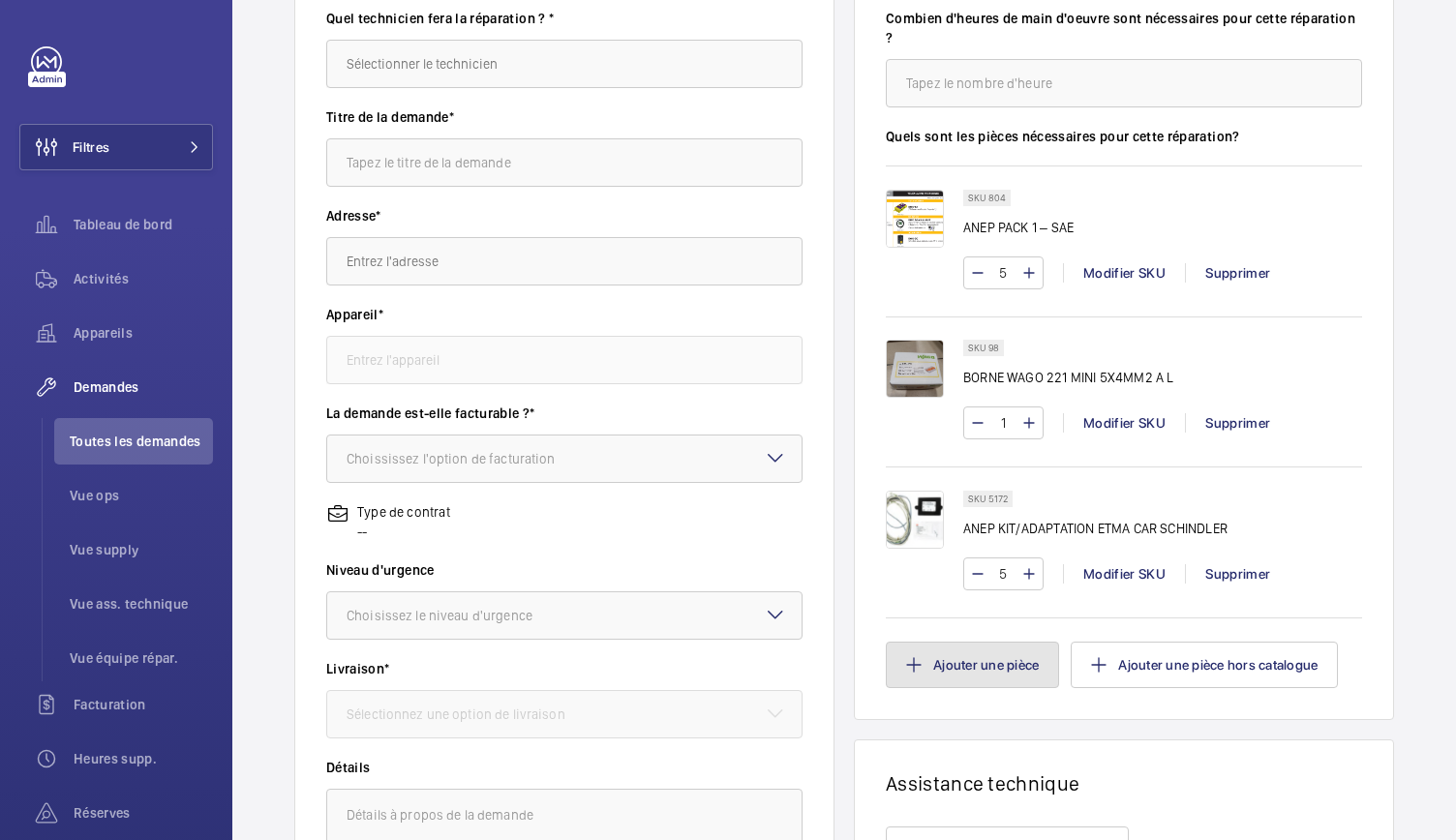
click at [1000, 672] on button "Ajouter une pièce" at bounding box center [972, 665] width 173 height 47
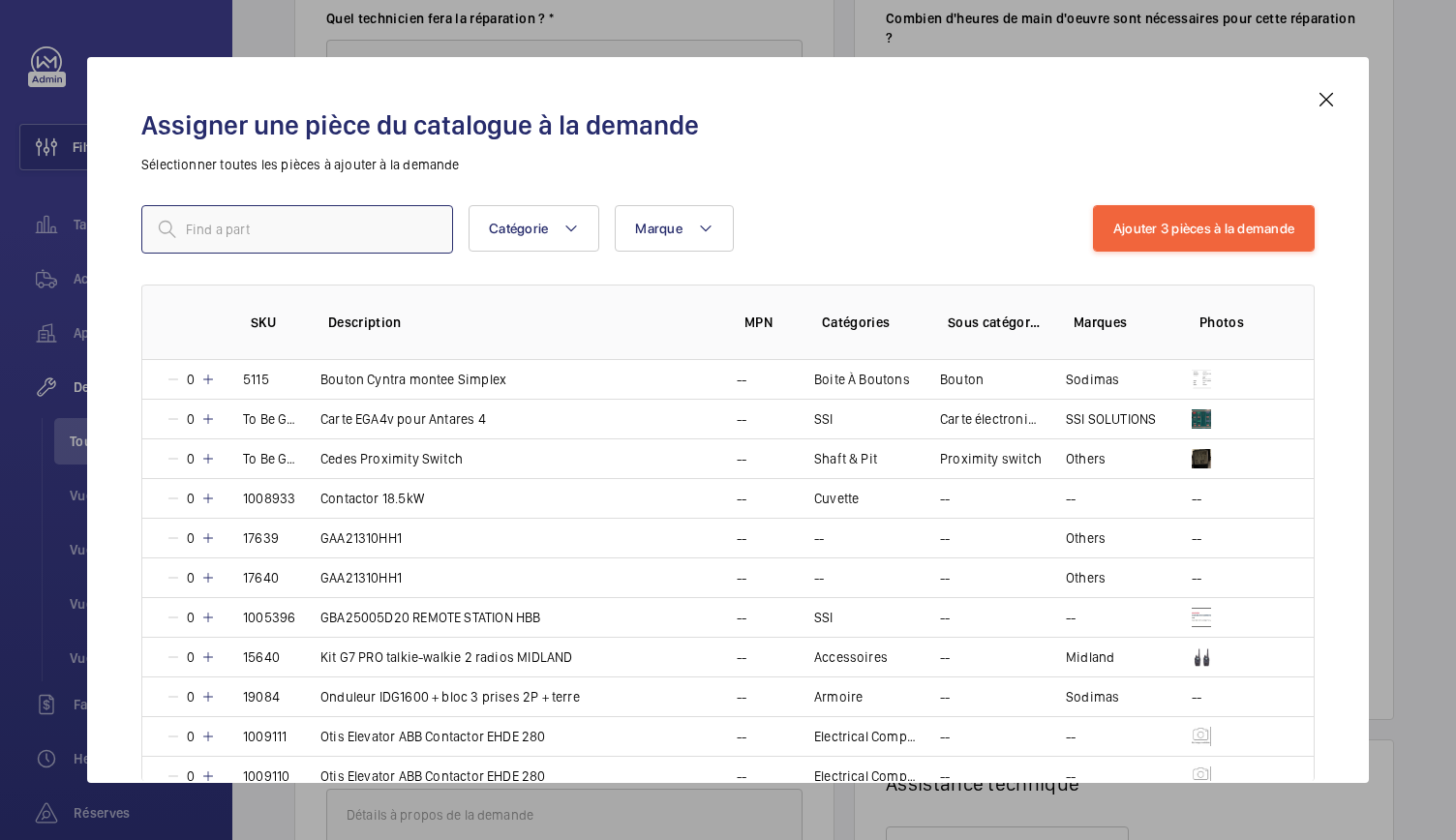
click at [347, 220] on input "text" at bounding box center [297, 230] width 311 height 49
type input "&"
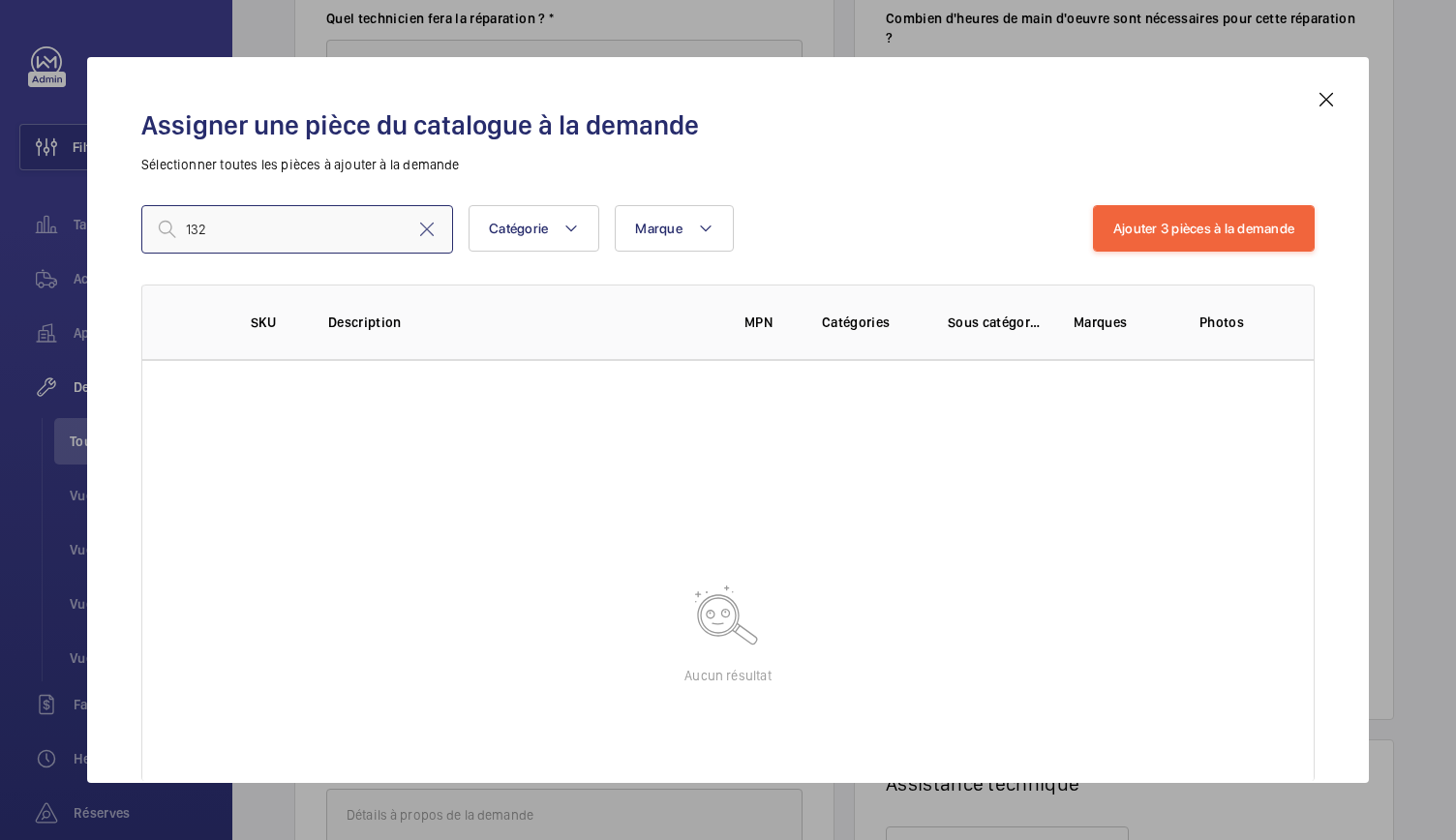
click at [240, 219] on input "132" at bounding box center [297, 230] width 311 height 49
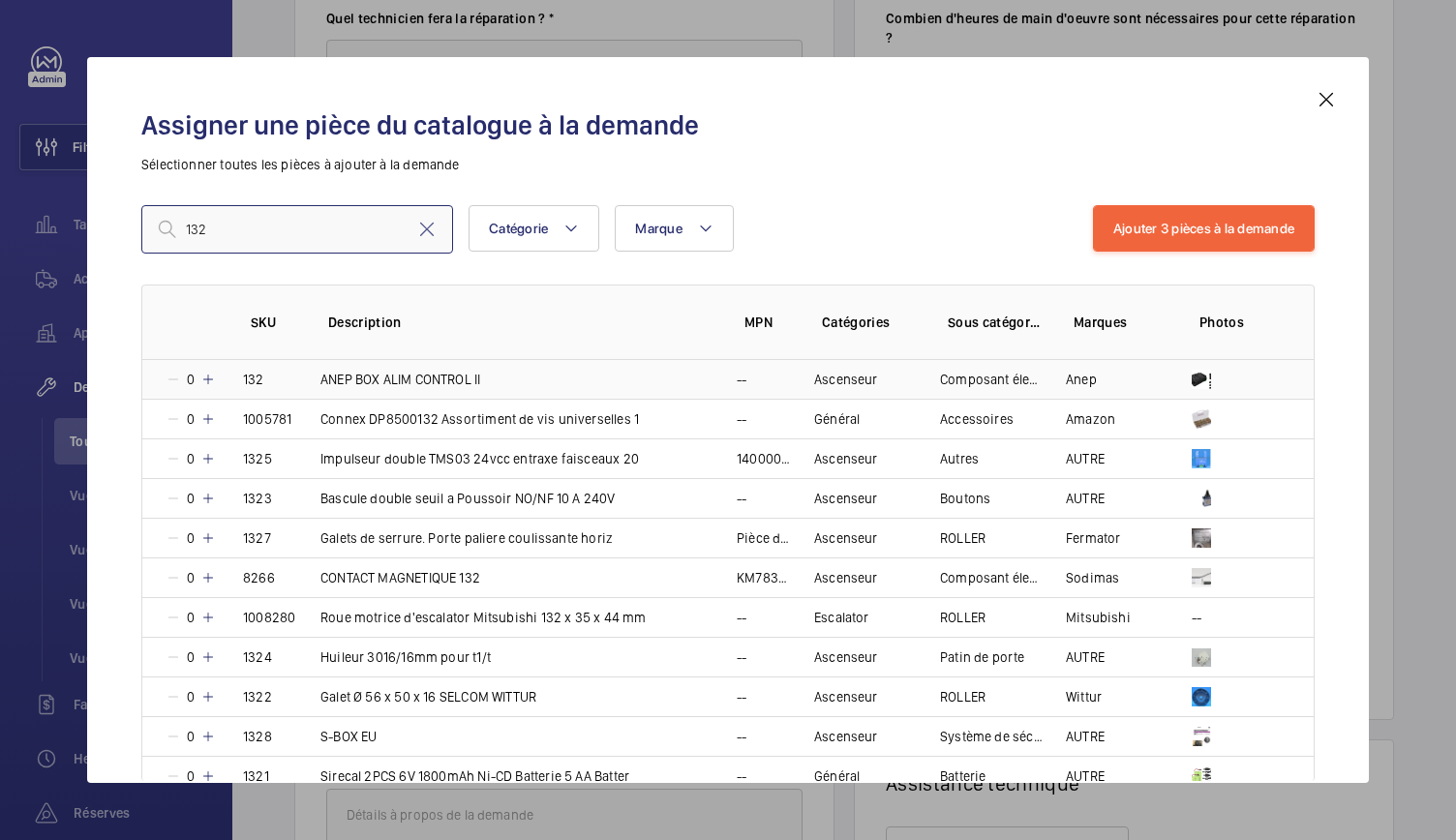
type input "132"
click at [207, 375] on mat-icon at bounding box center [208, 380] width 16 height 16
click at [207, 375] on mat-icon at bounding box center [205, 380] width 16 height 16
click at [207, 375] on mat-icon at bounding box center [208, 380] width 16 height 16
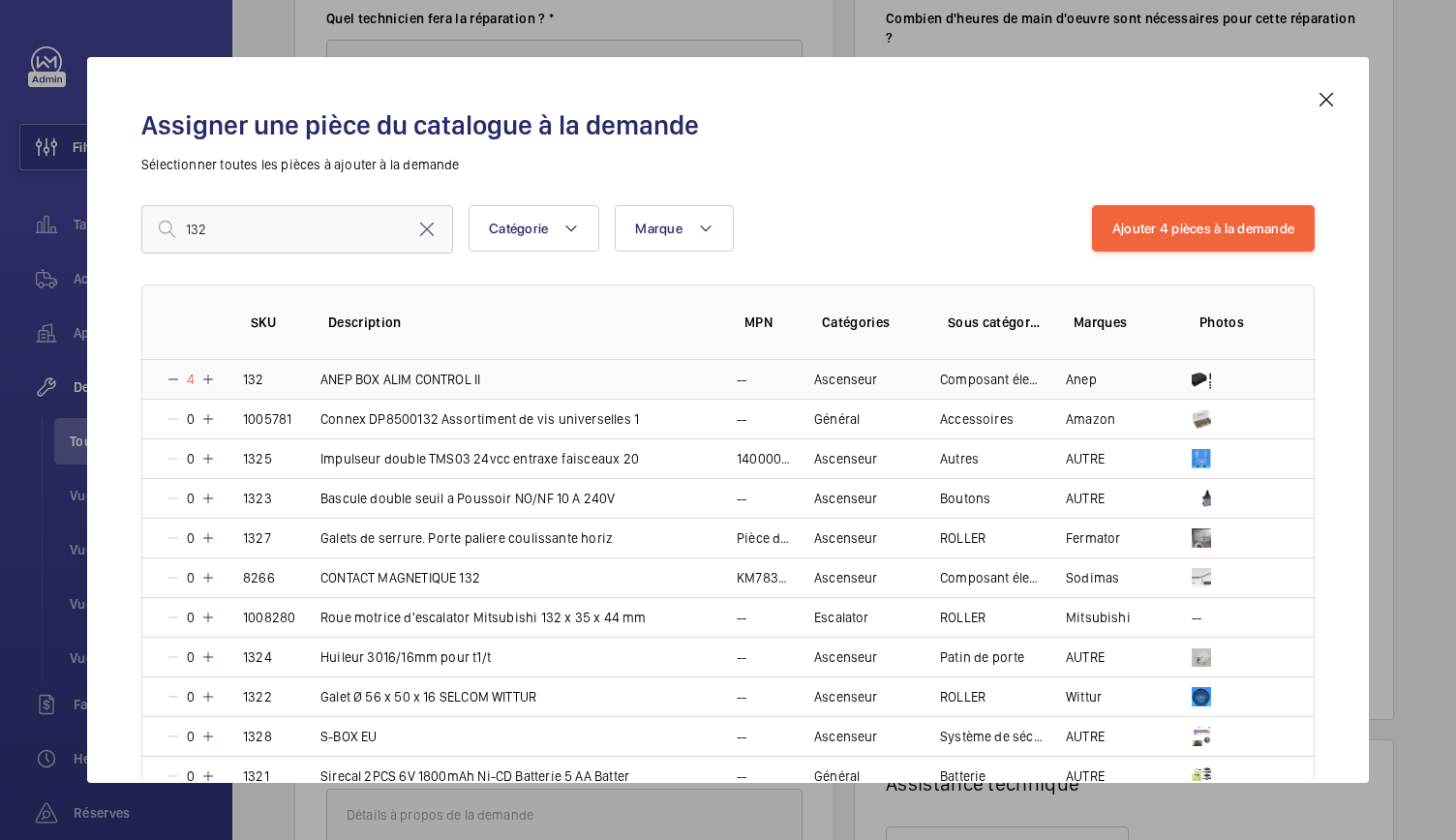
click at [207, 375] on mat-icon at bounding box center [208, 380] width 16 height 16
click at [1148, 220] on button "Ajouter 4 pièces à la demande" at bounding box center [1203, 229] width 223 height 47
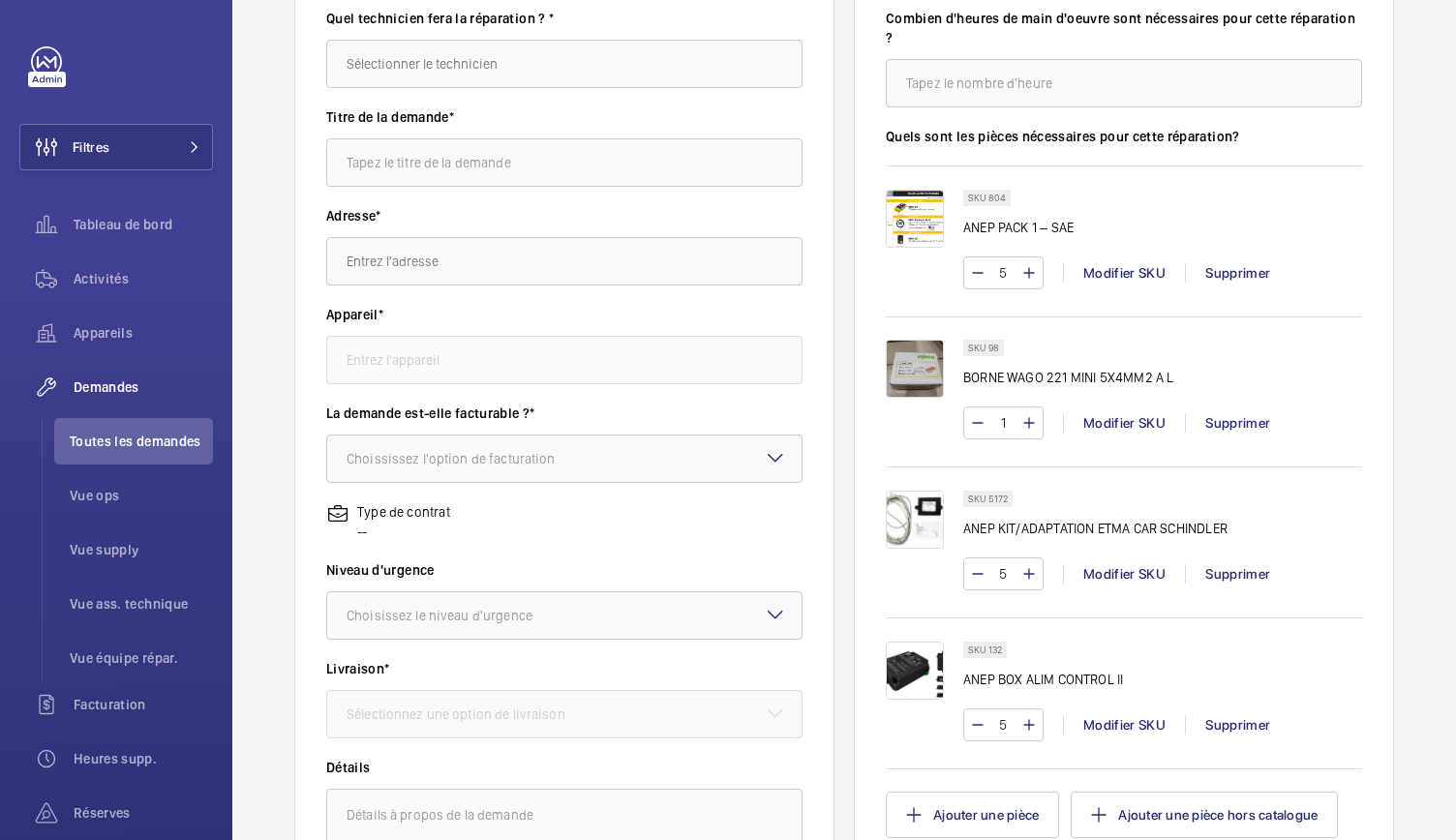
scroll to position [0, 0]
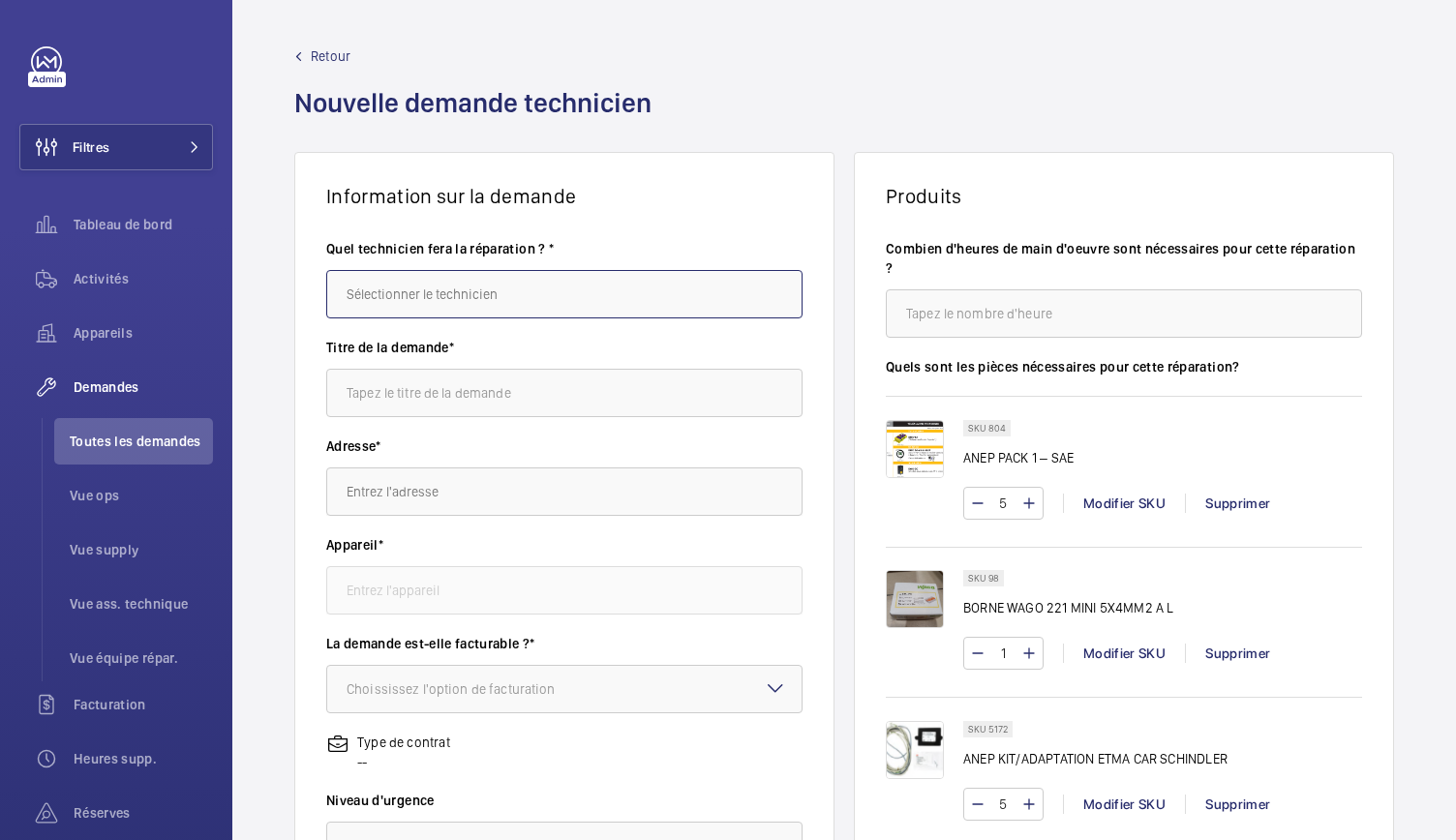
click at [550, 286] on input "text" at bounding box center [564, 294] width 476 height 49
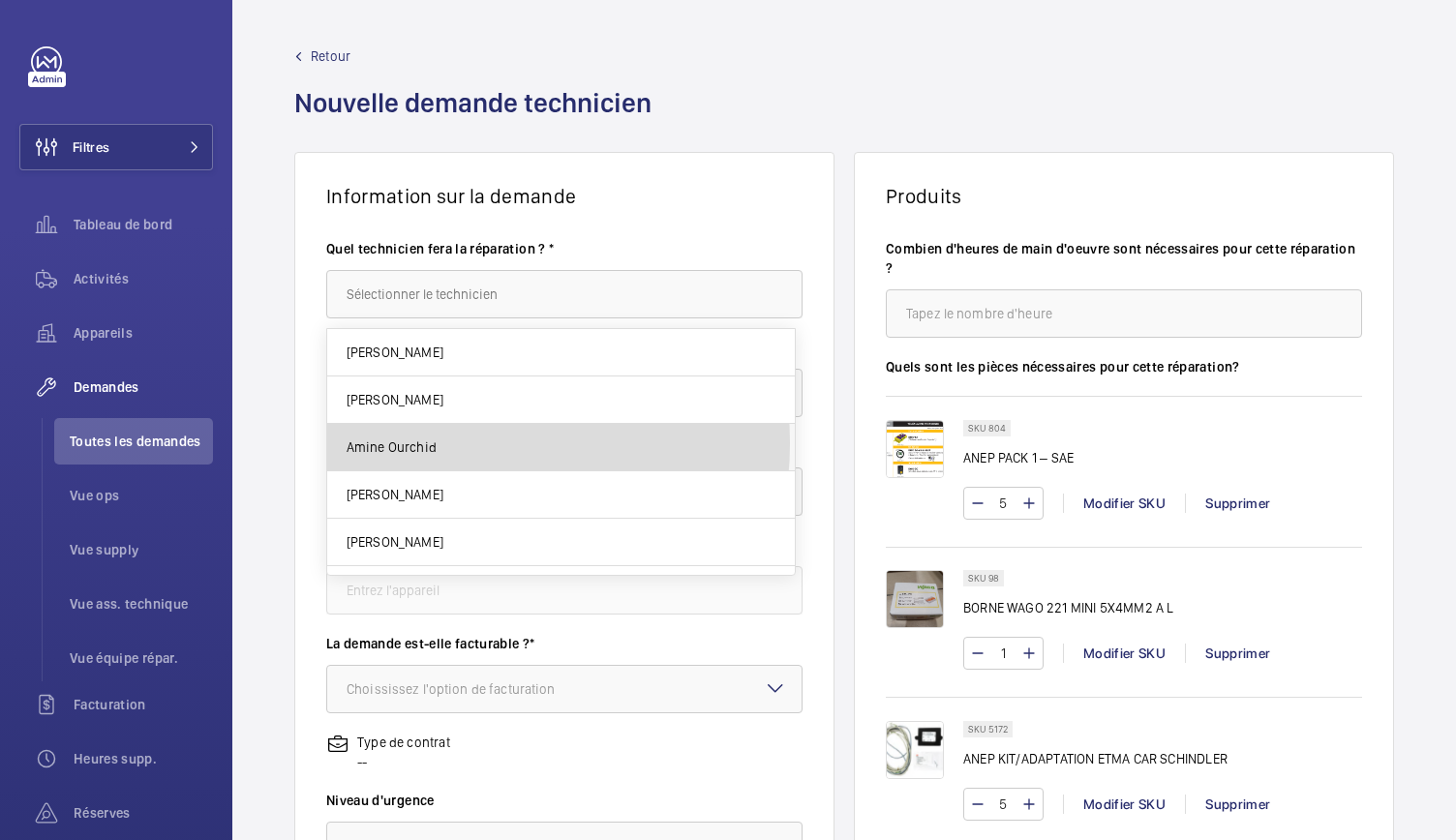
click at [431, 442] on span "Amine Ourchid" at bounding box center [391, 447] width 90 height 19
type input "Amine Ourchid"
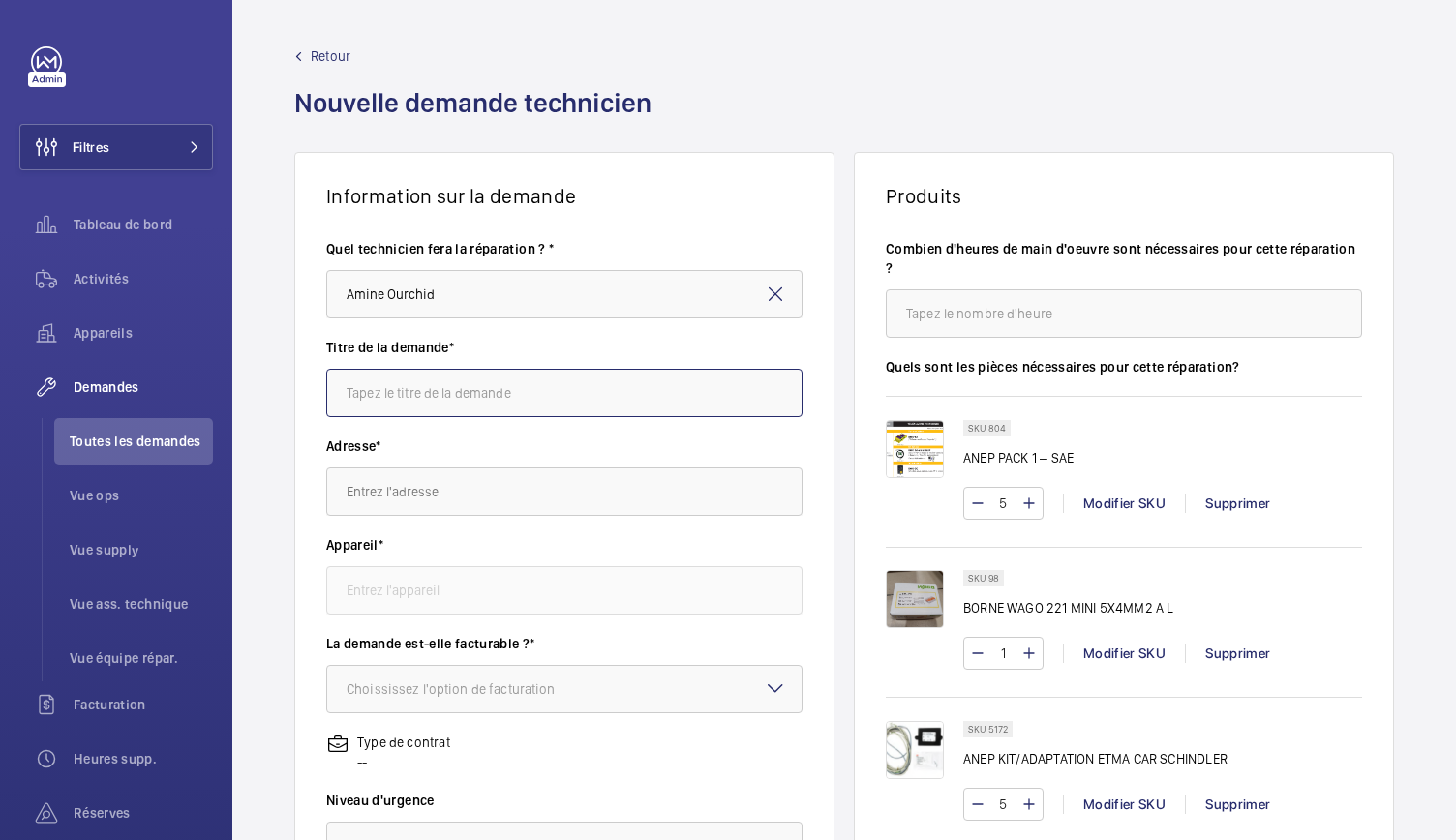
click at [523, 378] on input "text" at bounding box center [564, 393] width 476 height 49
paste input "5 Parv. [PERSON_NAME] 75013 [GEOGRAPHIC_DATA]"
drag, startPoint x: 562, startPoint y: 399, endPoint x: 328, endPoint y: 420, distance: 234.9
click at [328, 420] on div "Titre de la demande* 5 Parv. [PERSON_NAME] 75013 [GEOGRAPHIC_DATA]" at bounding box center [564, 386] width 476 height 98
type input "5 Parv. [PERSON_NAME] 75013 [GEOGRAPHIC_DATA]"
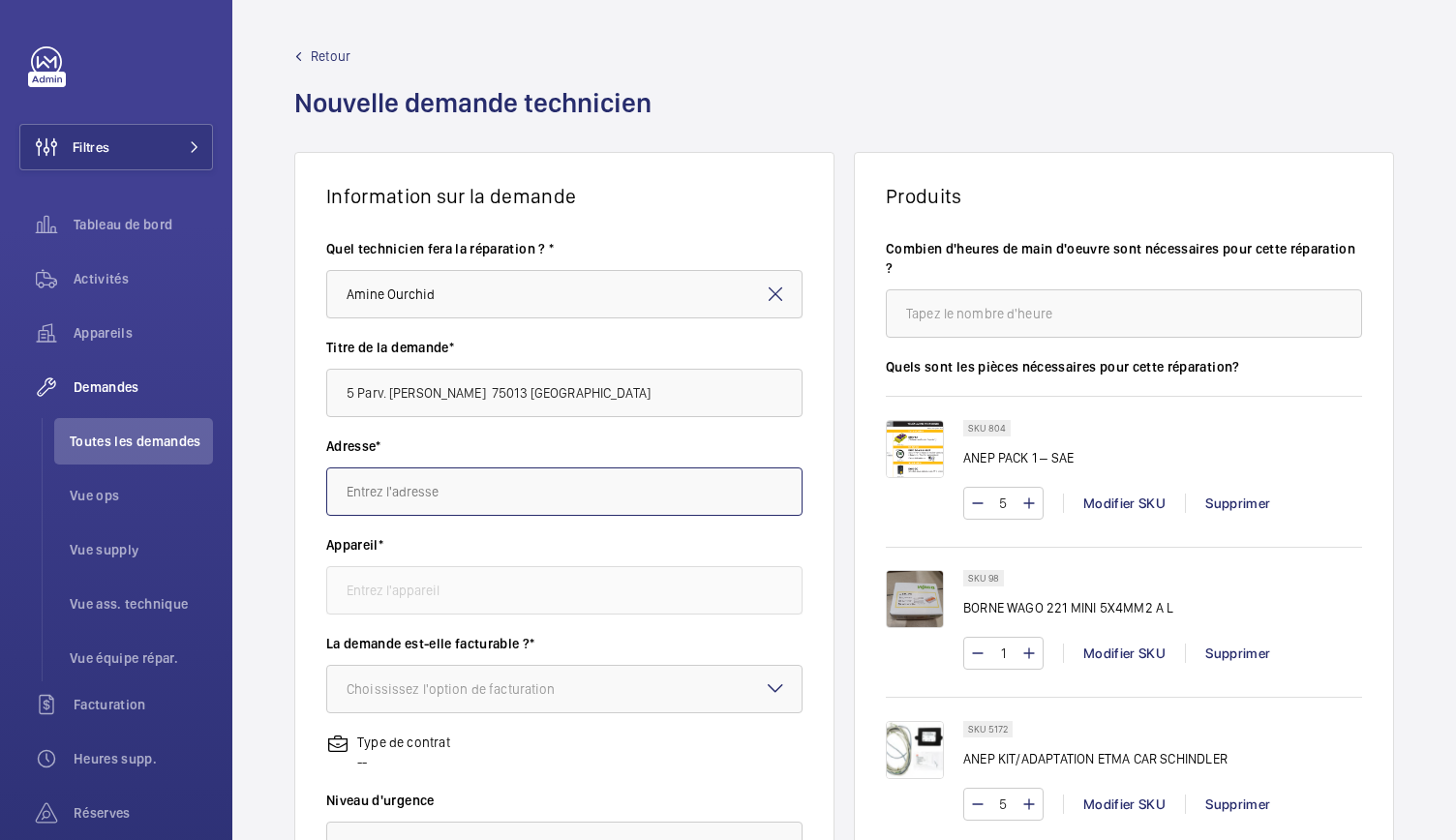
click at [425, 497] on input "text" at bounding box center [564, 492] width 476 height 49
paste input "5 Parv. [PERSON_NAME] 75013 [GEOGRAPHIC_DATA]"
click at [580, 490] on input "5 Parv. [PERSON_NAME] 75013 [GEOGRAPHIC_DATA]" at bounding box center [564, 492] width 476 height 49
type input "5 Parv. [PERSON_NAME] 75013 [GEOGRAPHIC_DATA]"
drag, startPoint x: 542, startPoint y: 395, endPoint x: 307, endPoint y: 403, distance: 235.1
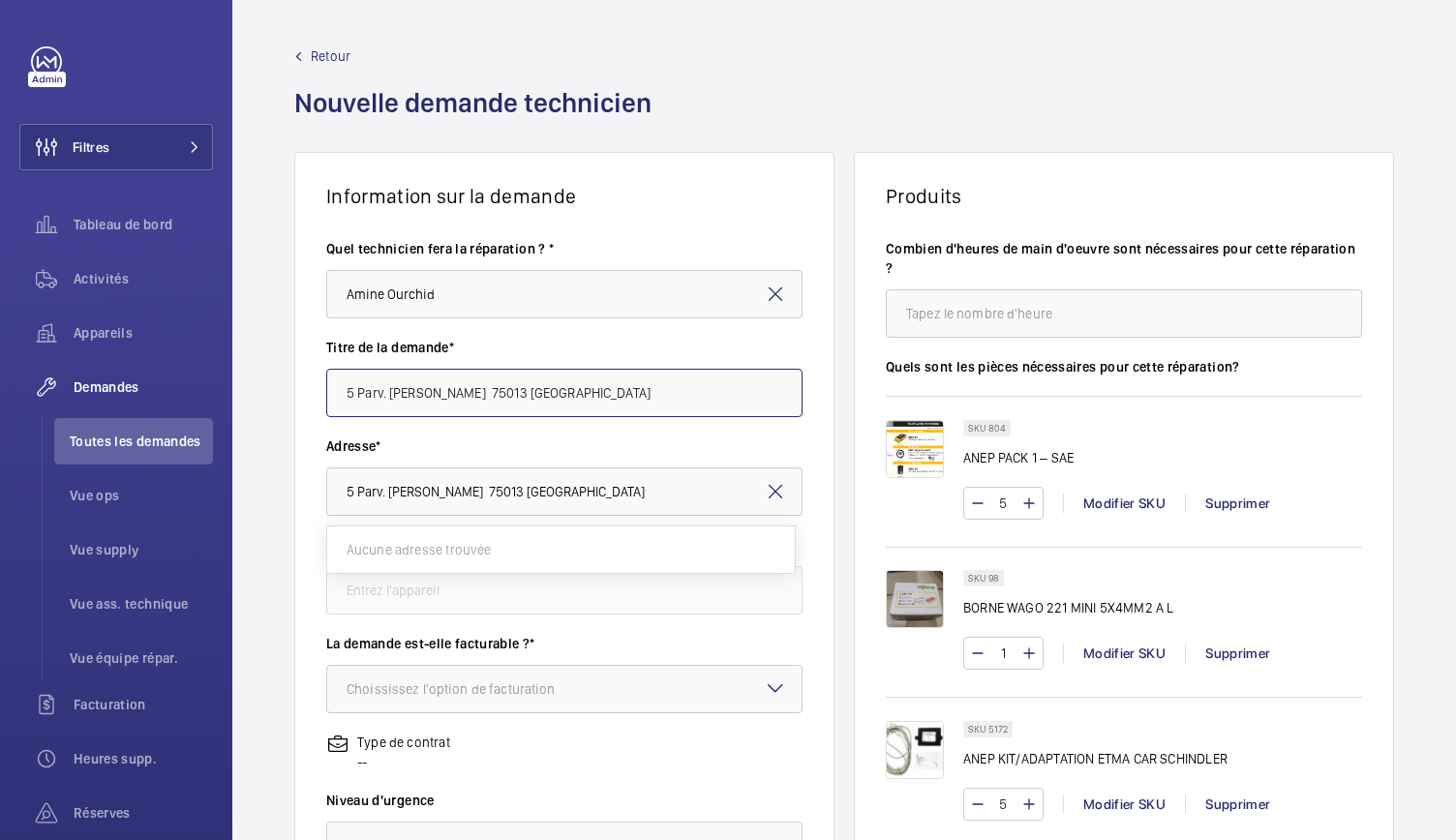
click at [307, 403] on wm-front-card-body "Quel technicien fera la réparation ? * Amine Ourchid Titre de la demande* 5 Par…" at bounding box center [564, 694] width 538 height 971
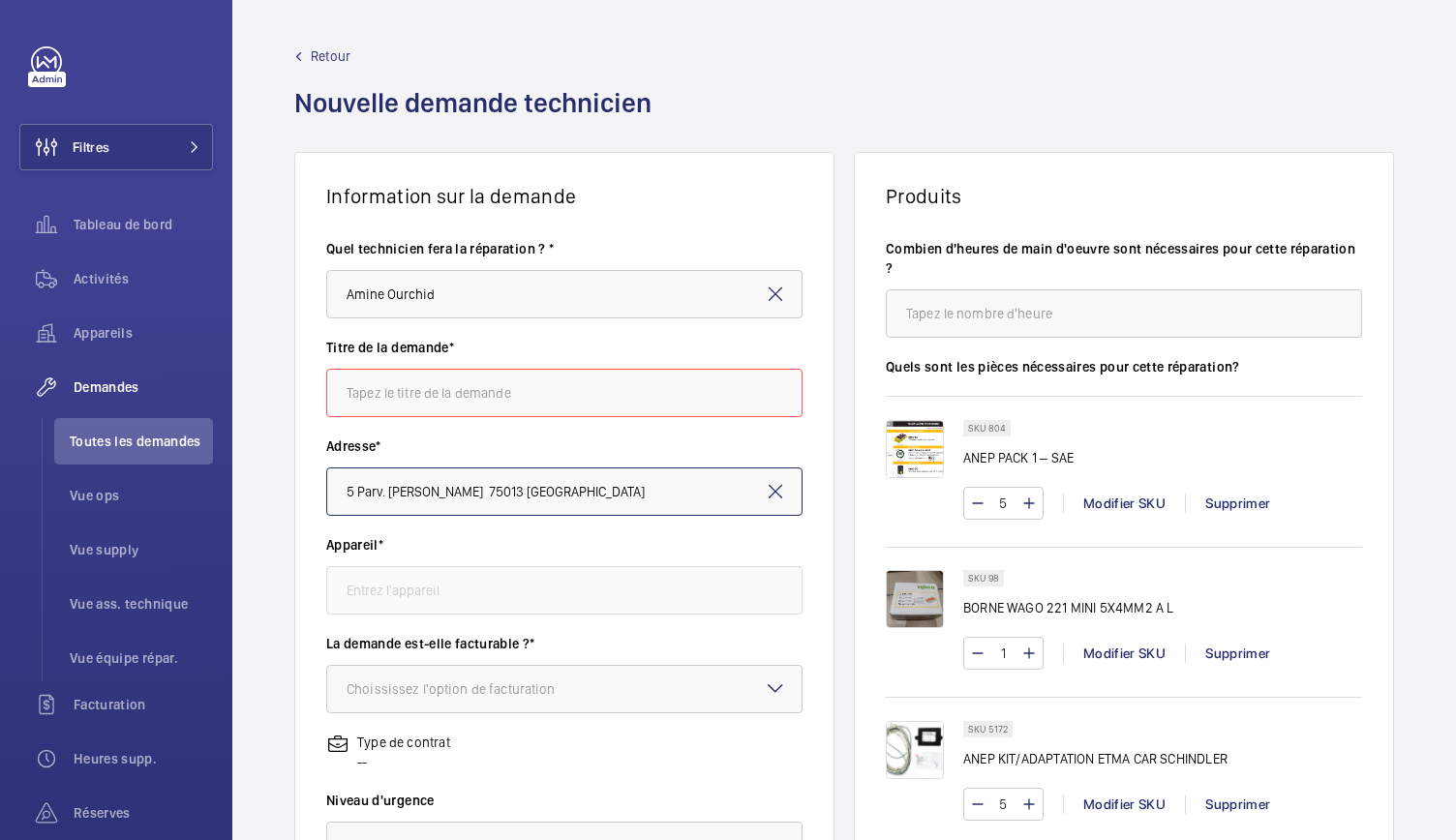
click at [569, 494] on input "5 Parv. [PERSON_NAME] 75013 [GEOGRAPHIC_DATA]" at bounding box center [564, 492] width 476 height 49
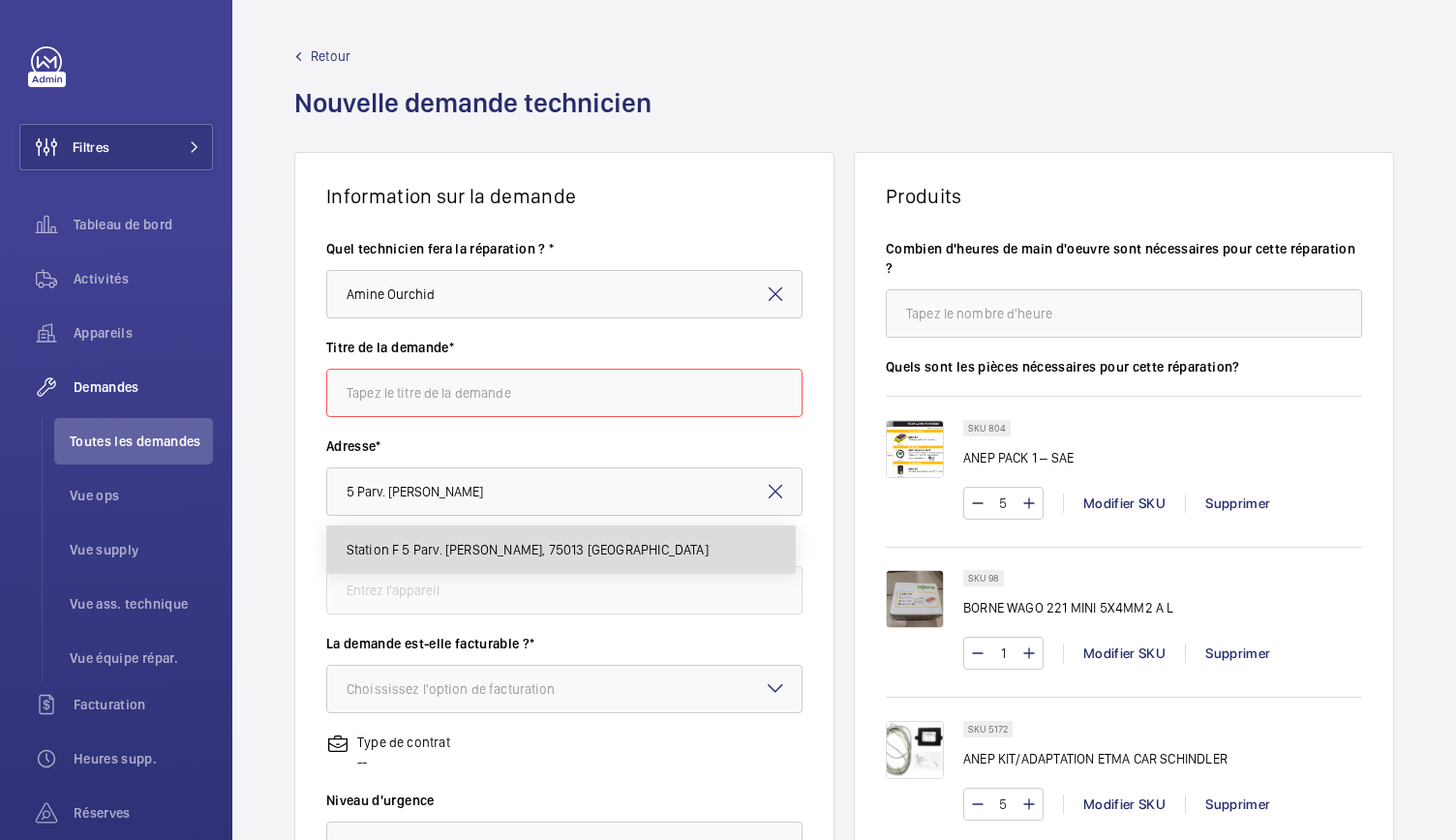
click at [540, 551] on span "Station F 5 Parv. [PERSON_NAME], 75013 [GEOGRAPHIC_DATA]" at bounding box center [528, 550] width 362 height 19
type input "Station F 5 Parv. [PERSON_NAME], 75013 [GEOGRAPHIC_DATA]"
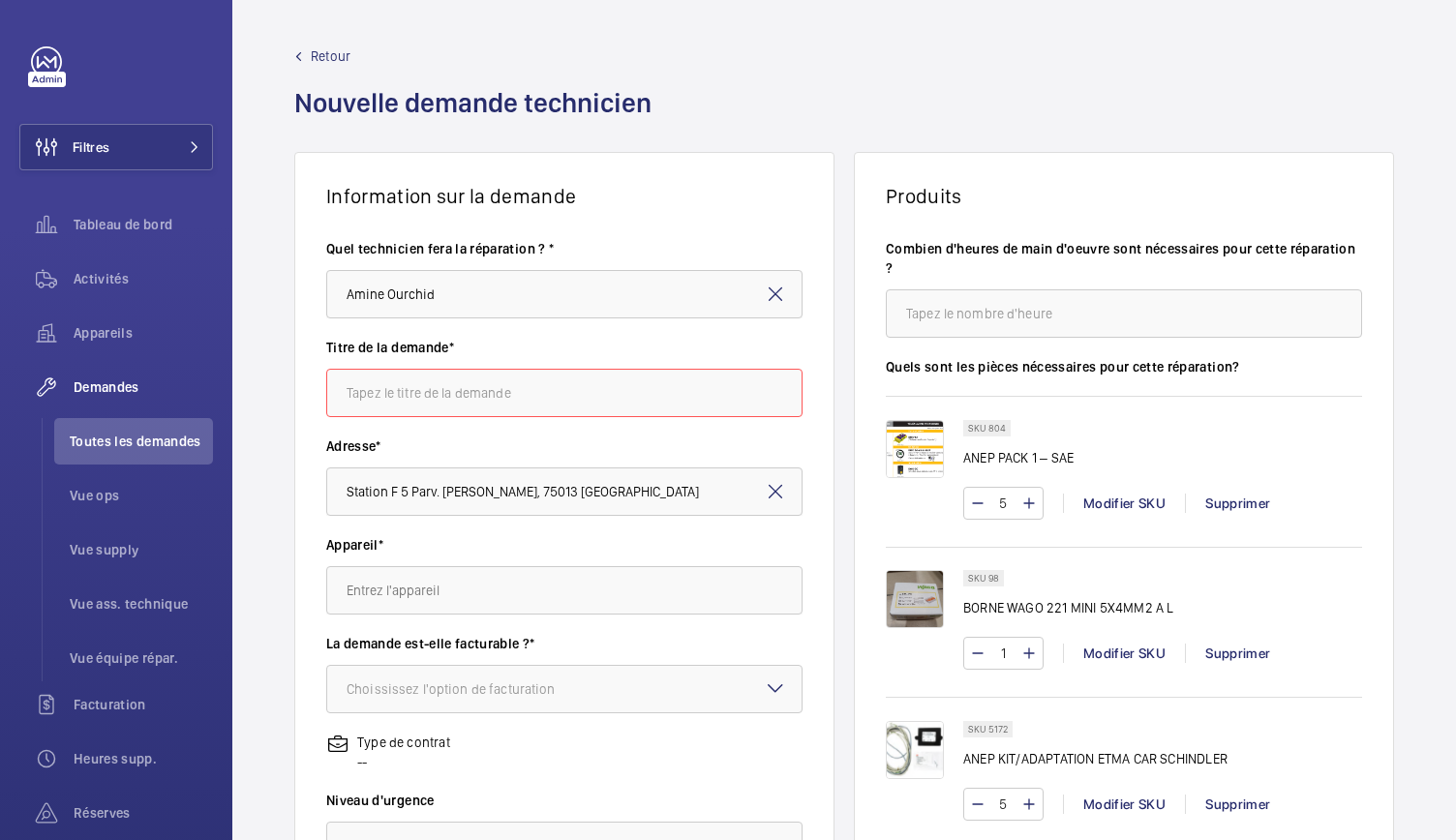
click at [501, 392] on input "text" at bounding box center [564, 393] width 476 height 49
paste input "TA anep etma"
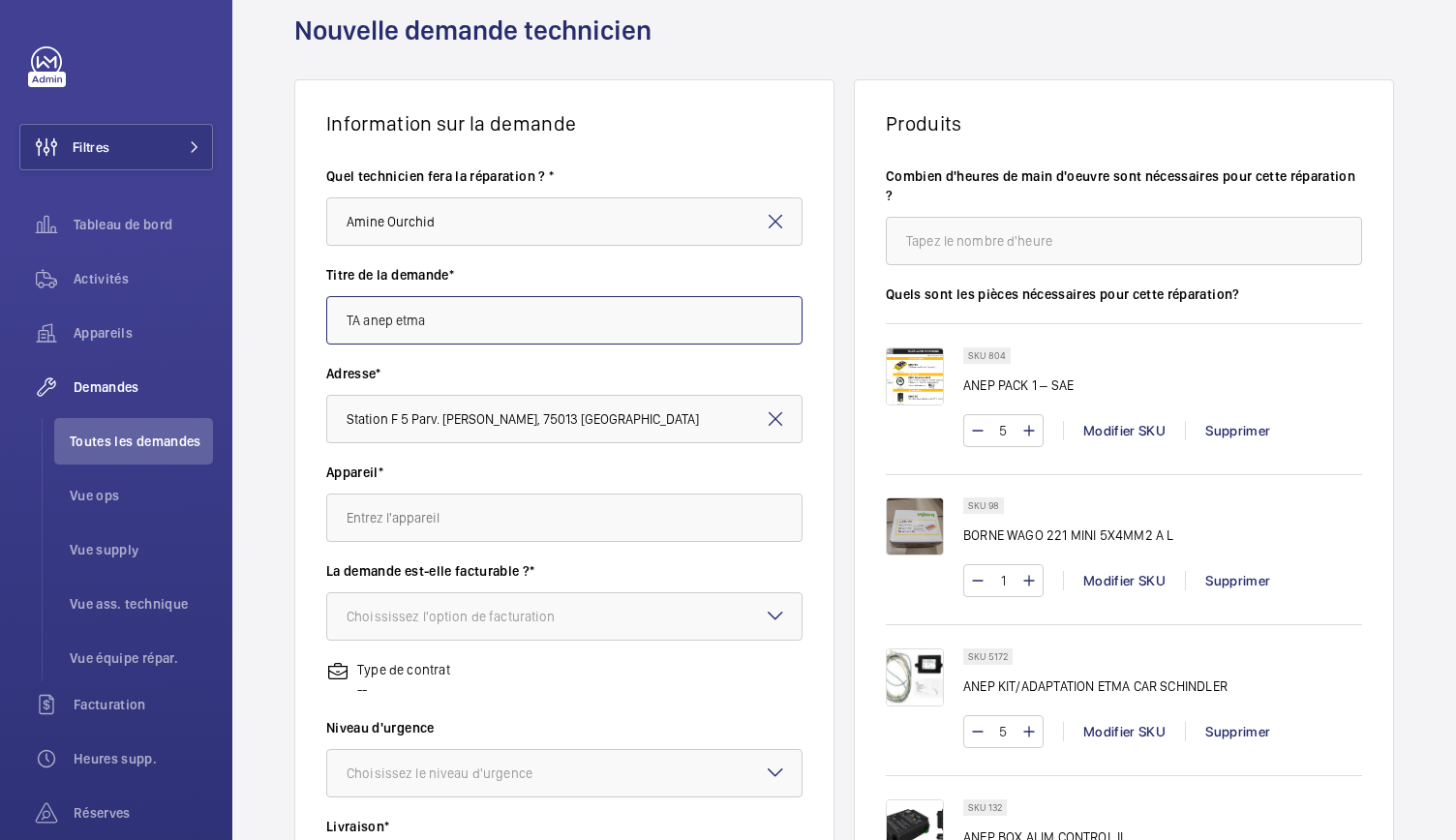
scroll to position [151, 0]
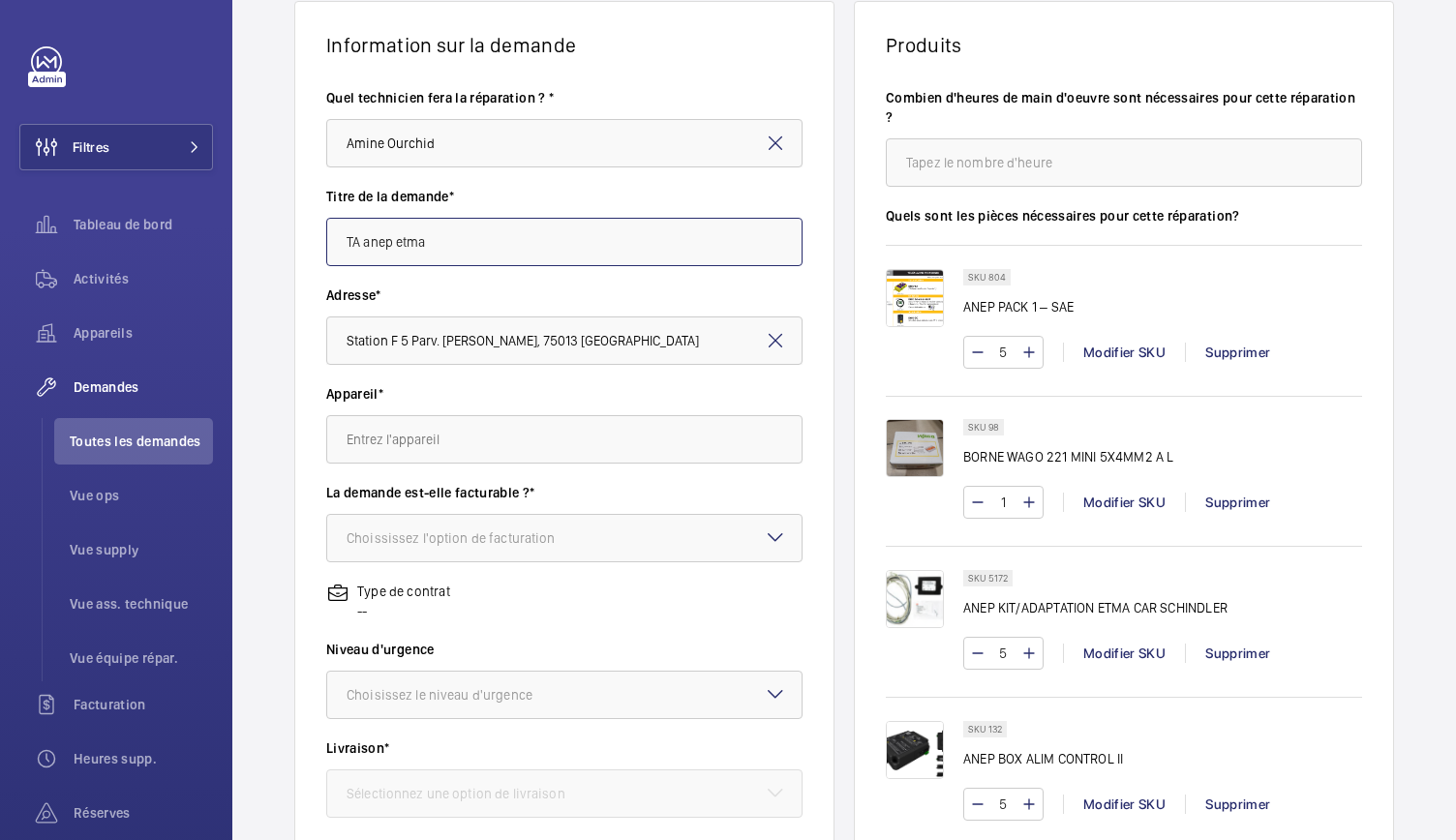
type input "TA anep etma"
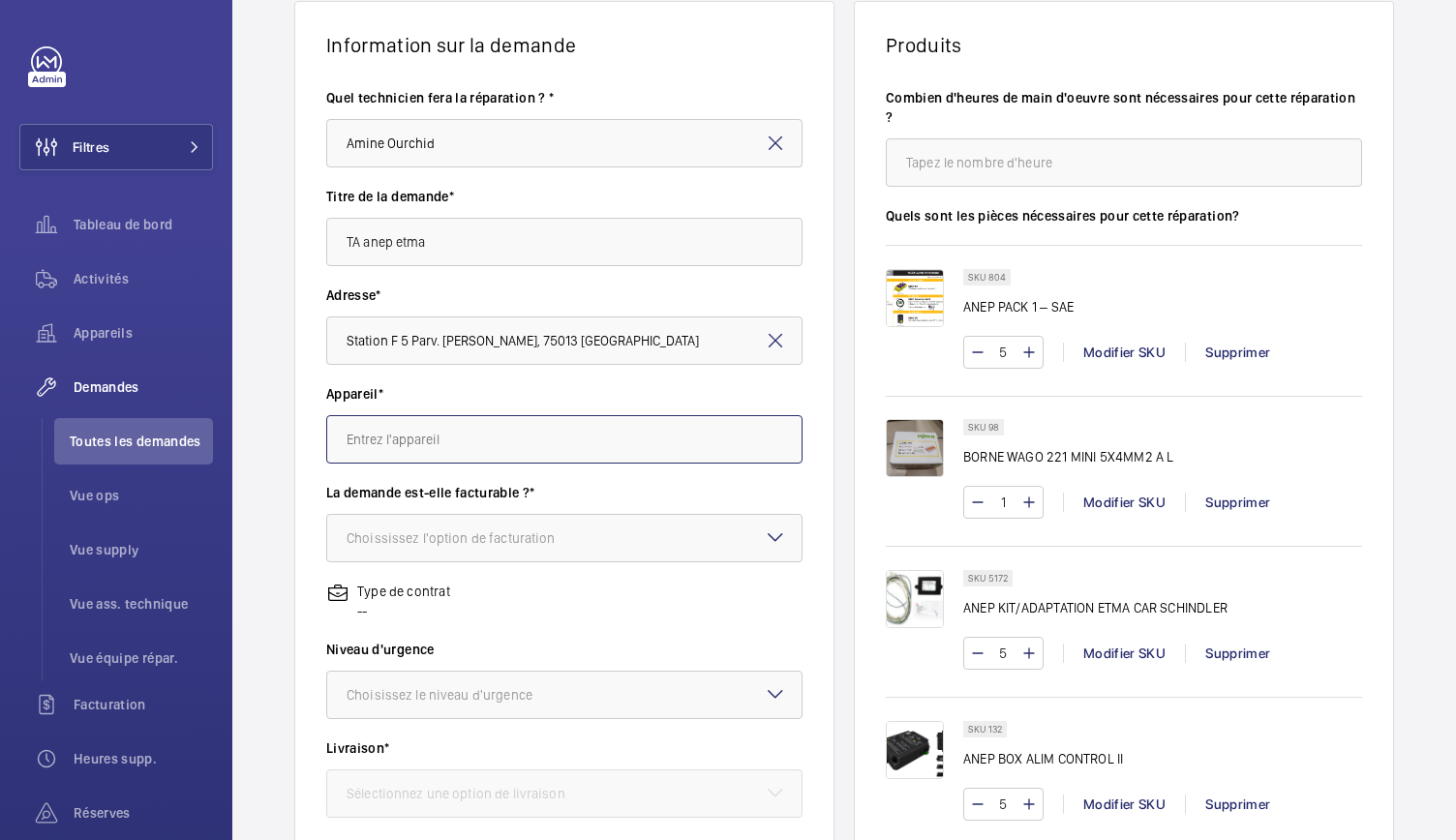
click at [490, 454] on input "text" at bounding box center [564, 440] width 476 height 49
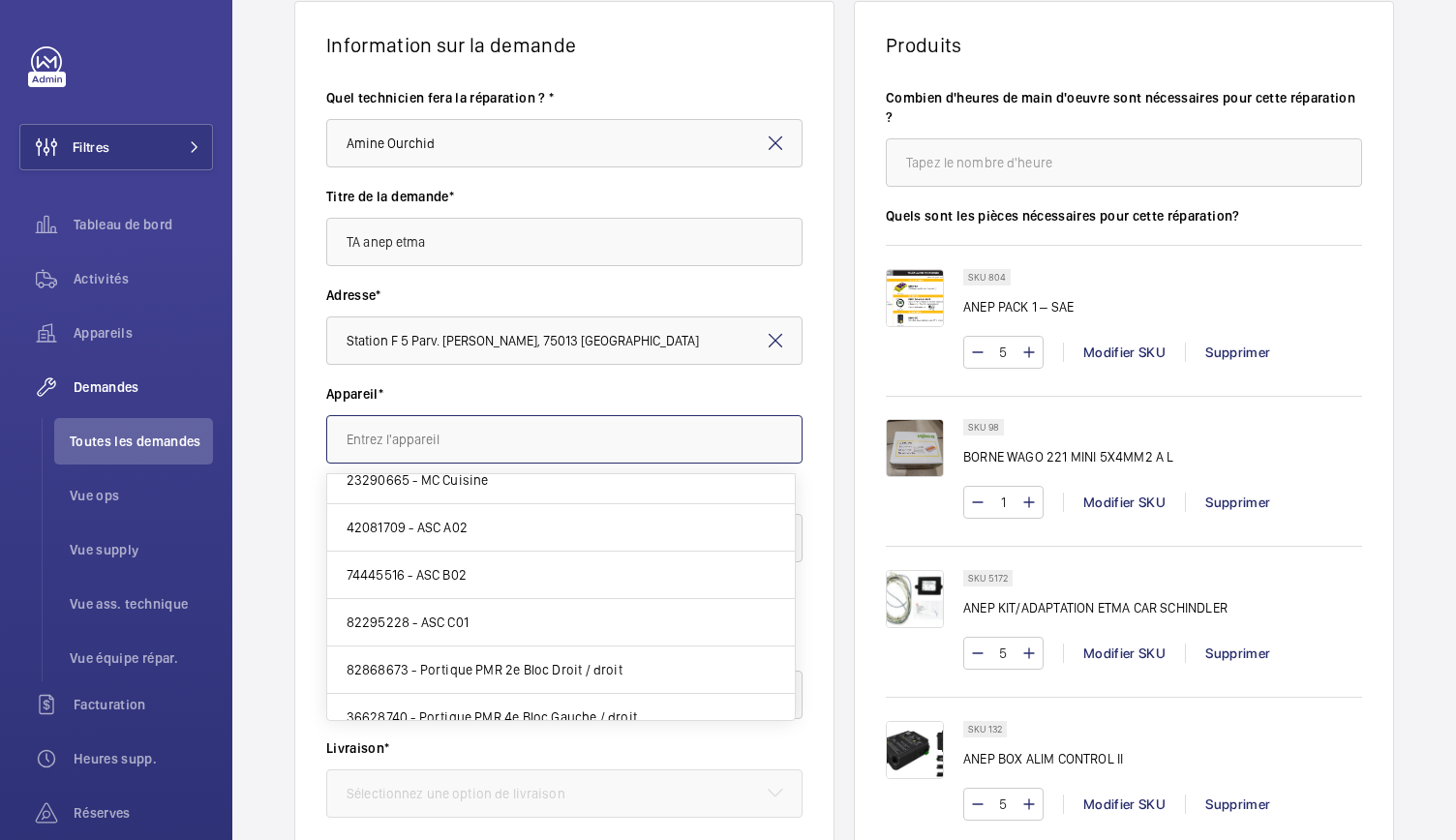
scroll to position [1225, 0]
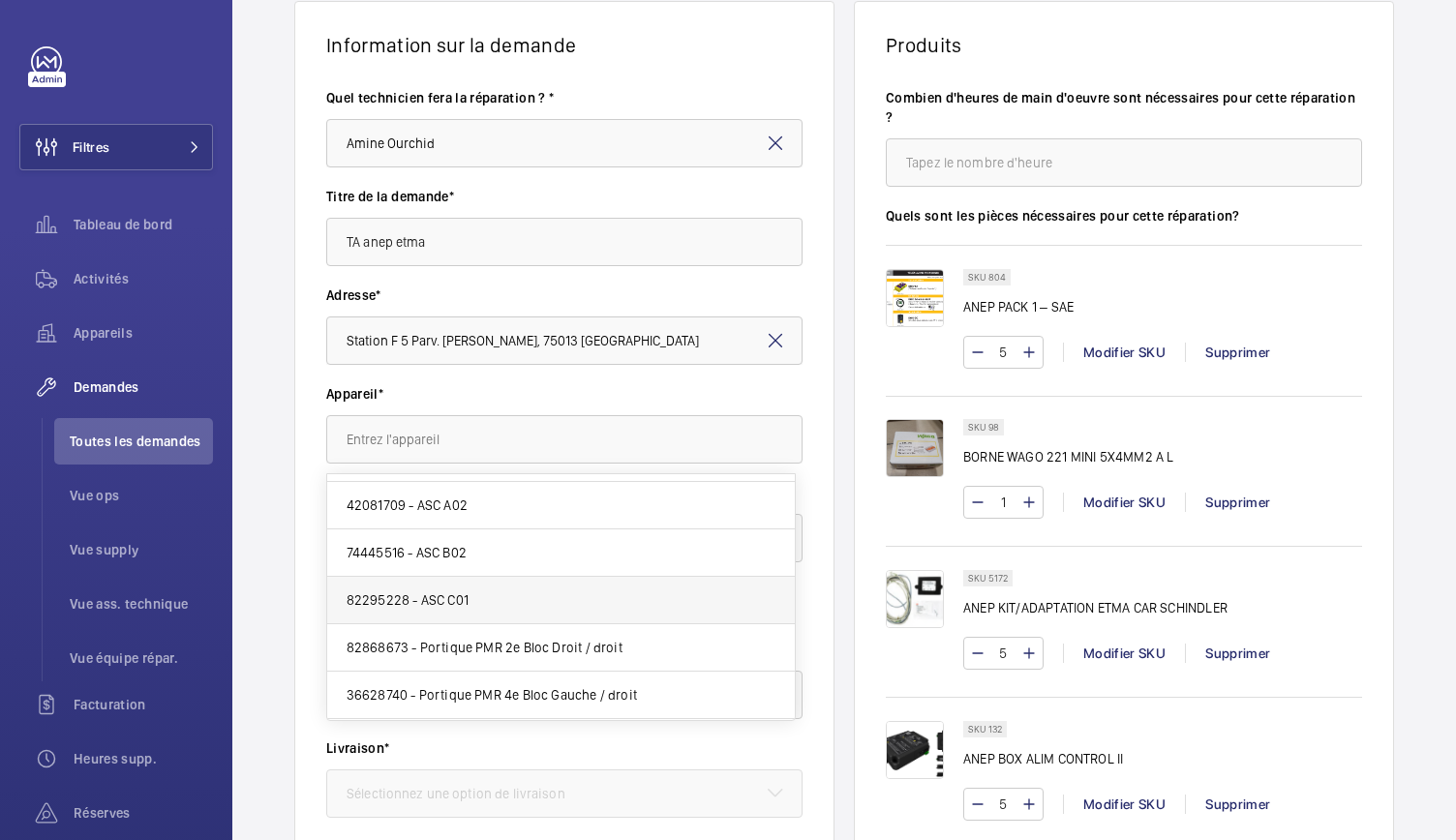
click at [460, 591] on span "82295228 - ASC C01" at bounding box center [407, 601] width 122 height 19
type input "82295228 - ASC C01"
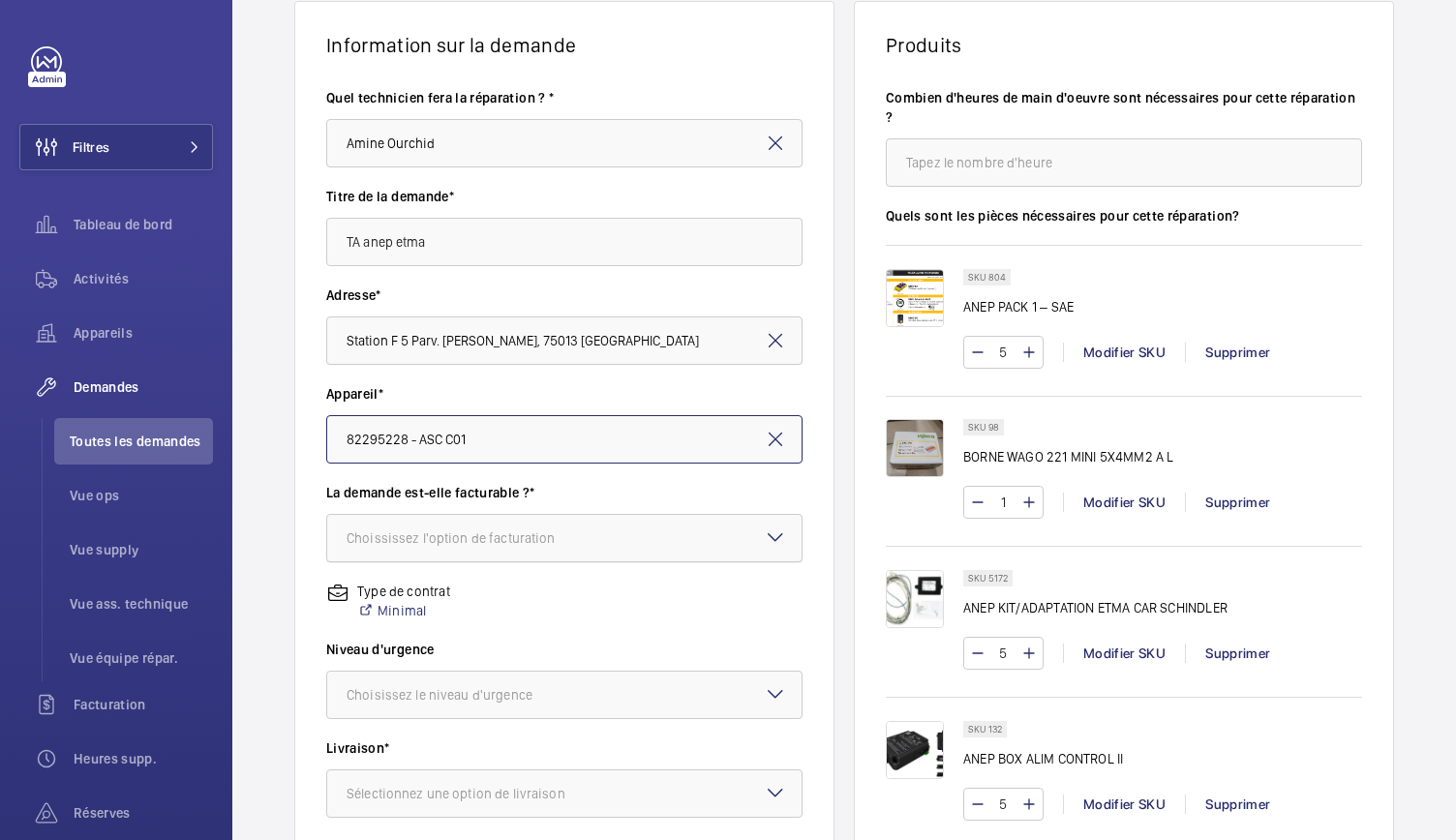
click at [479, 535] on div "Choississez l'option de facturation" at bounding box center [475, 538] width 258 height 19
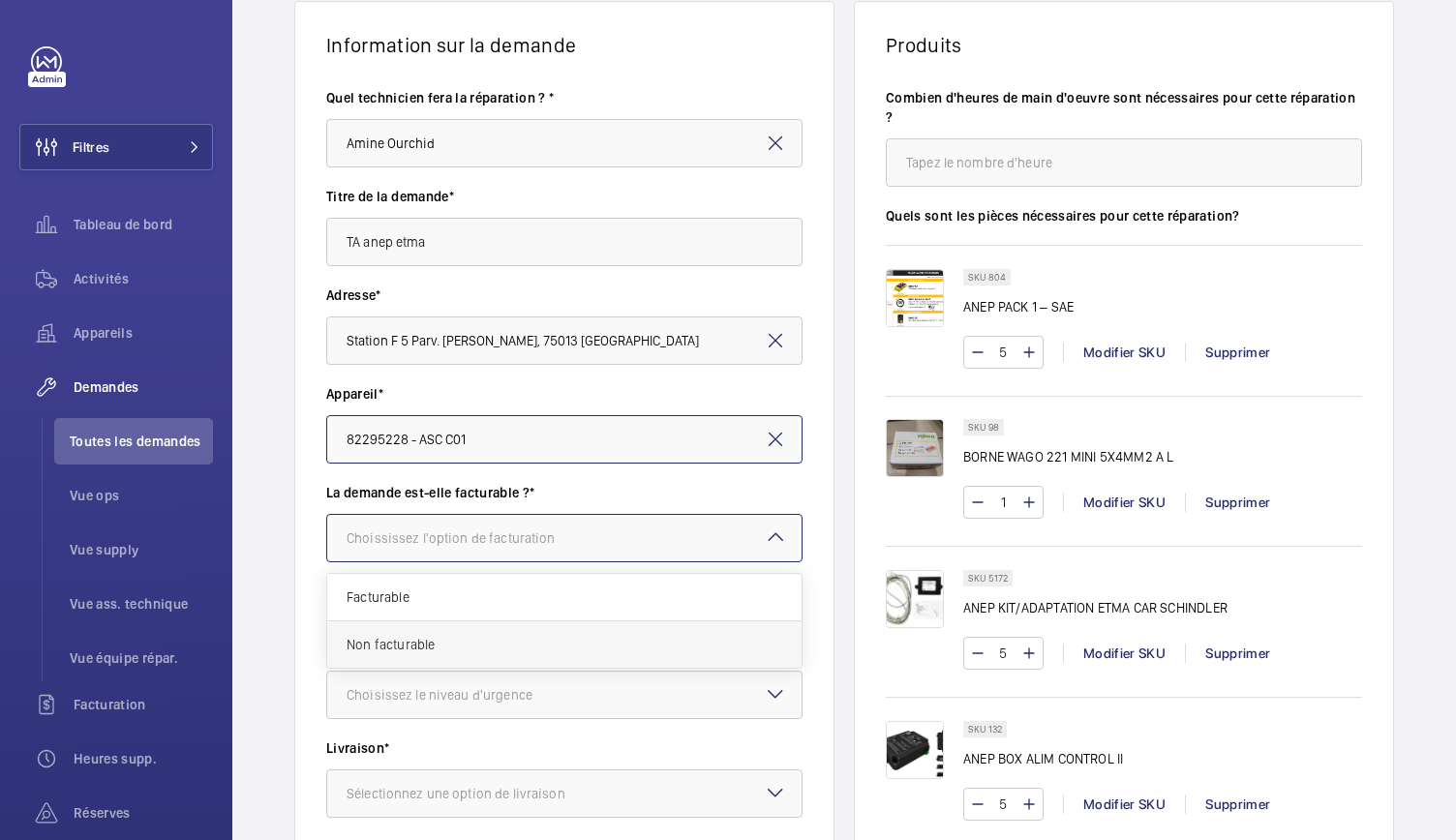
click at [428, 643] on span "Non facturable" at bounding box center [564, 644] width 436 height 19
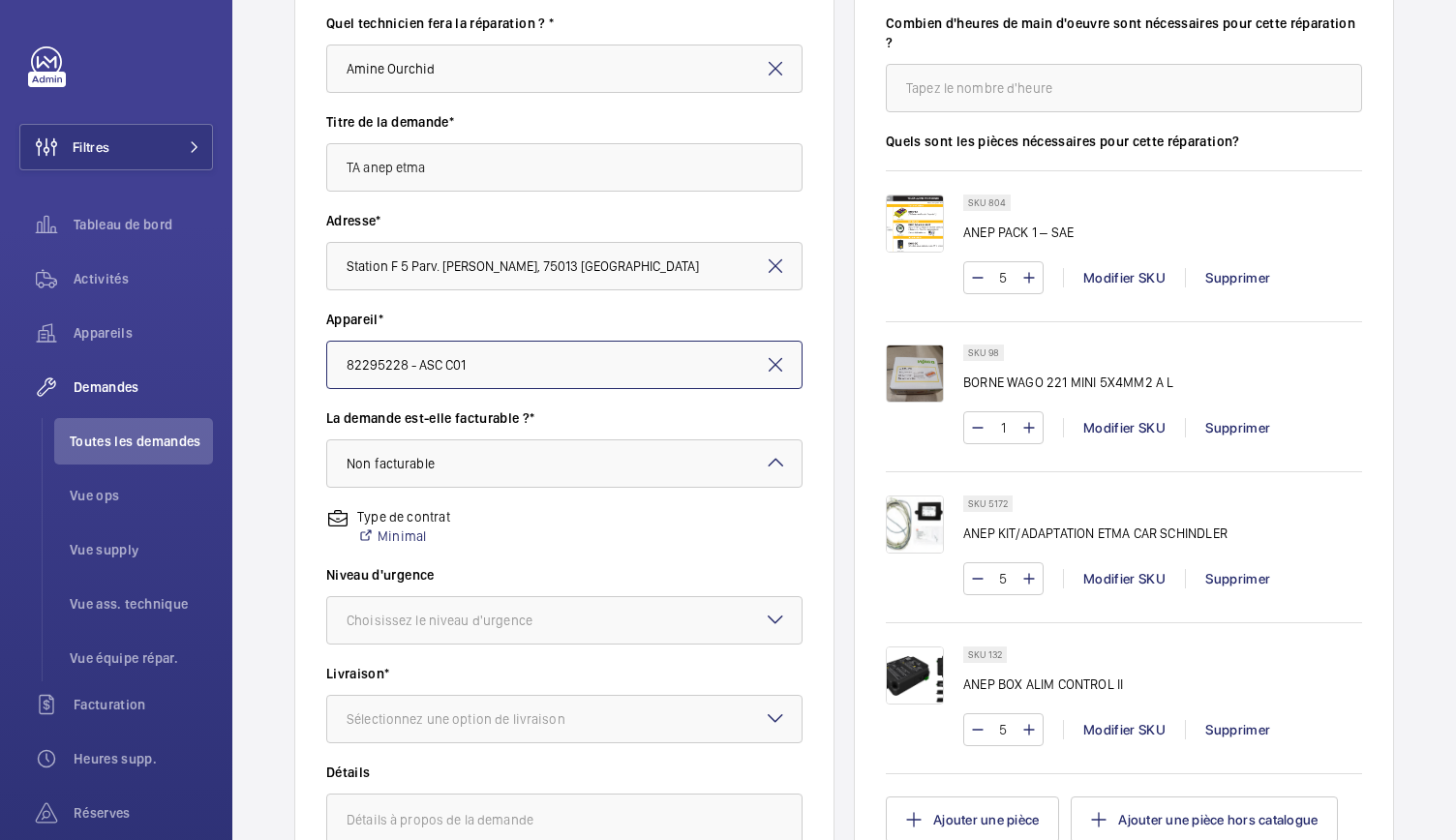
scroll to position [242, 0]
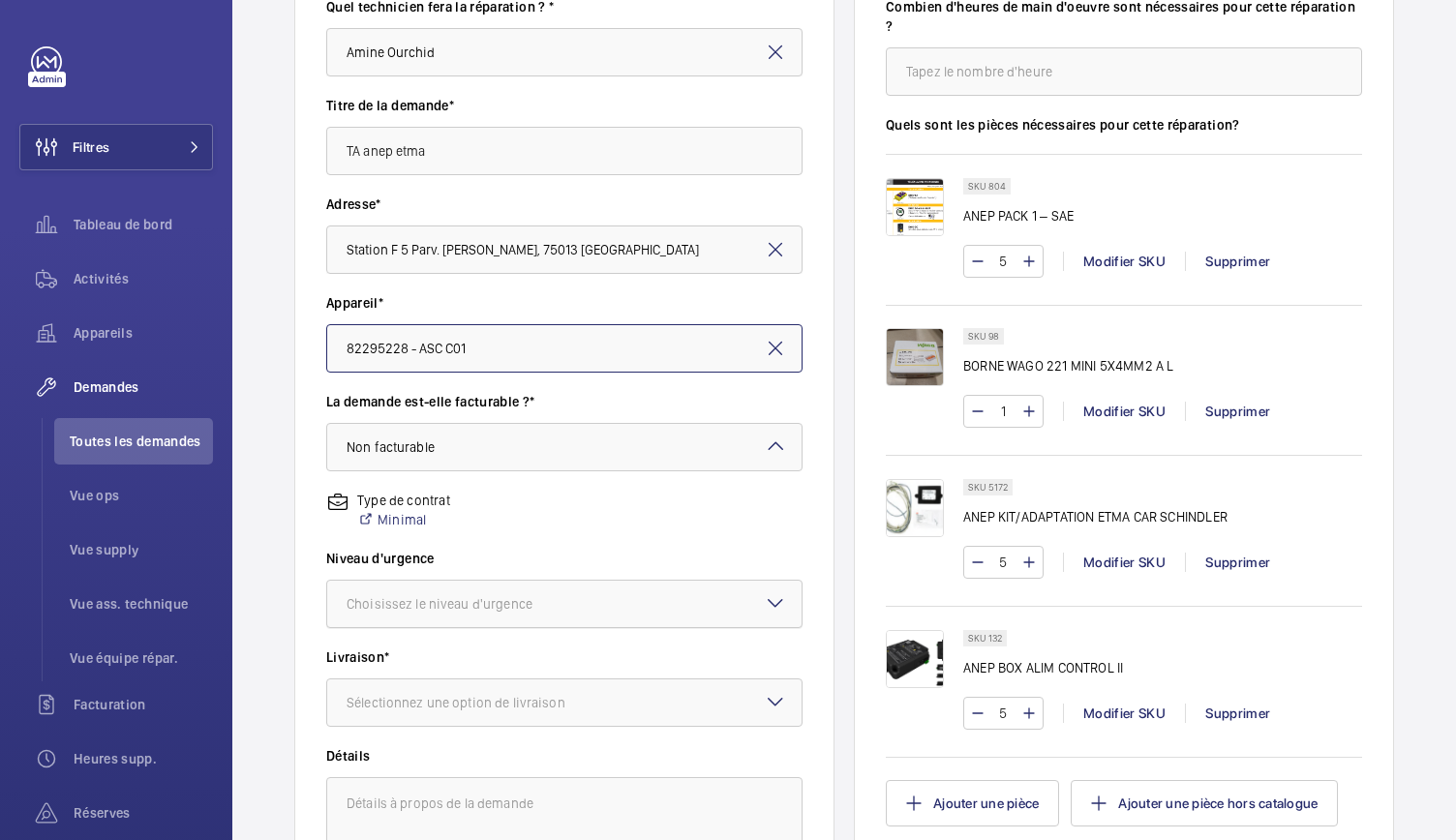
click at [528, 616] on div at bounding box center [564, 604] width 474 height 47
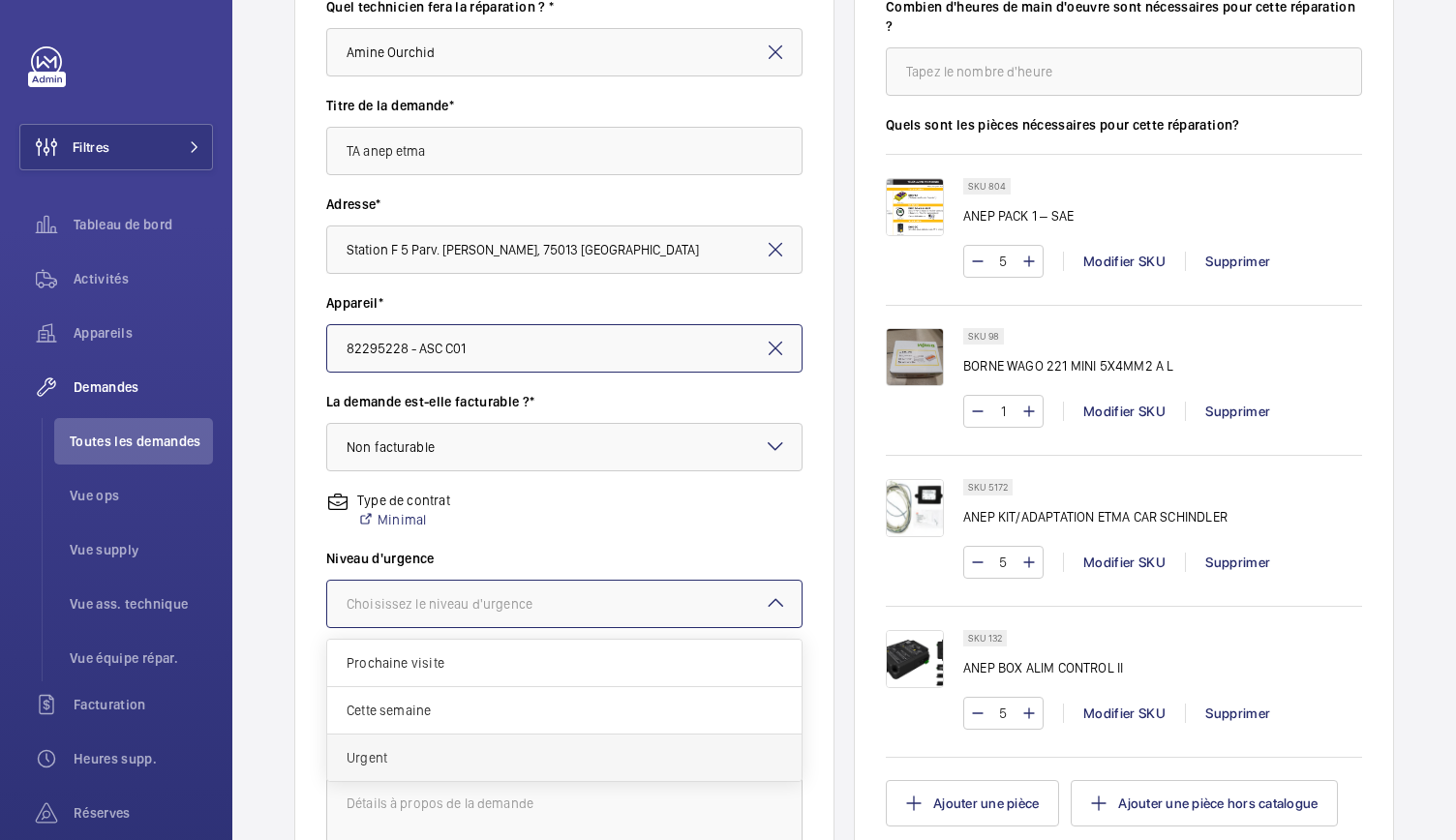
click at [416, 758] on span "Urgent" at bounding box center [564, 758] width 436 height 19
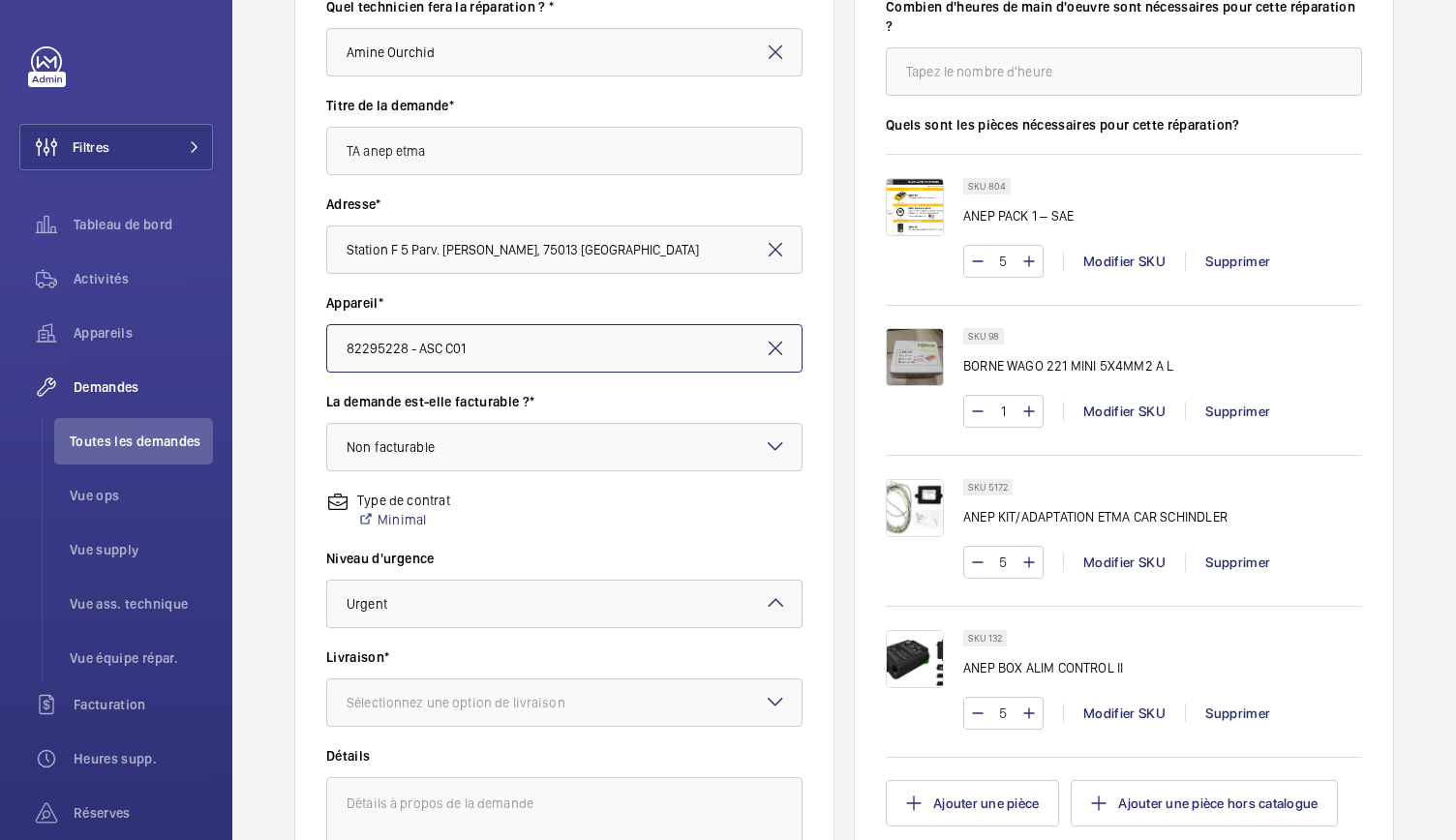
scroll to position [307, 0]
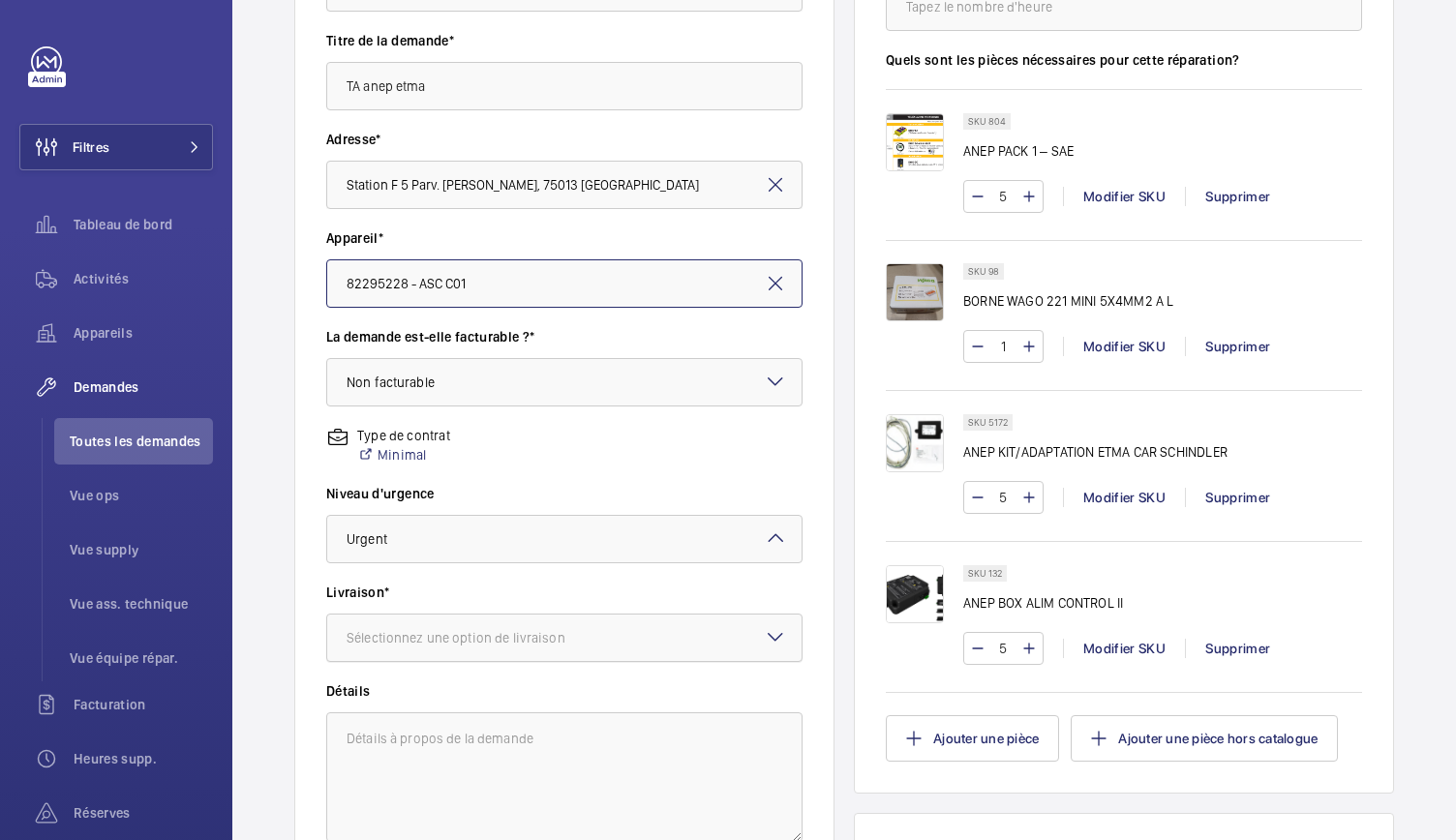
click at [464, 640] on div "Sélectionnez une option de livraison" at bounding box center [480, 638] width 267 height 19
click at [452, 790] on span "WM Entrepôt (Stains)" at bounding box center [564, 792] width 436 height 19
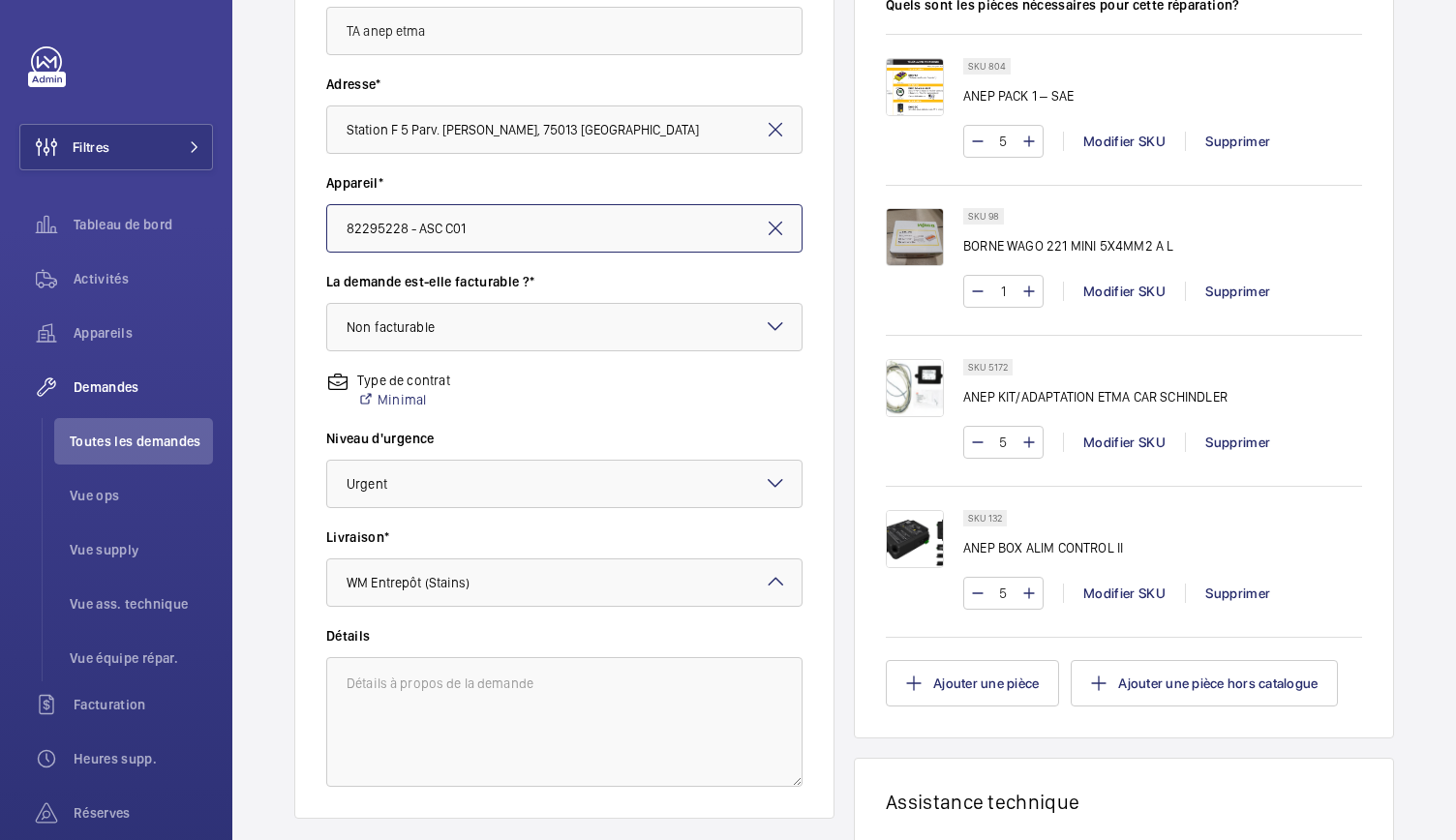
scroll to position [0, 0]
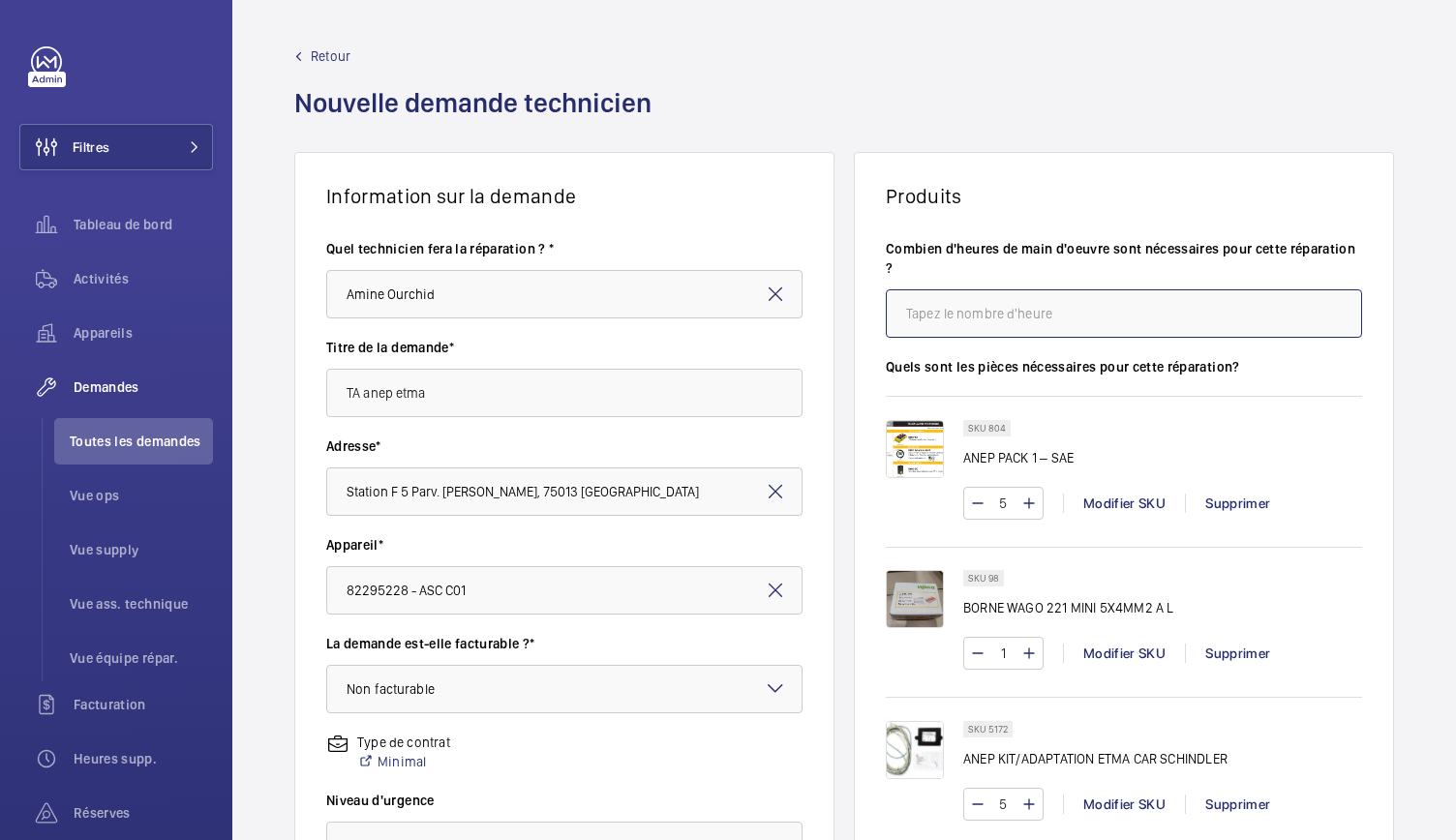
click at [964, 324] on input "number" at bounding box center [1123, 313] width 476 height 49
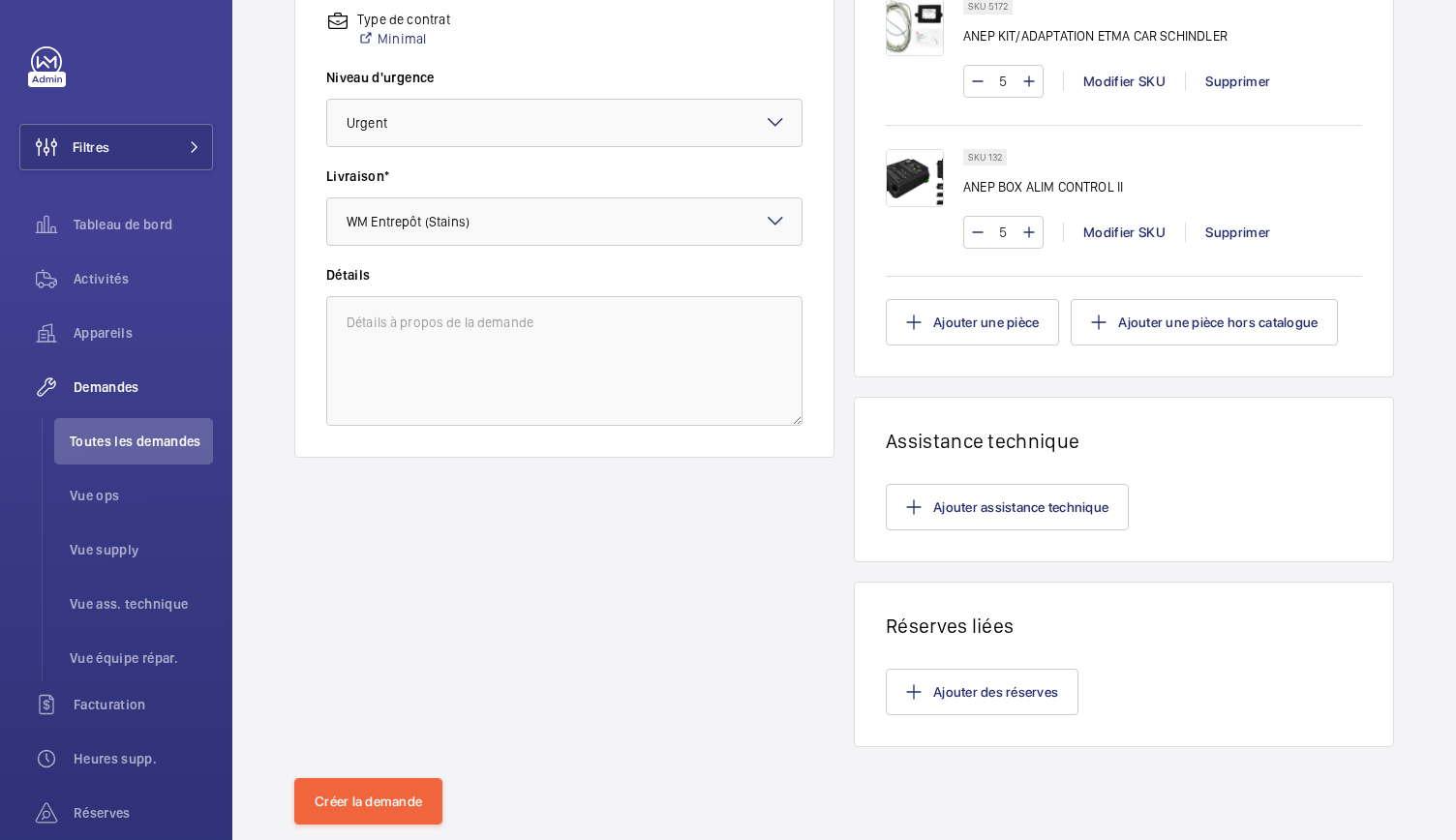
scroll to position [767, 0]
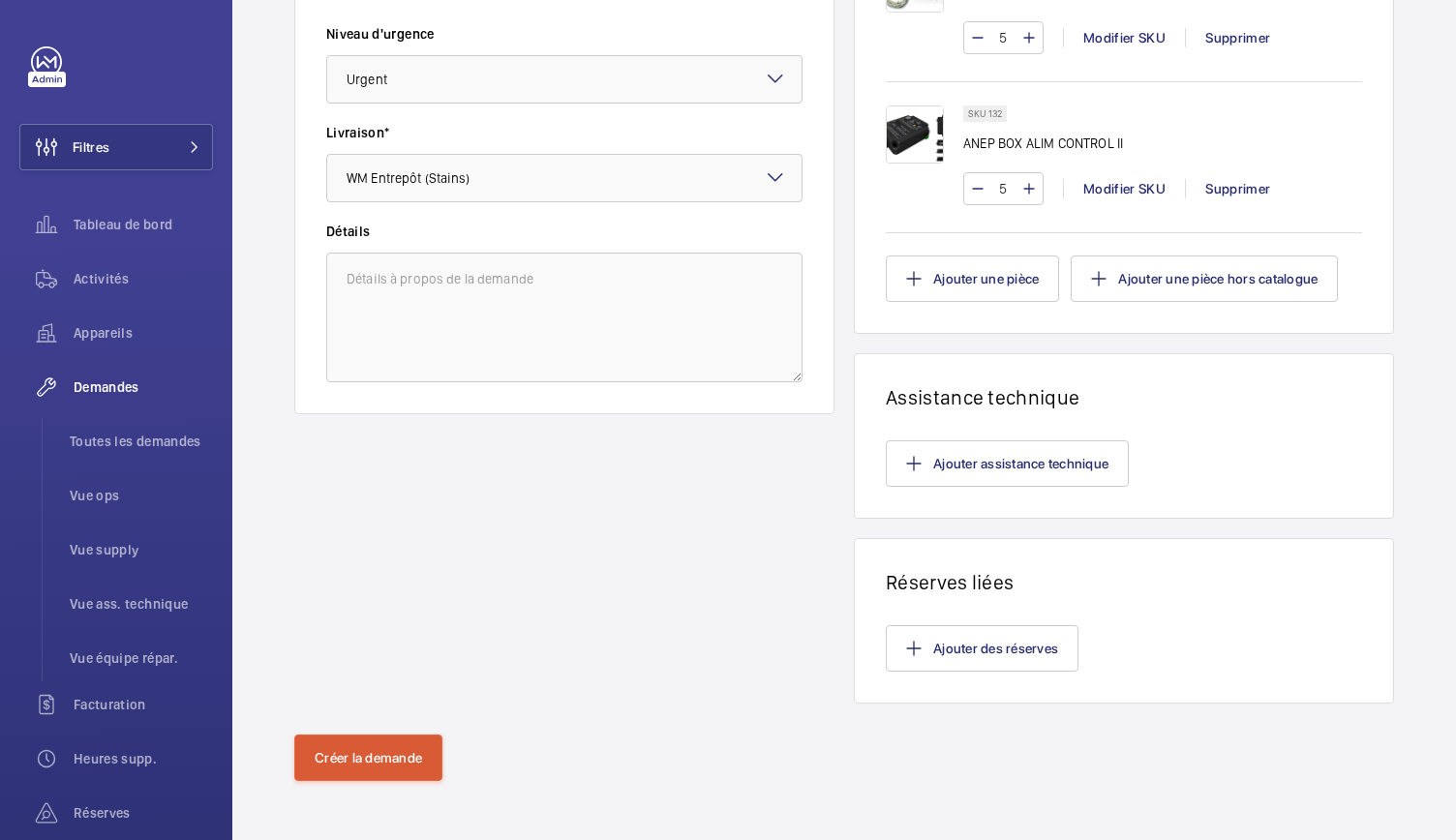
type input "8"
click at [325, 762] on button "Créer la demande" at bounding box center [368, 758] width 148 height 47
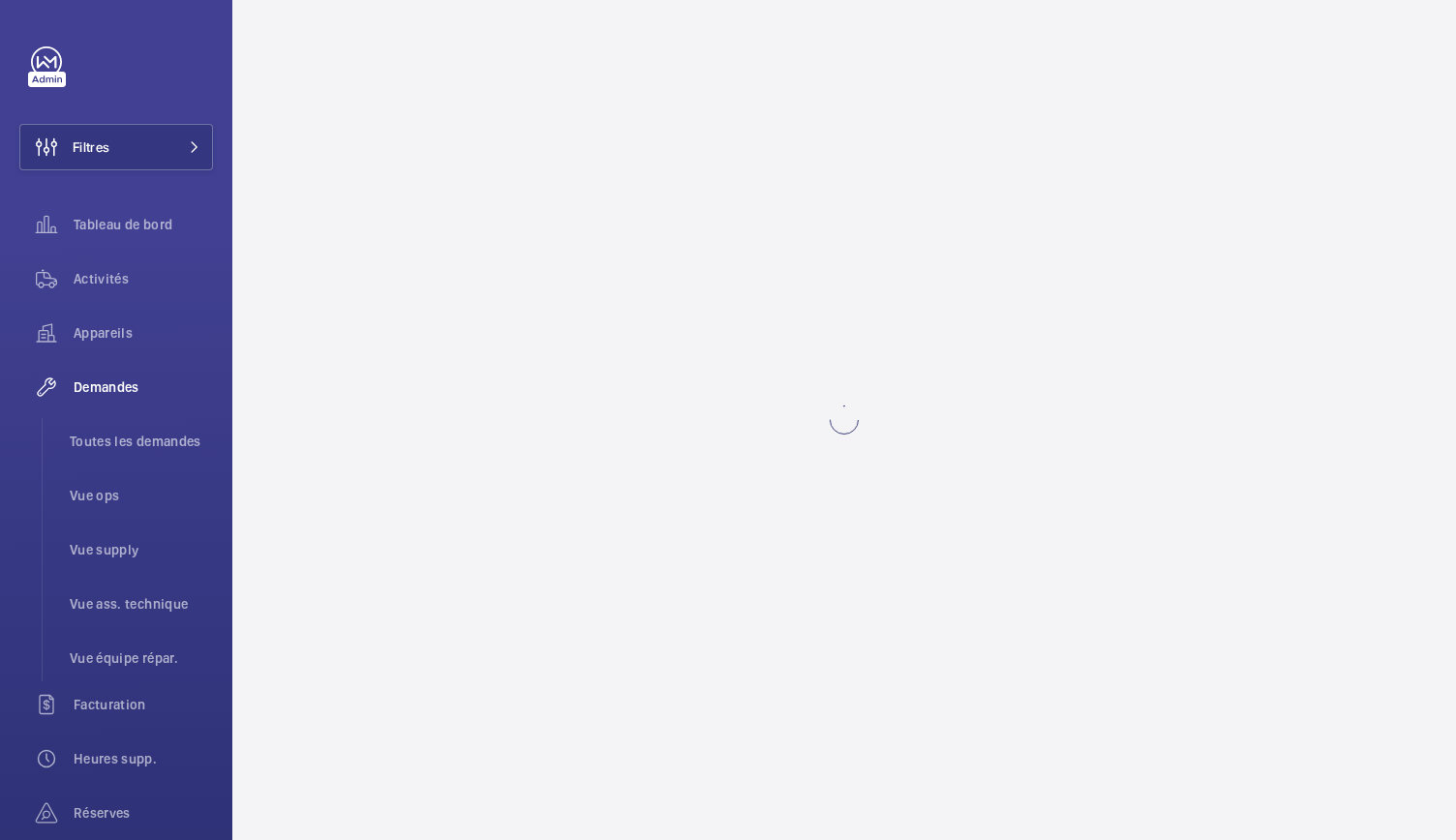
scroll to position [0, 0]
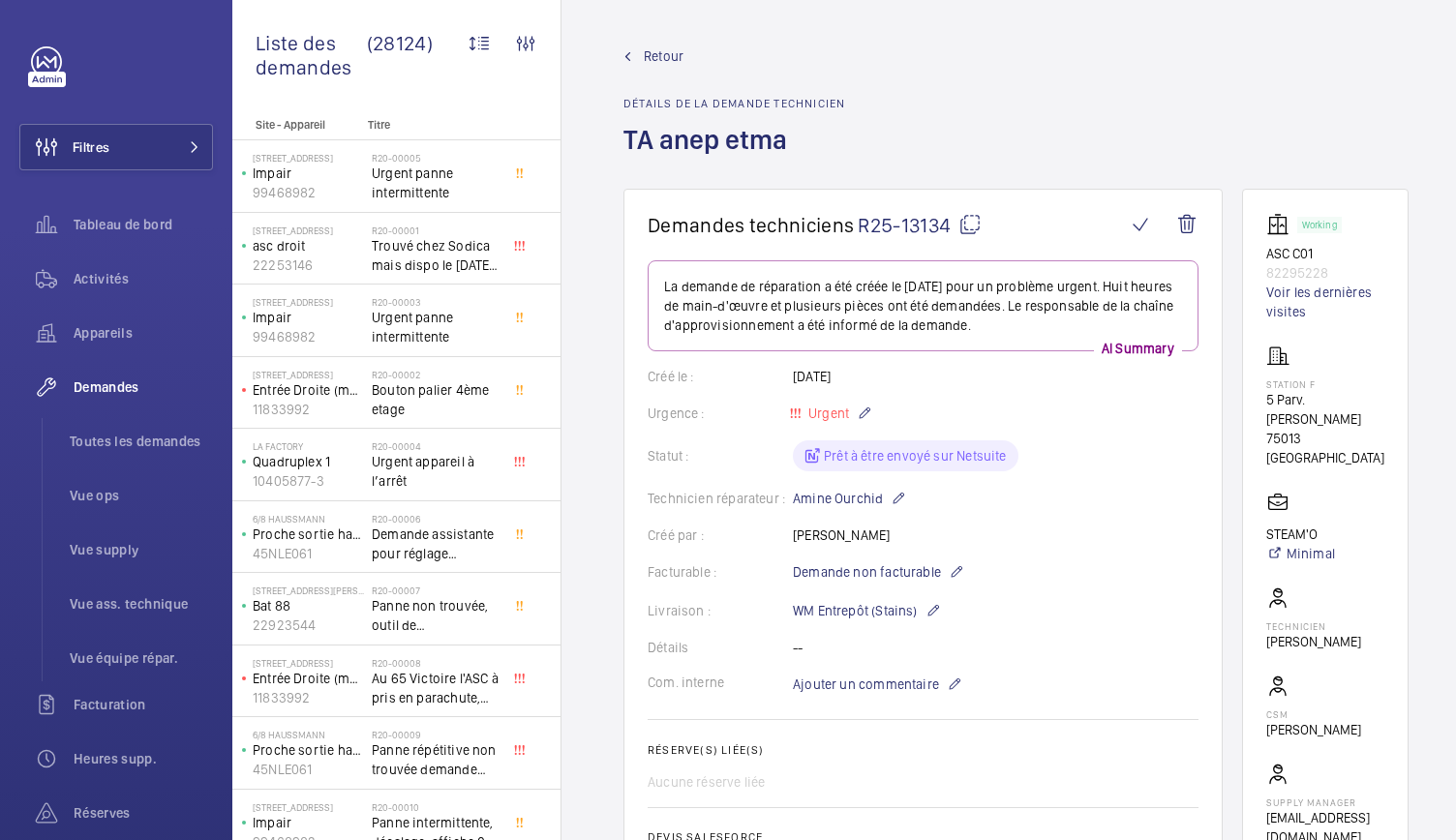
click at [975, 228] on mat-icon at bounding box center [970, 225] width 23 height 23
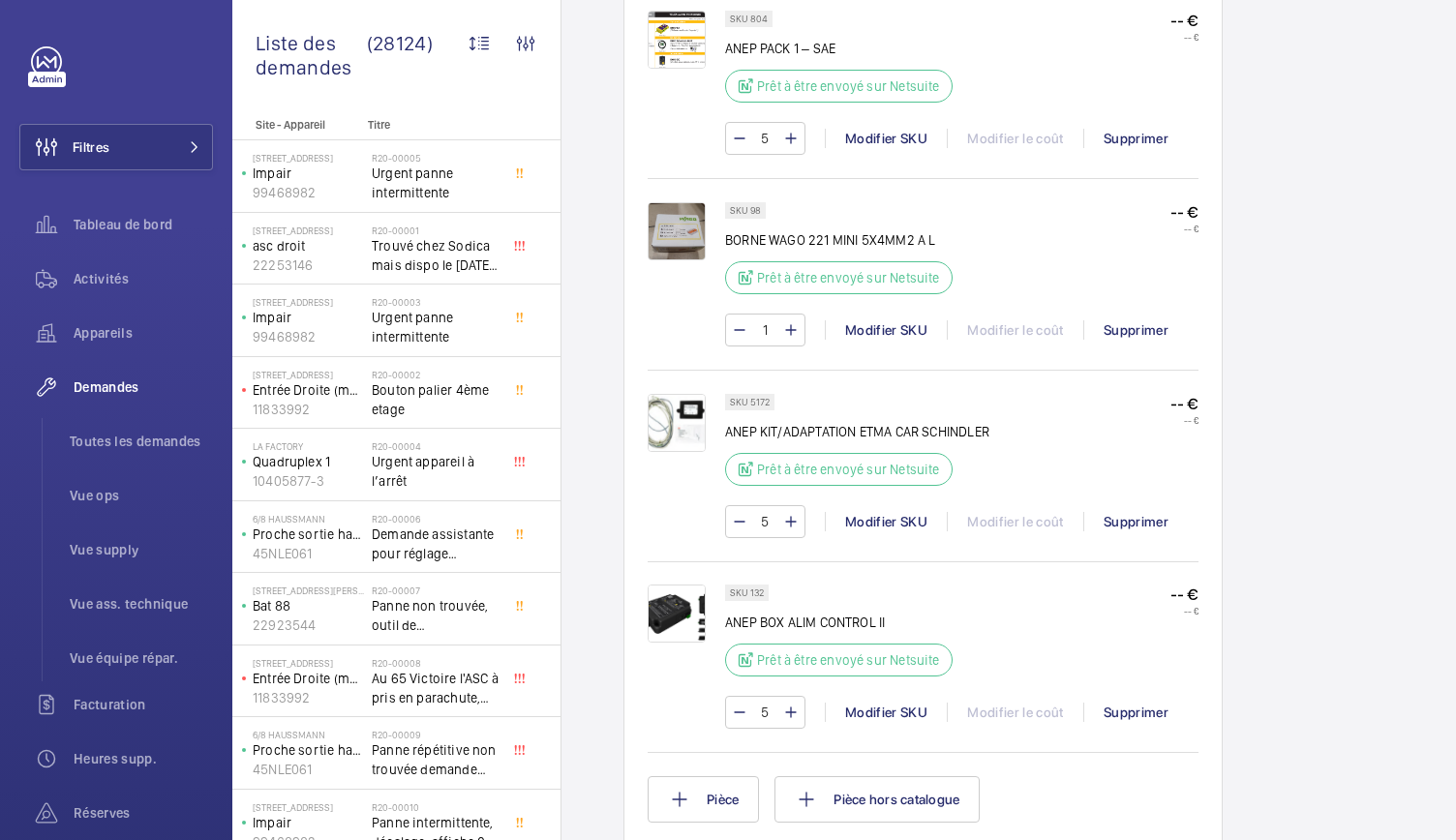
scroll to position [1345, 0]
